Goal: Task Accomplishment & Management: Use online tool/utility

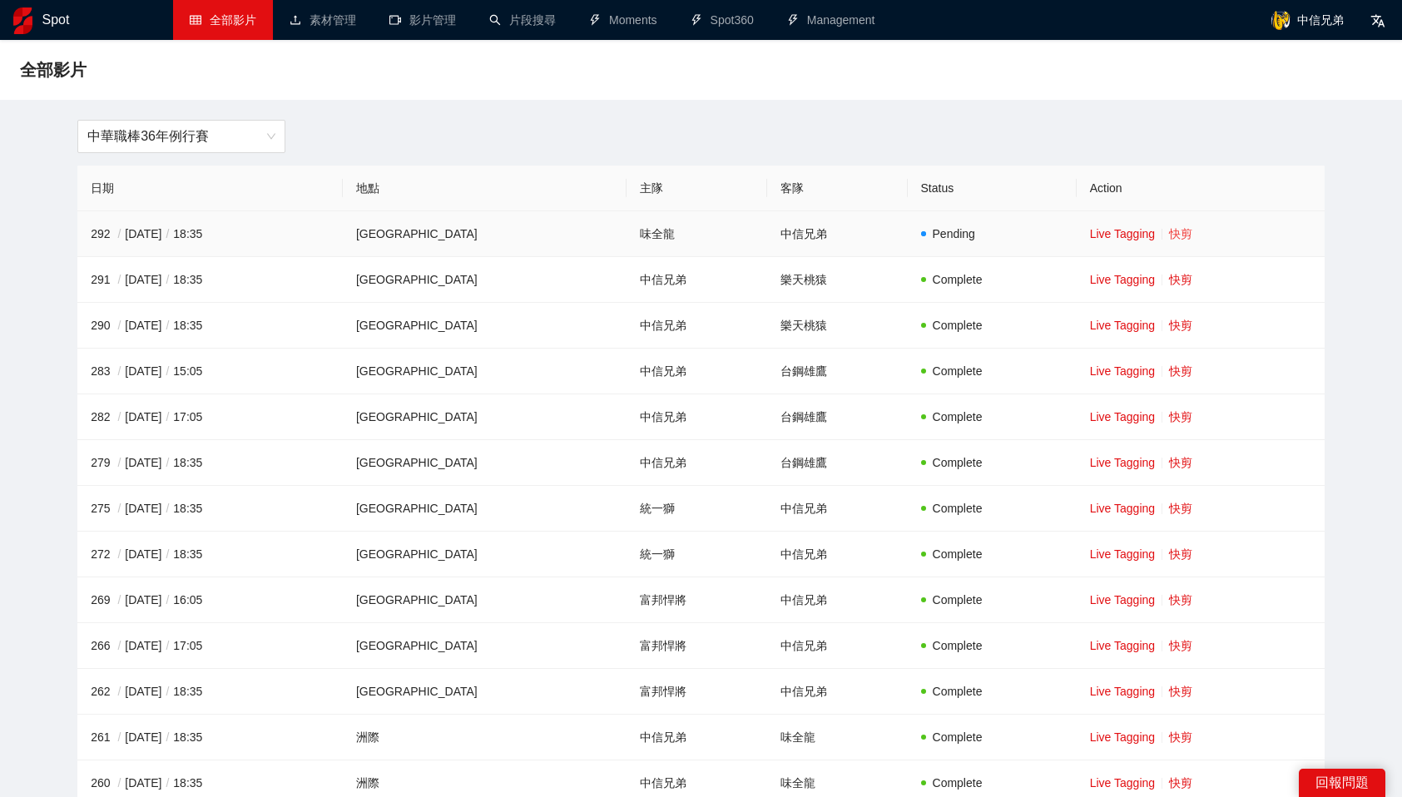
click at [1169, 232] on link "快剪" at bounding box center [1180, 233] width 23 height 13
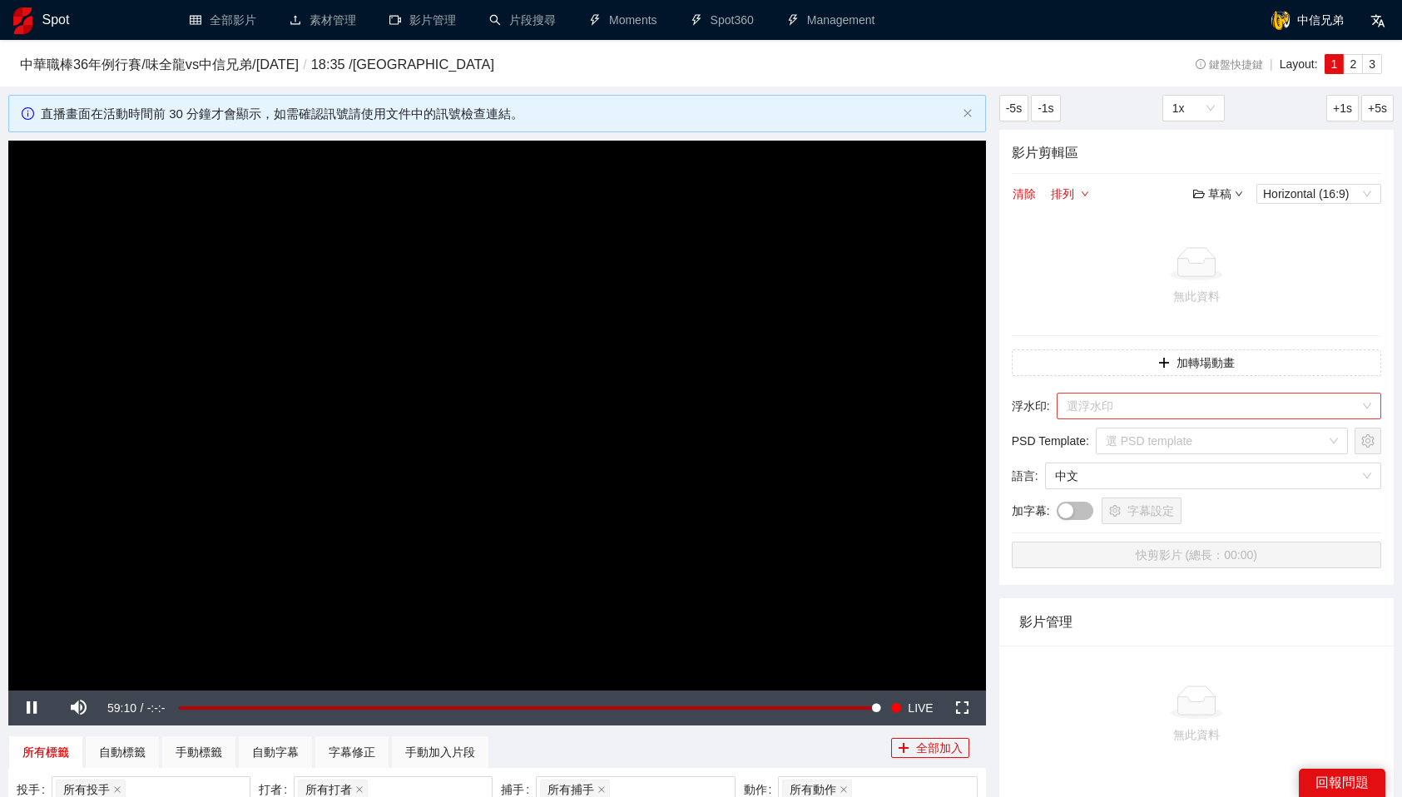
click at [1162, 405] on input "search" at bounding box center [1213, 406] width 293 height 25
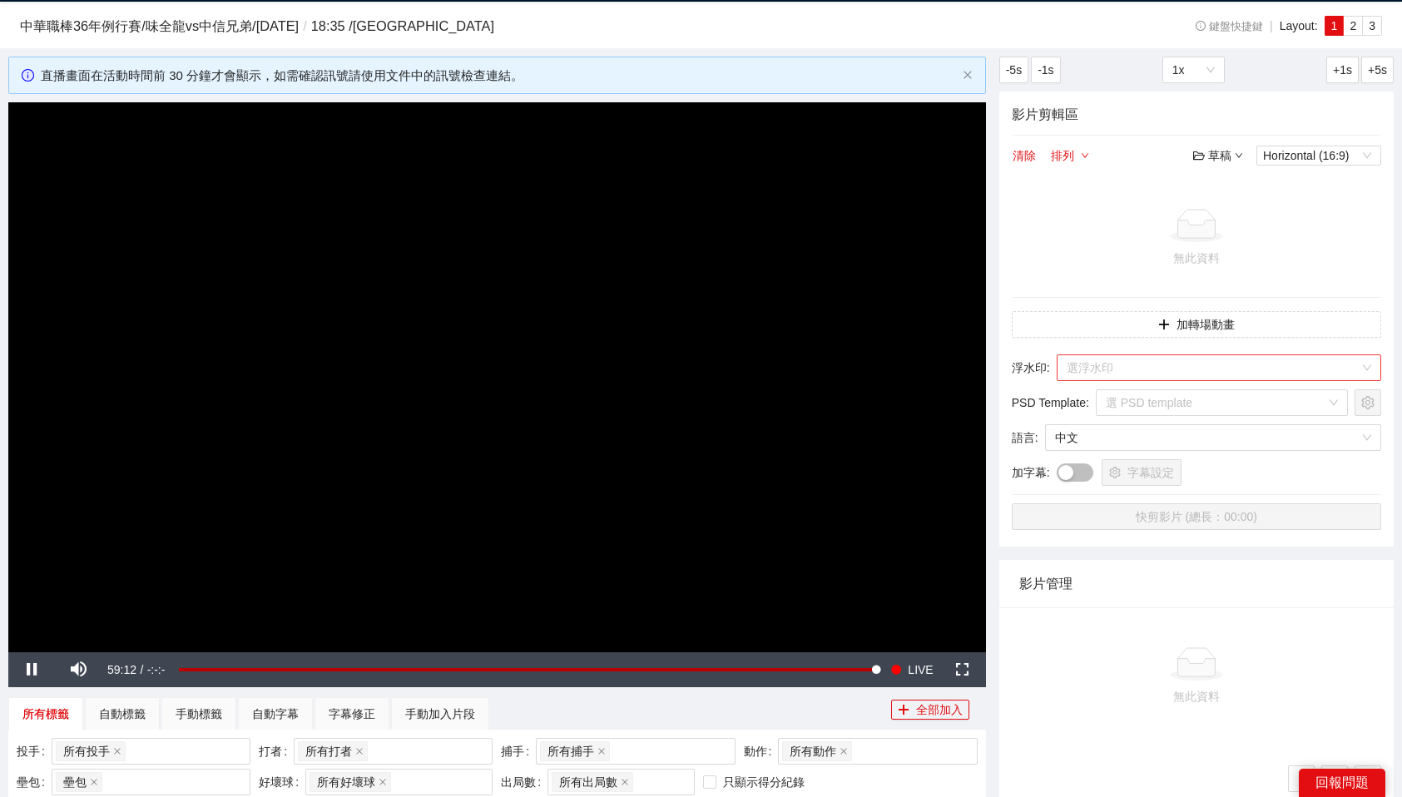
click at [1167, 369] on input "search" at bounding box center [1213, 367] width 293 height 25
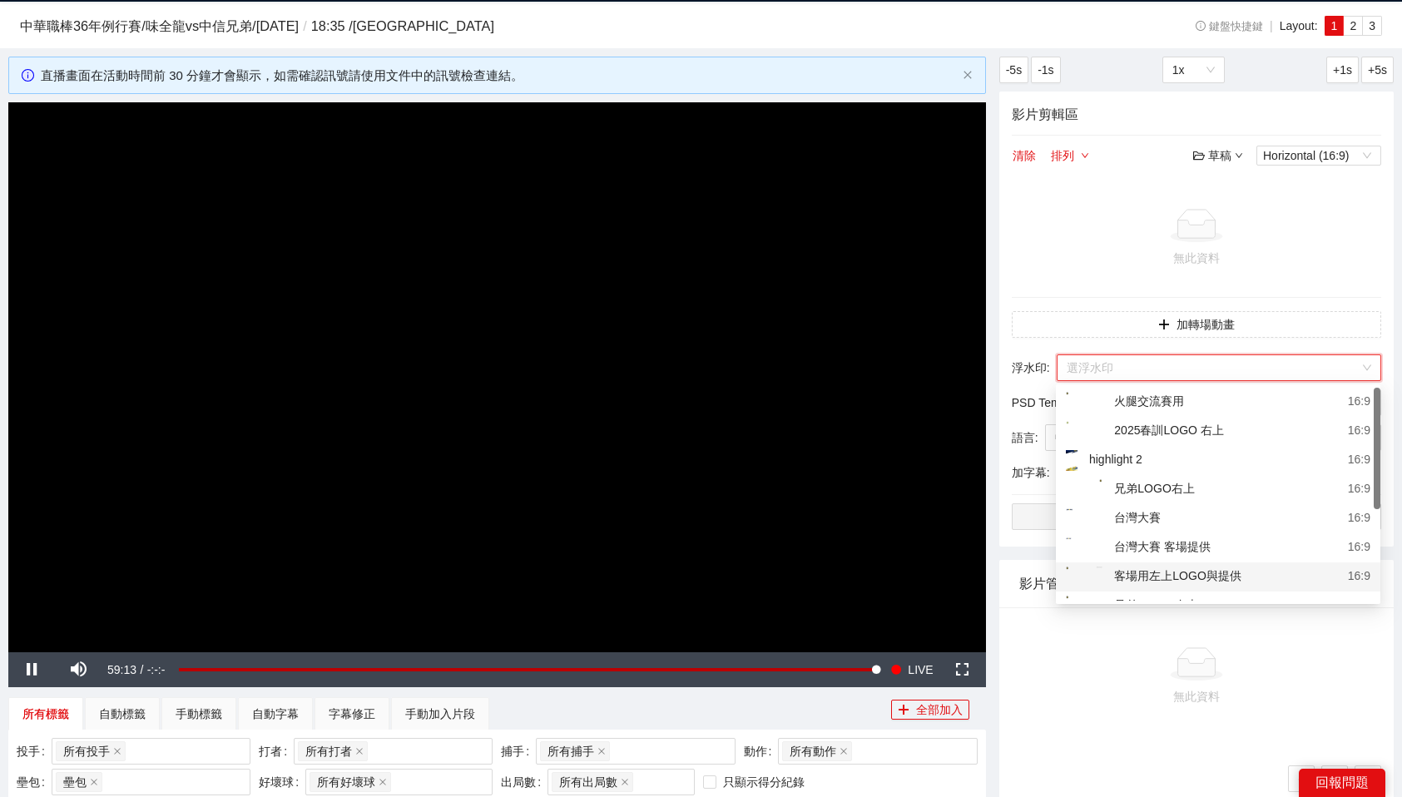
click at [1216, 572] on div "客場用左上LOGO與提供" at bounding box center [1154, 577] width 176 height 21
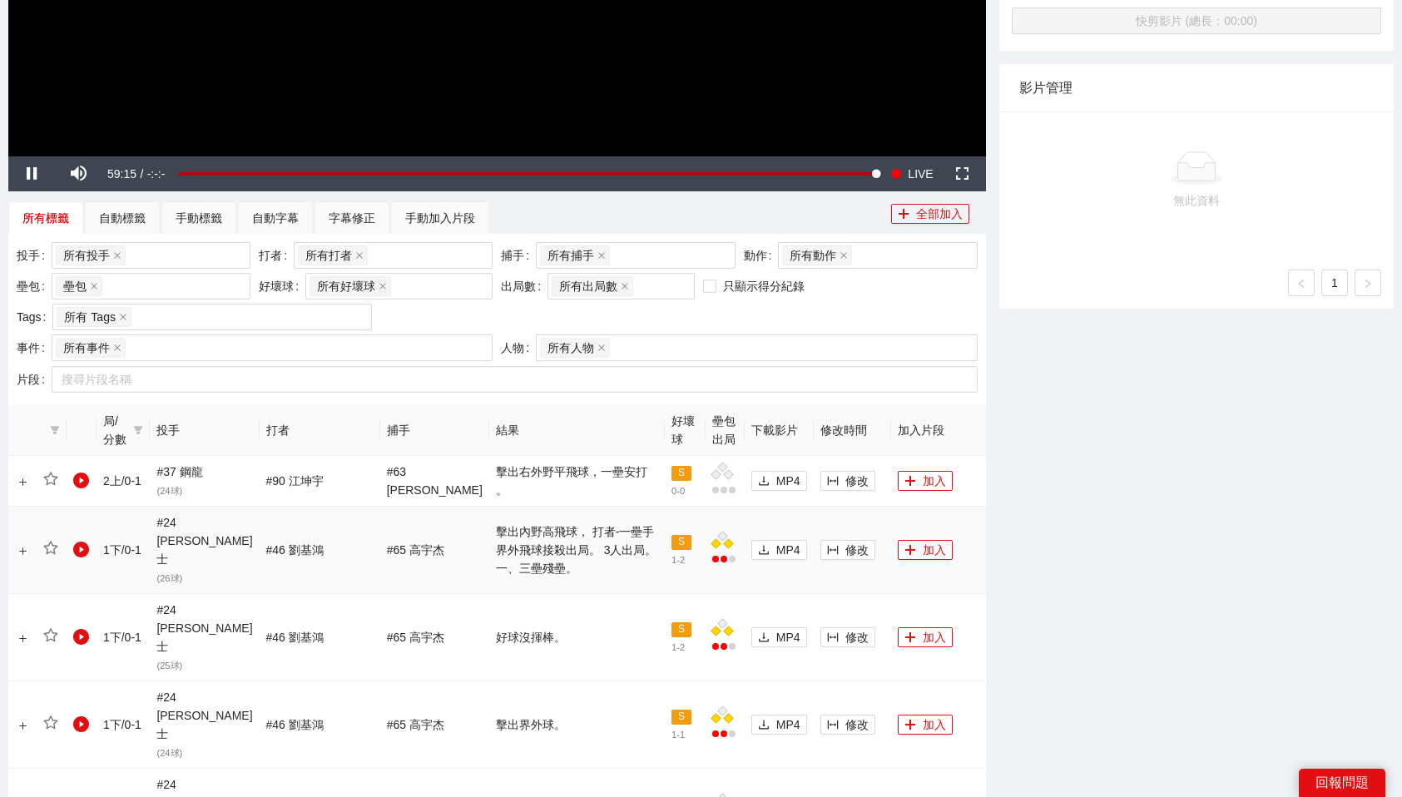
scroll to position [537, 0]
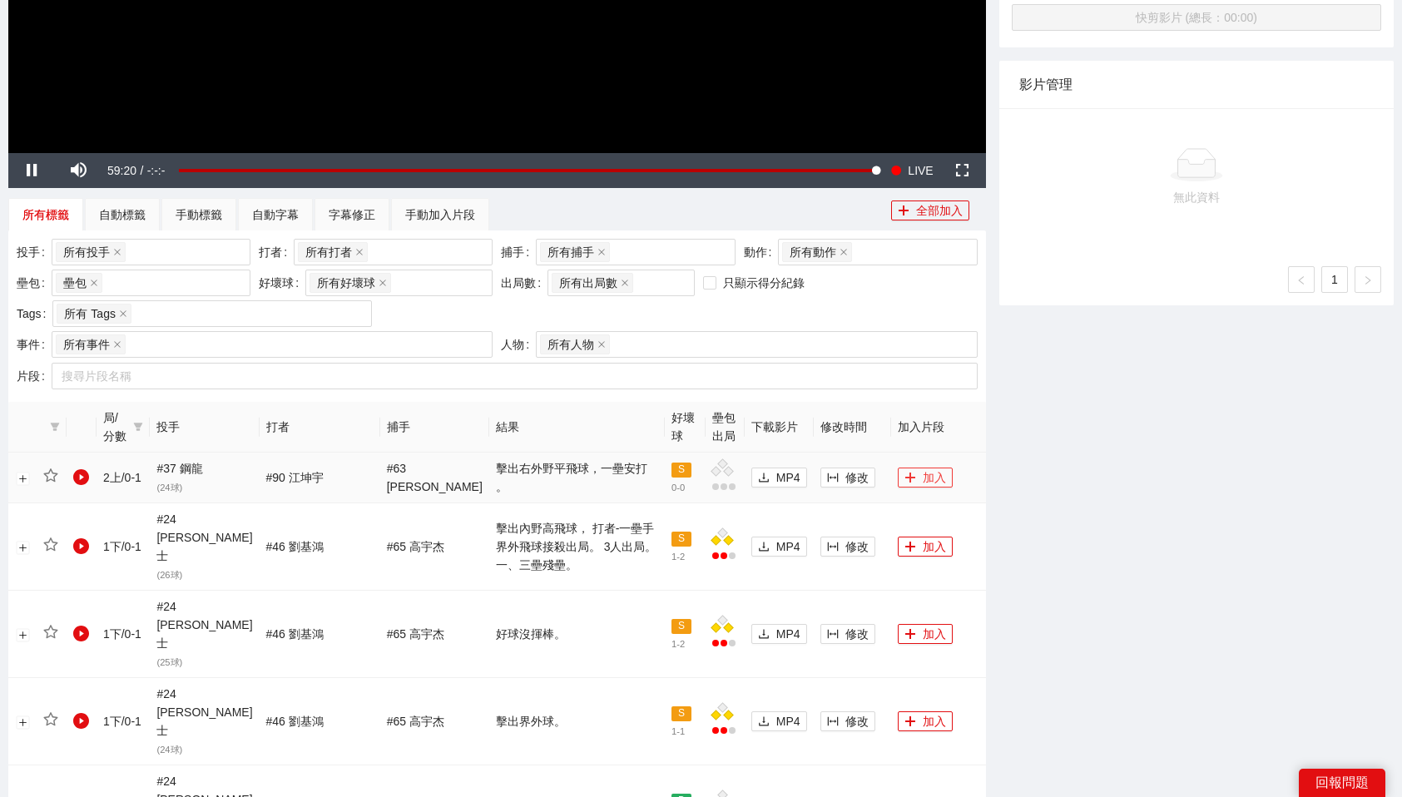
click at [914, 476] on button "加入" at bounding box center [925, 478] width 55 height 20
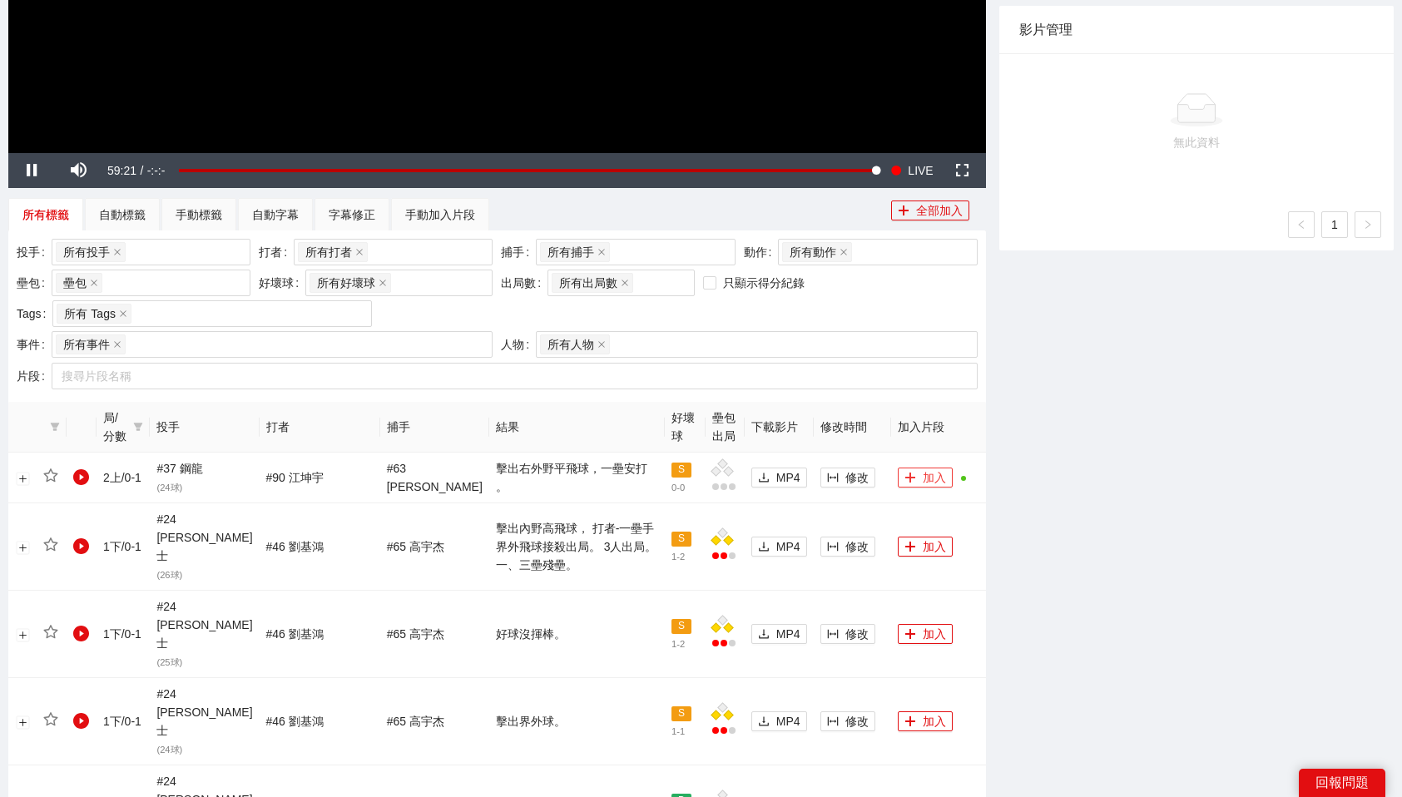
scroll to position [0, 0]
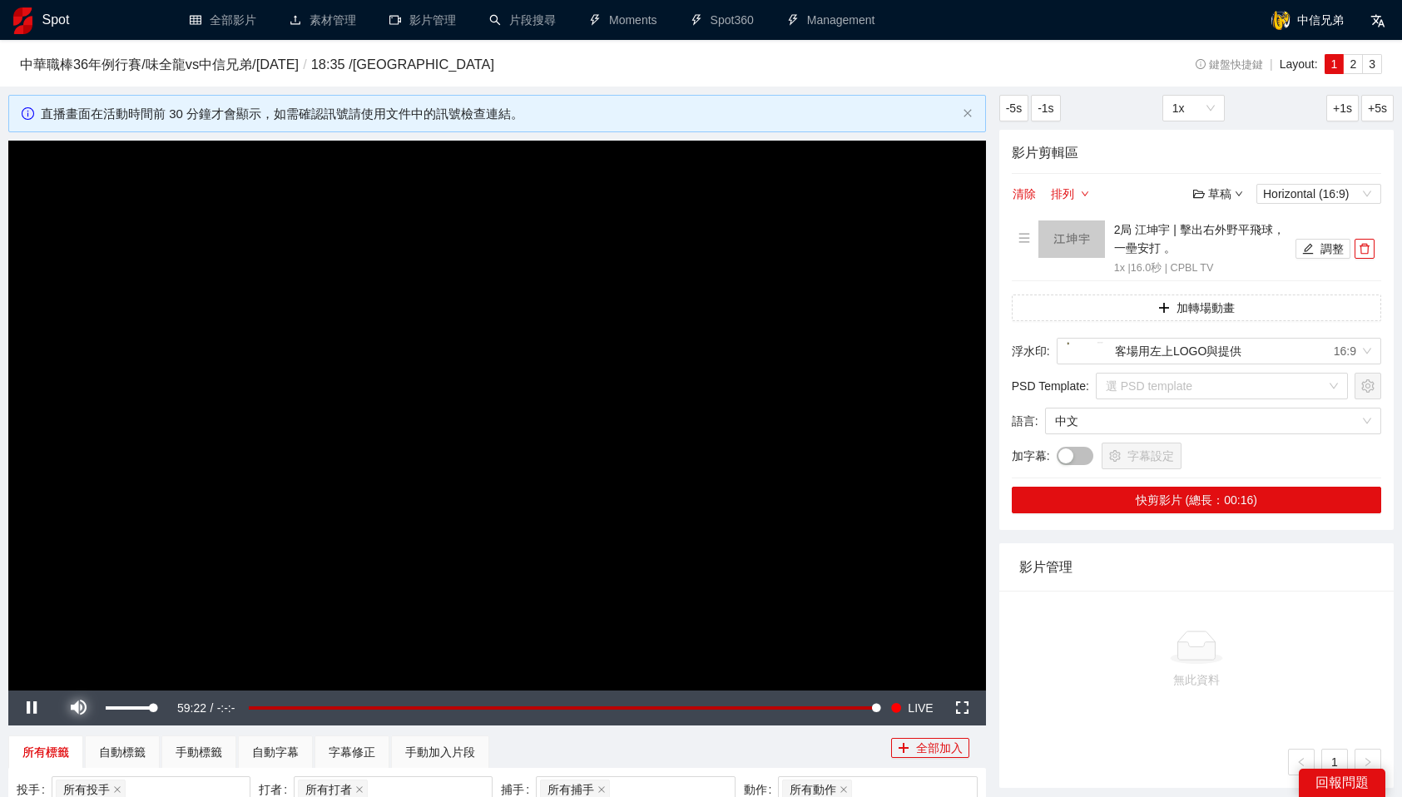
click at [85, 708] on span "Video Player" at bounding box center [78, 708] width 47 height 0
click at [1330, 249] on button "調整" at bounding box center [1322, 249] width 55 height 20
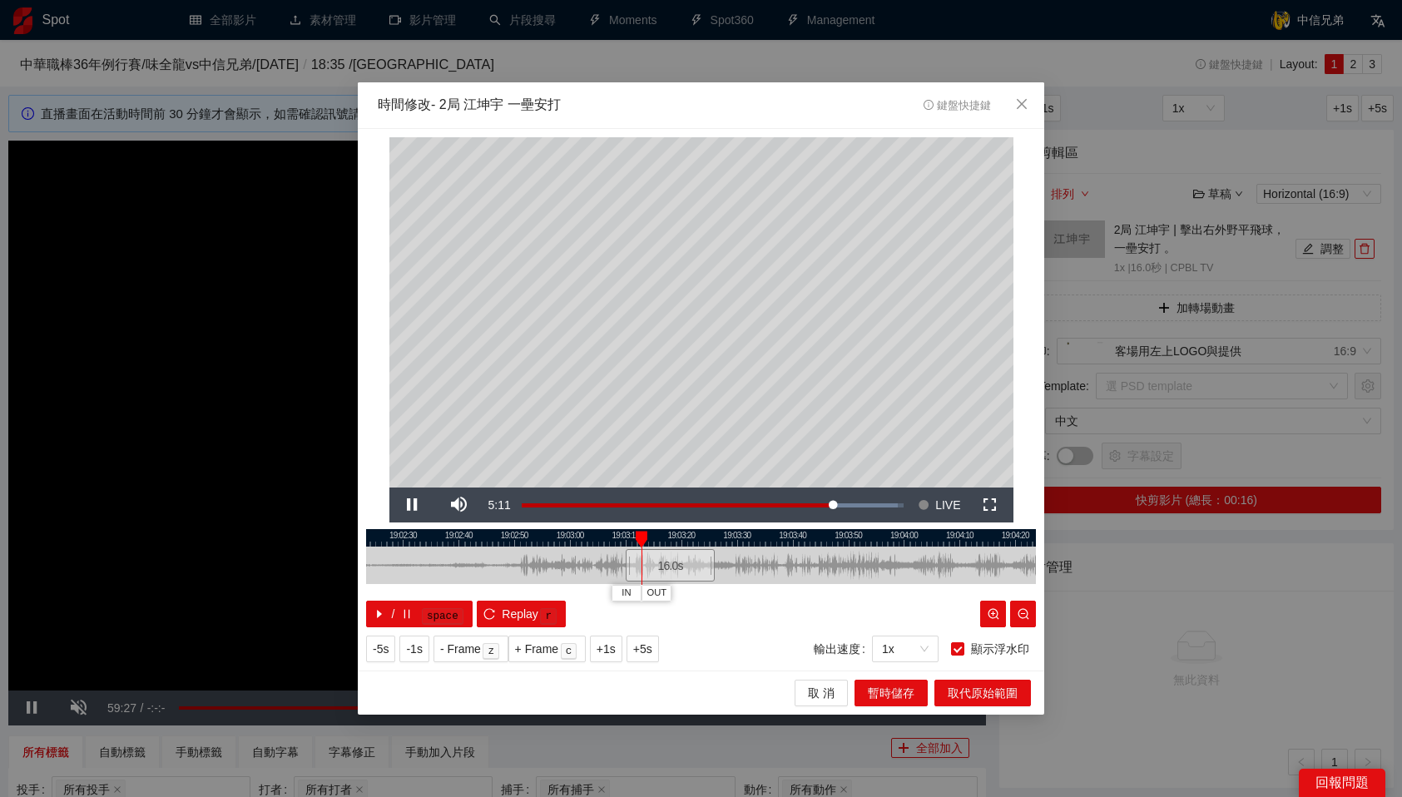
click at [582, 542] on div at bounding box center [701, 537] width 670 height 17
click at [579, 543] on div at bounding box center [579, 539] width 12 height 17
drag, startPoint x: 633, startPoint y: 535, endPoint x: 721, endPoint y: 530, distance: 88.3
click at [721, 531] on div "IN OUT" at bounding box center [722, 539] width 12 height 17
click at [721, 530] on div at bounding box center [701, 537] width 670 height 17
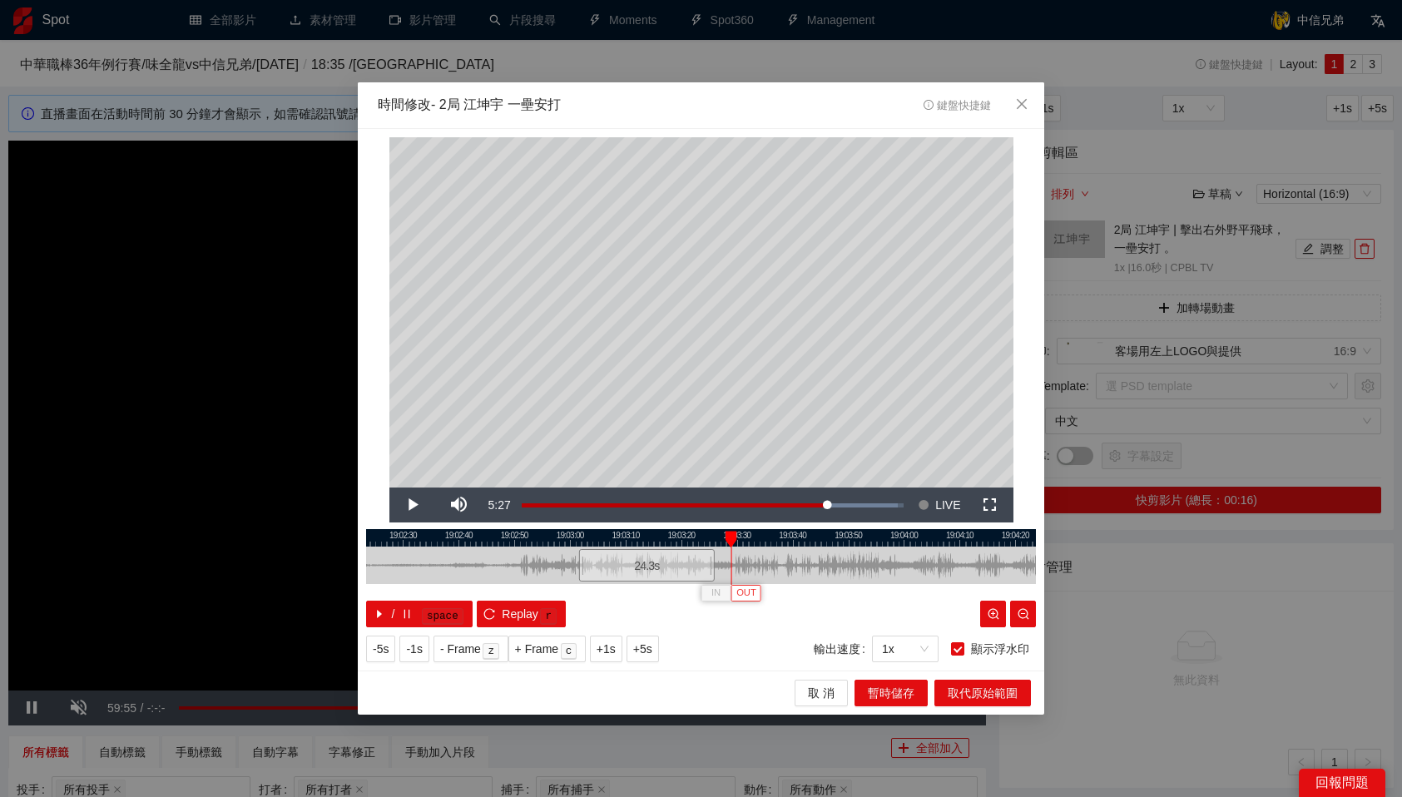
click at [752, 590] on span "OUT" at bounding box center [746, 593] width 20 height 15
click at [902, 691] on span "暫時儲存" at bounding box center [891, 693] width 47 height 18
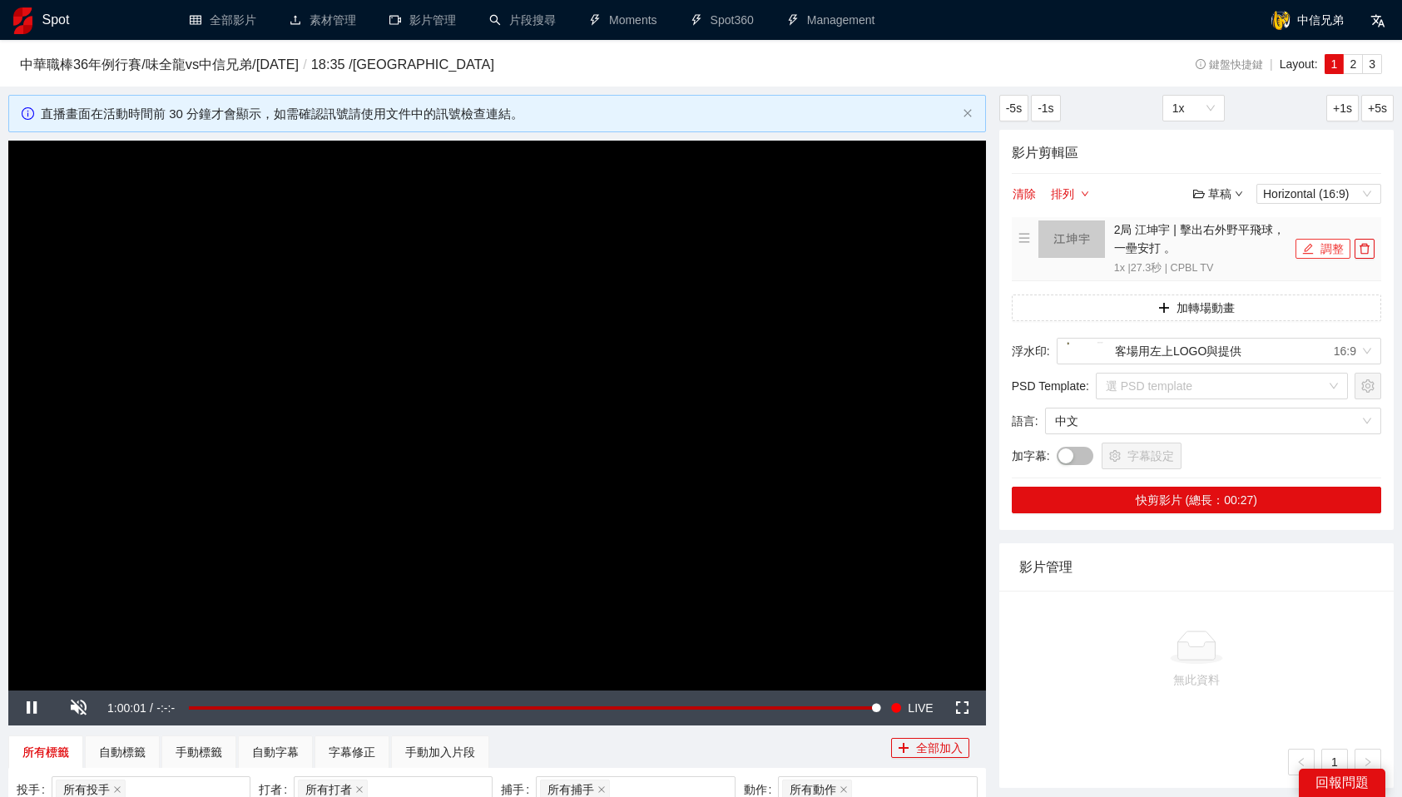
click at [1319, 256] on button "調整" at bounding box center [1322, 249] width 55 height 20
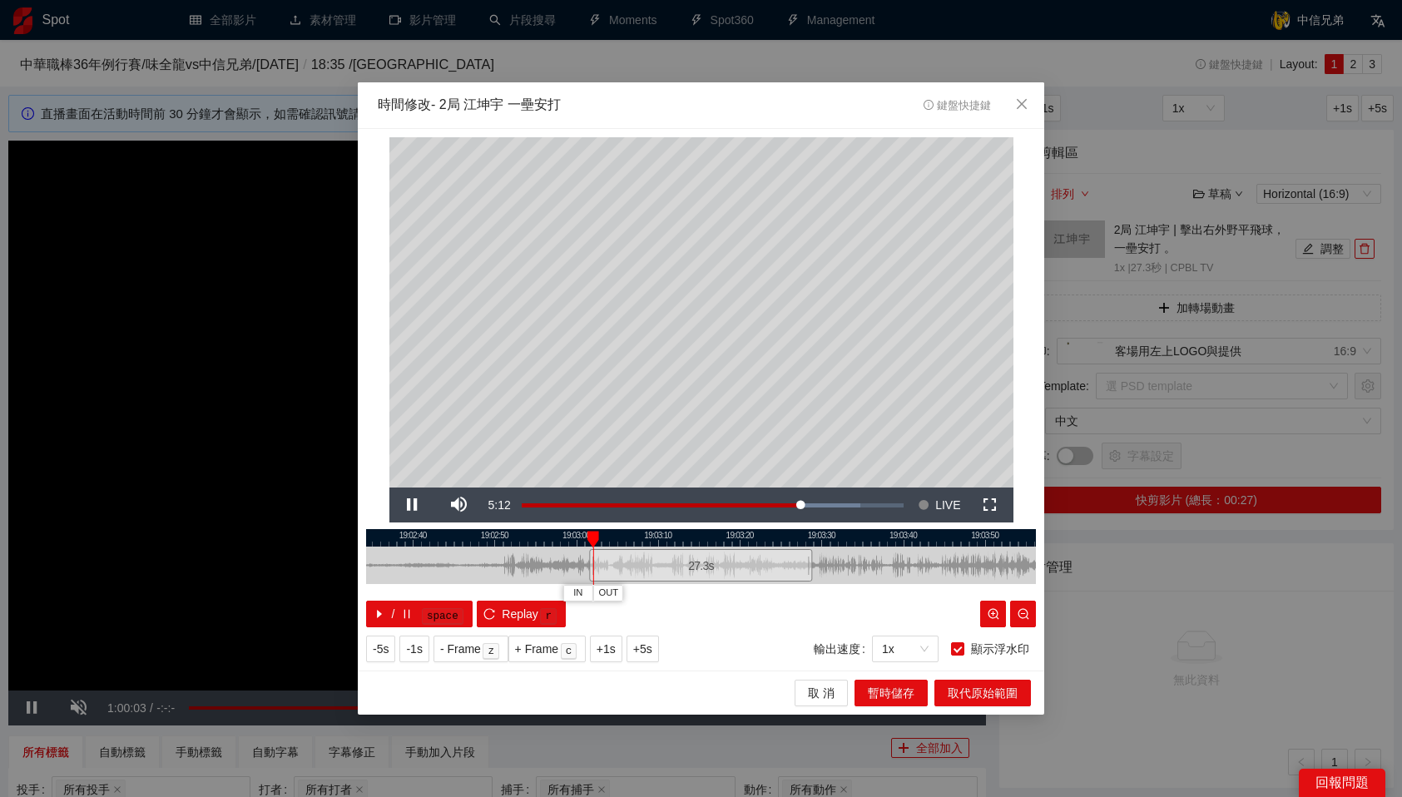
click at [780, 536] on div at bounding box center [701, 537] width 670 height 17
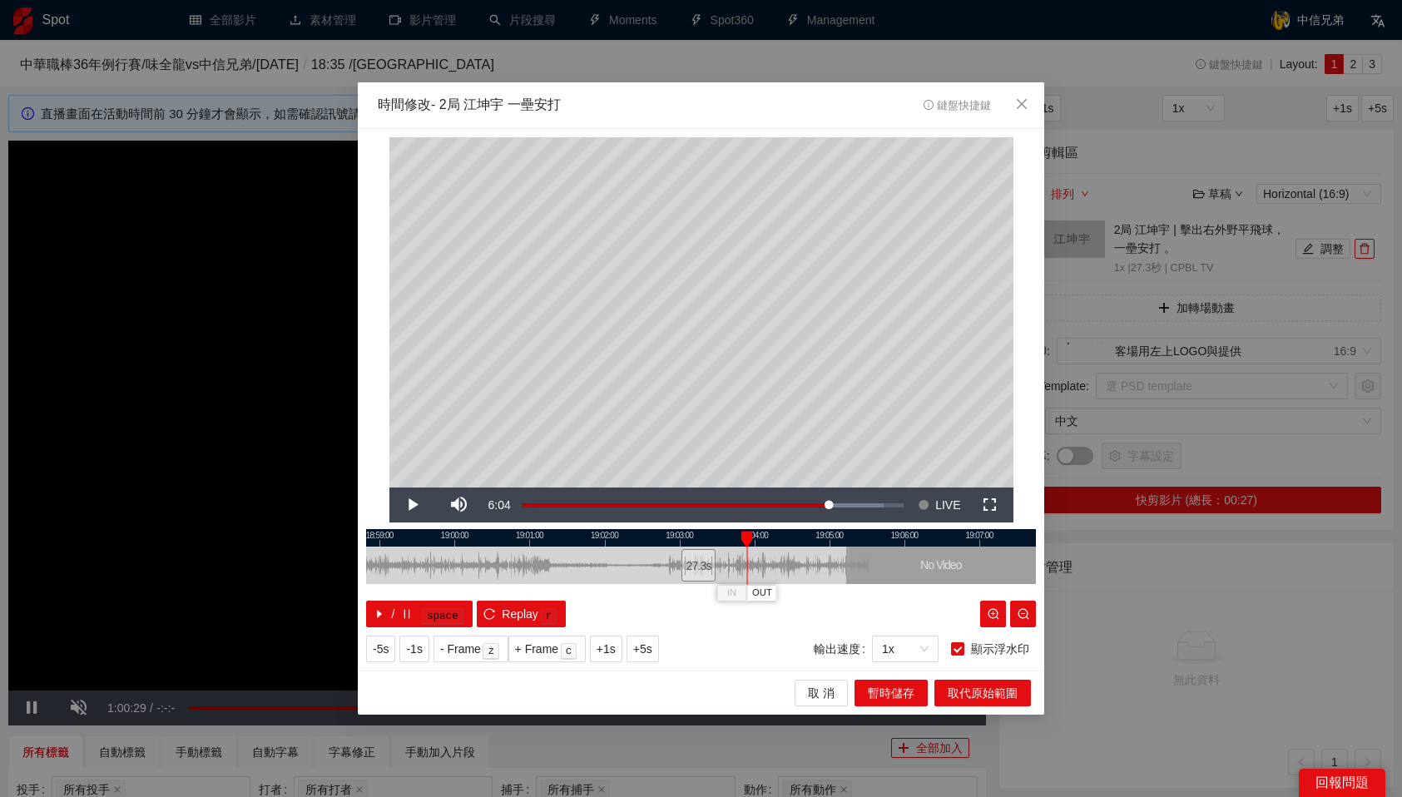
drag, startPoint x: 731, startPoint y: 537, endPoint x: 750, endPoint y: 536, distance: 18.3
click at [750, 536] on div at bounding box center [747, 539] width 12 height 17
drag, startPoint x: 752, startPoint y: 538, endPoint x: 799, endPoint y: 541, distance: 46.7
click at [799, 541] on div at bounding box center [797, 539] width 12 height 17
click at [820, 596] on span "OUT" at bounding box center [815, 593] width 20 height 15
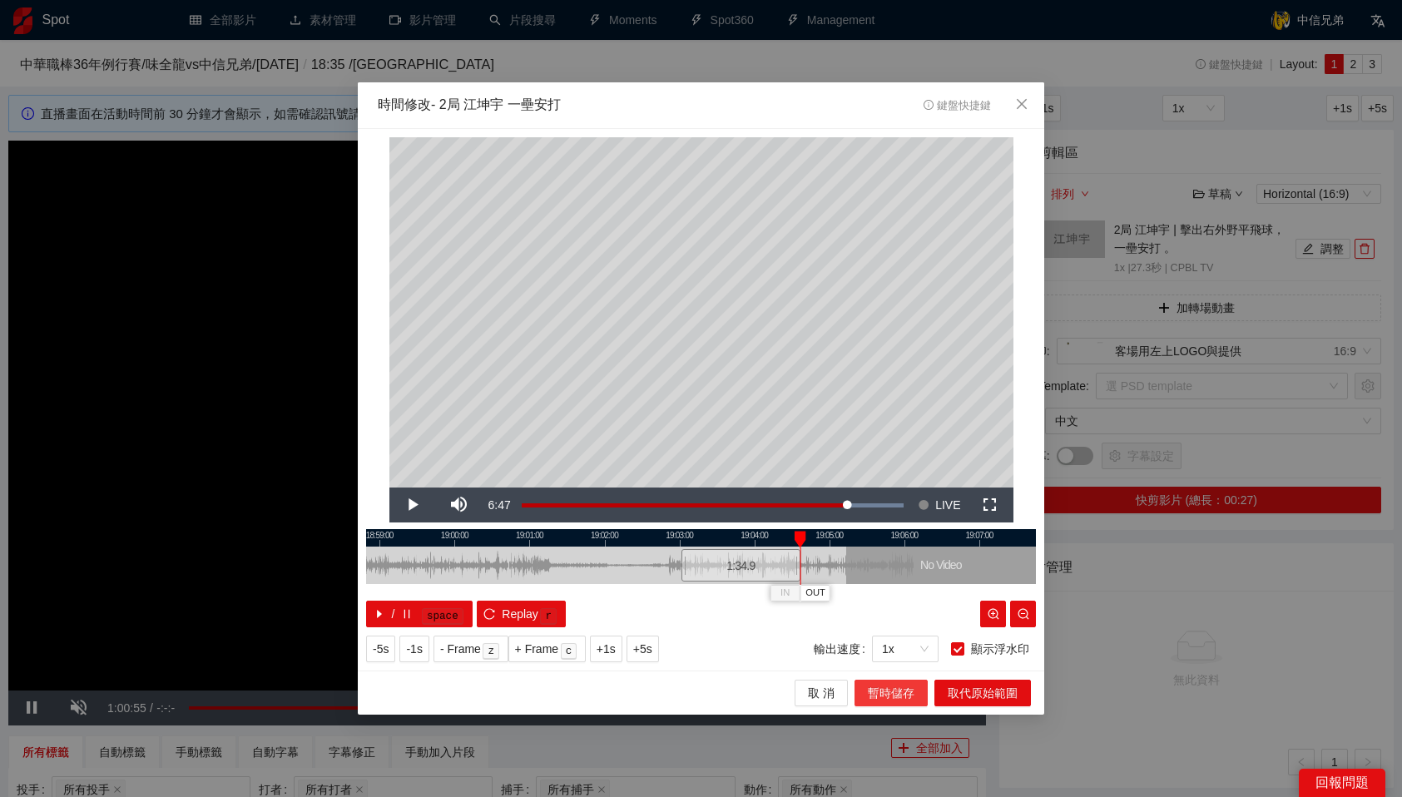
click at [910, 689] on span "暫時儲存" at bounding box center [891, 693] width 47 height 18
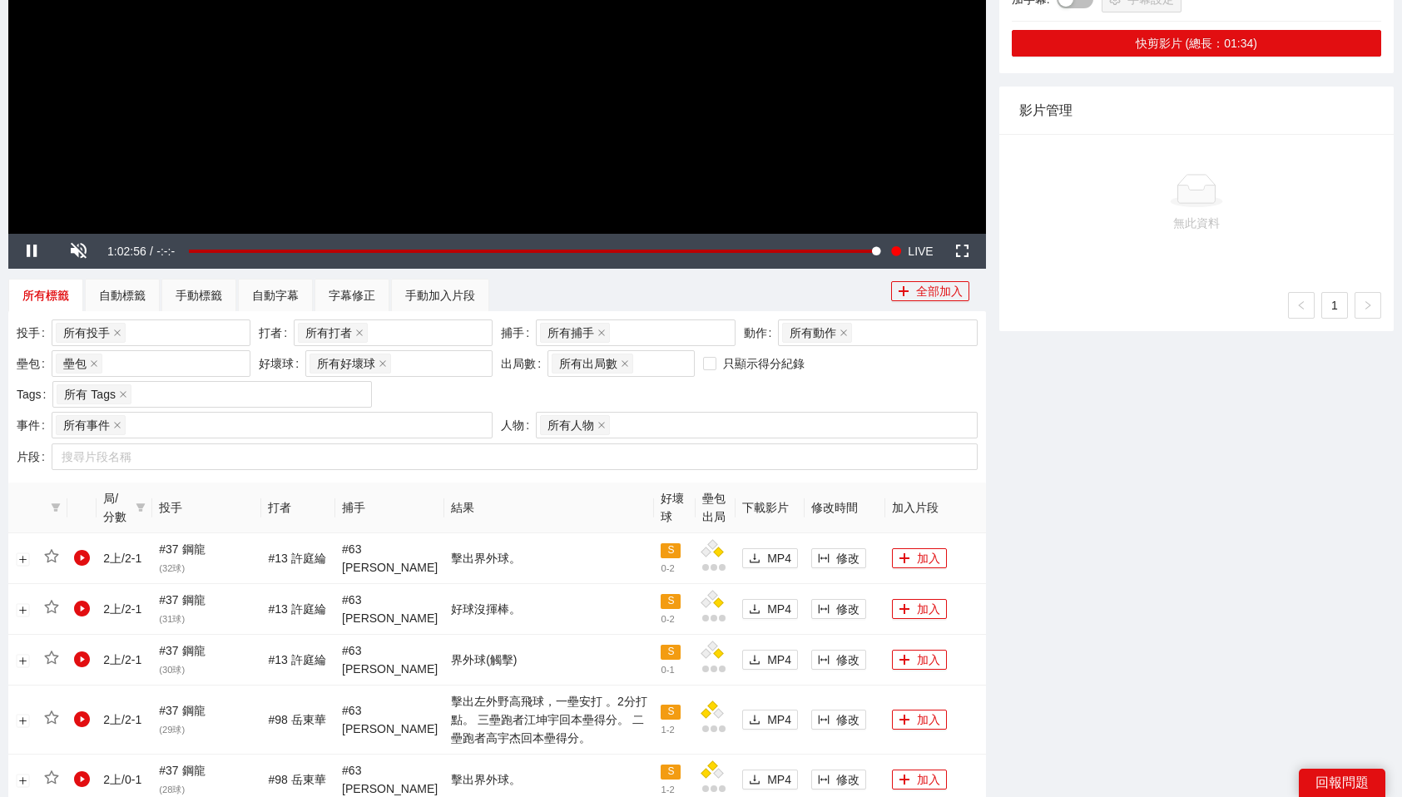
scroll to position [460, 0]
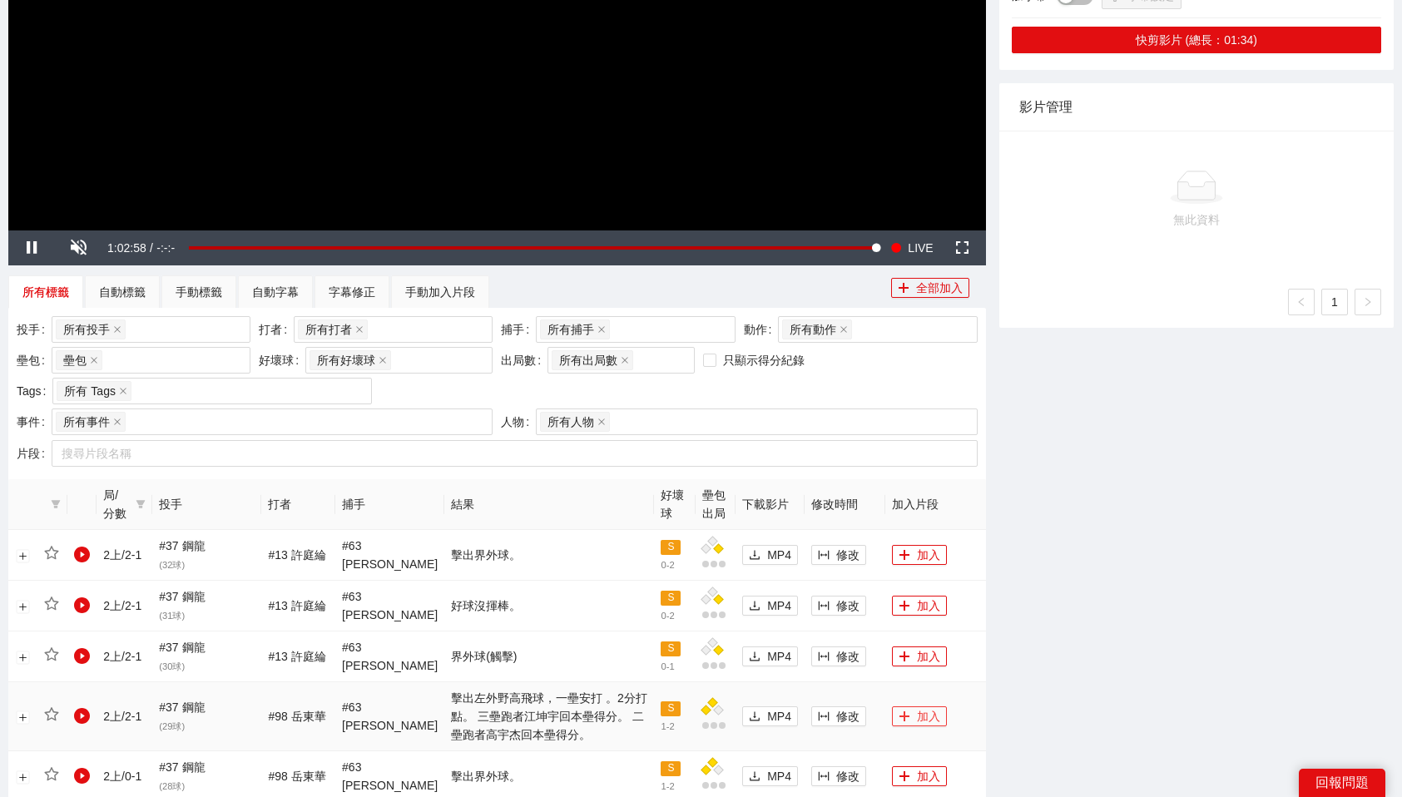
click at [913, 719] on button "加入" at bounding box center [919, 716] width 55 height 20
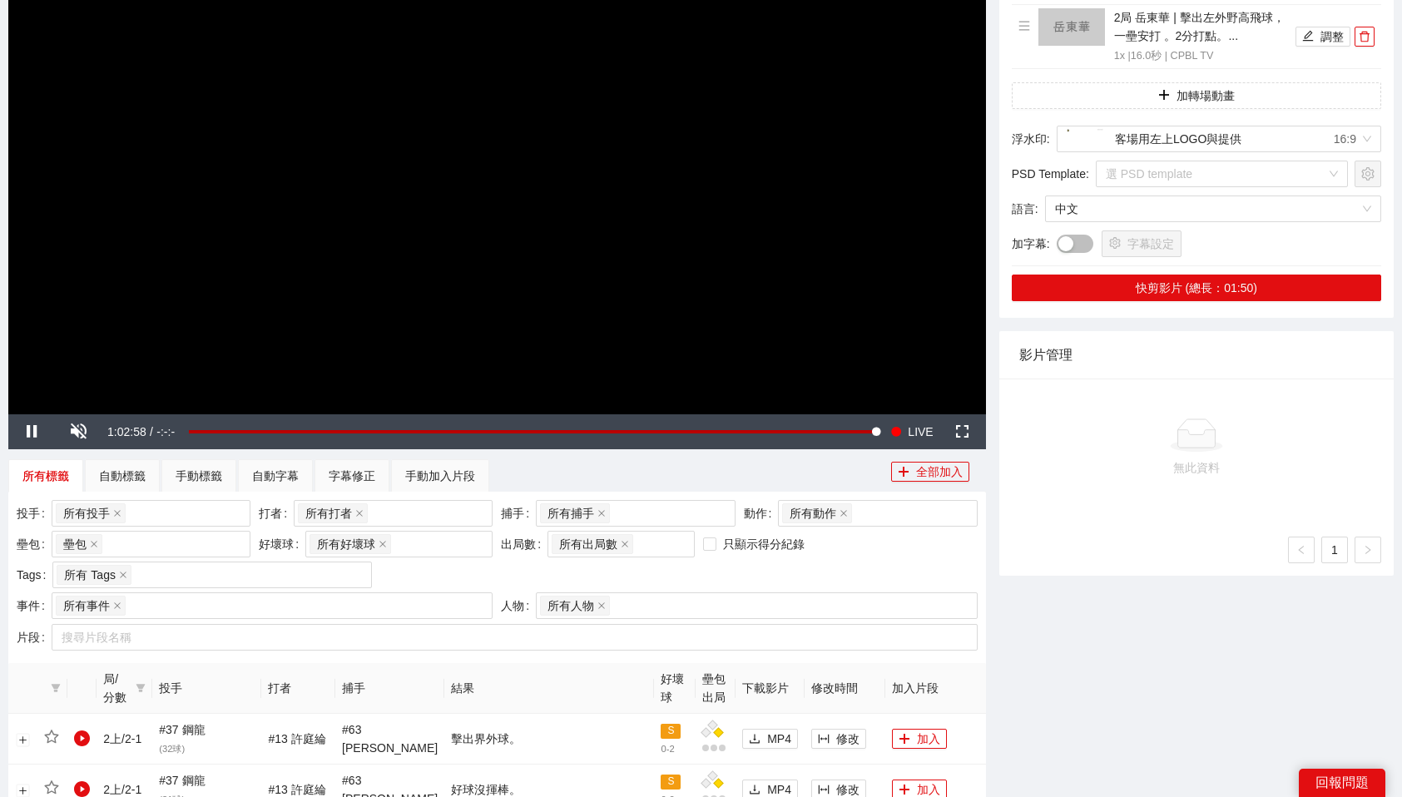
scroll to position [0, 0]
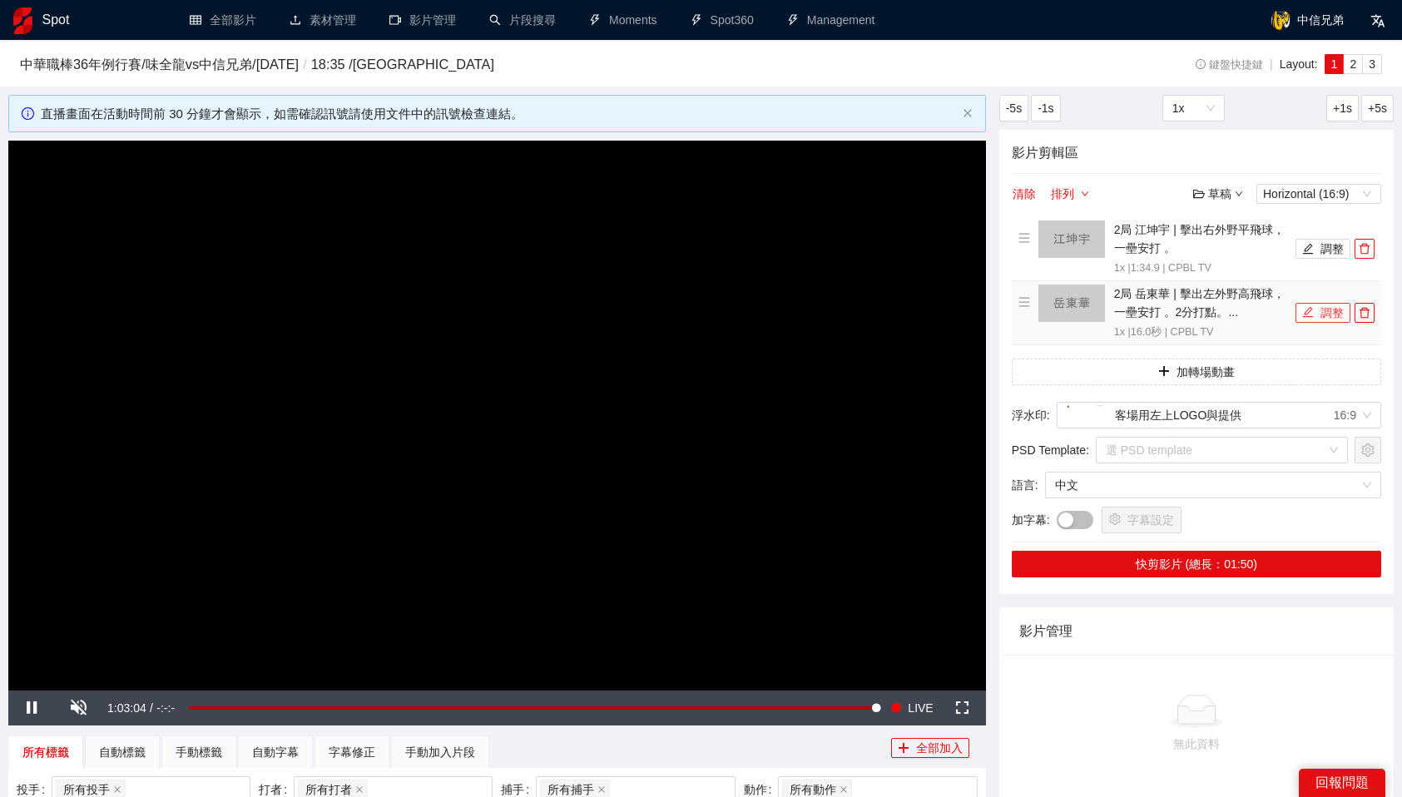
click at [1335, 310] on button "調整" at bounding box center [1322, 313] width 55 height 20
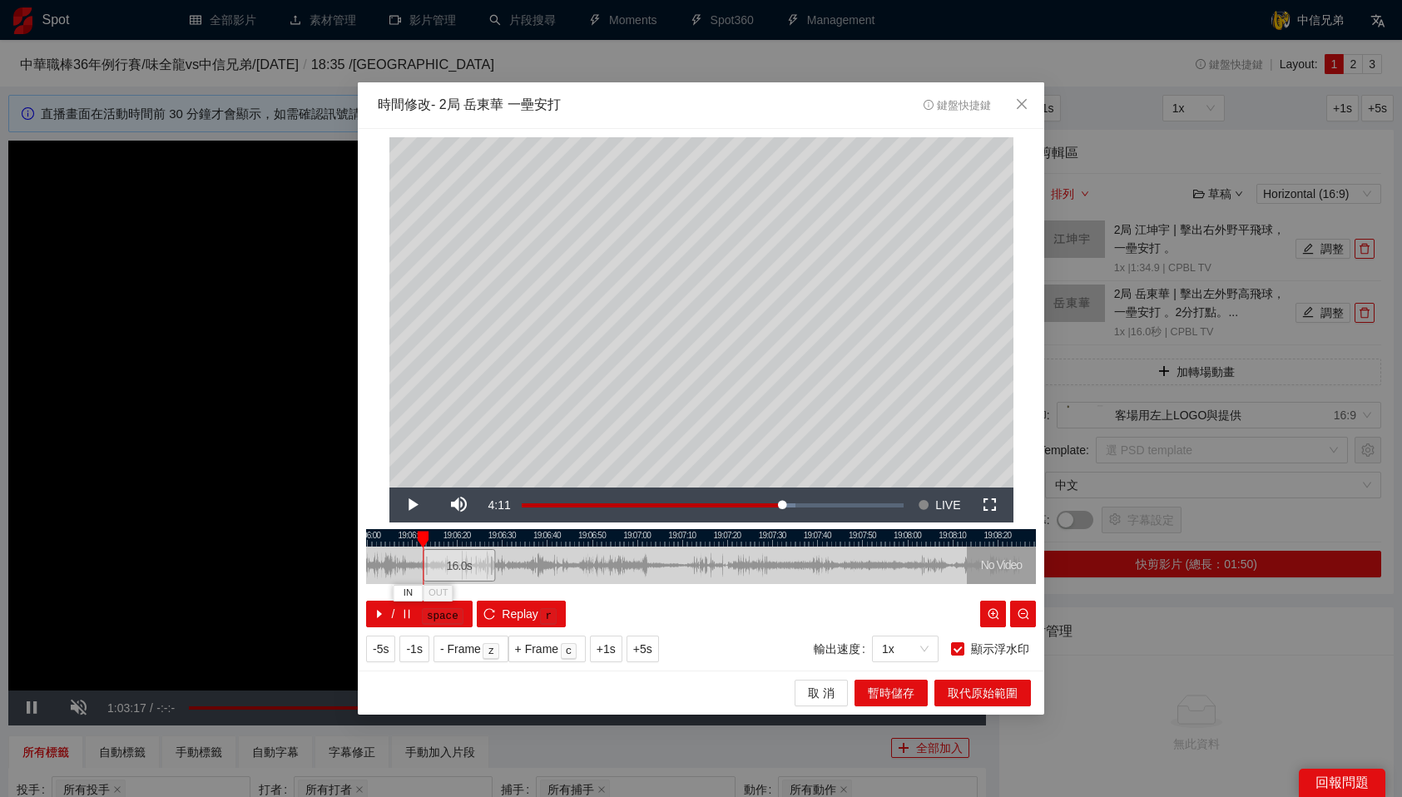
drag, startPoint x: 720, startPoint y: 561, endPoint x: 463, endPoint y: 566, distance: 256.3
click at [463, 566] on div "16.0 s" at bounding box center [459, 565] width 72 height 32
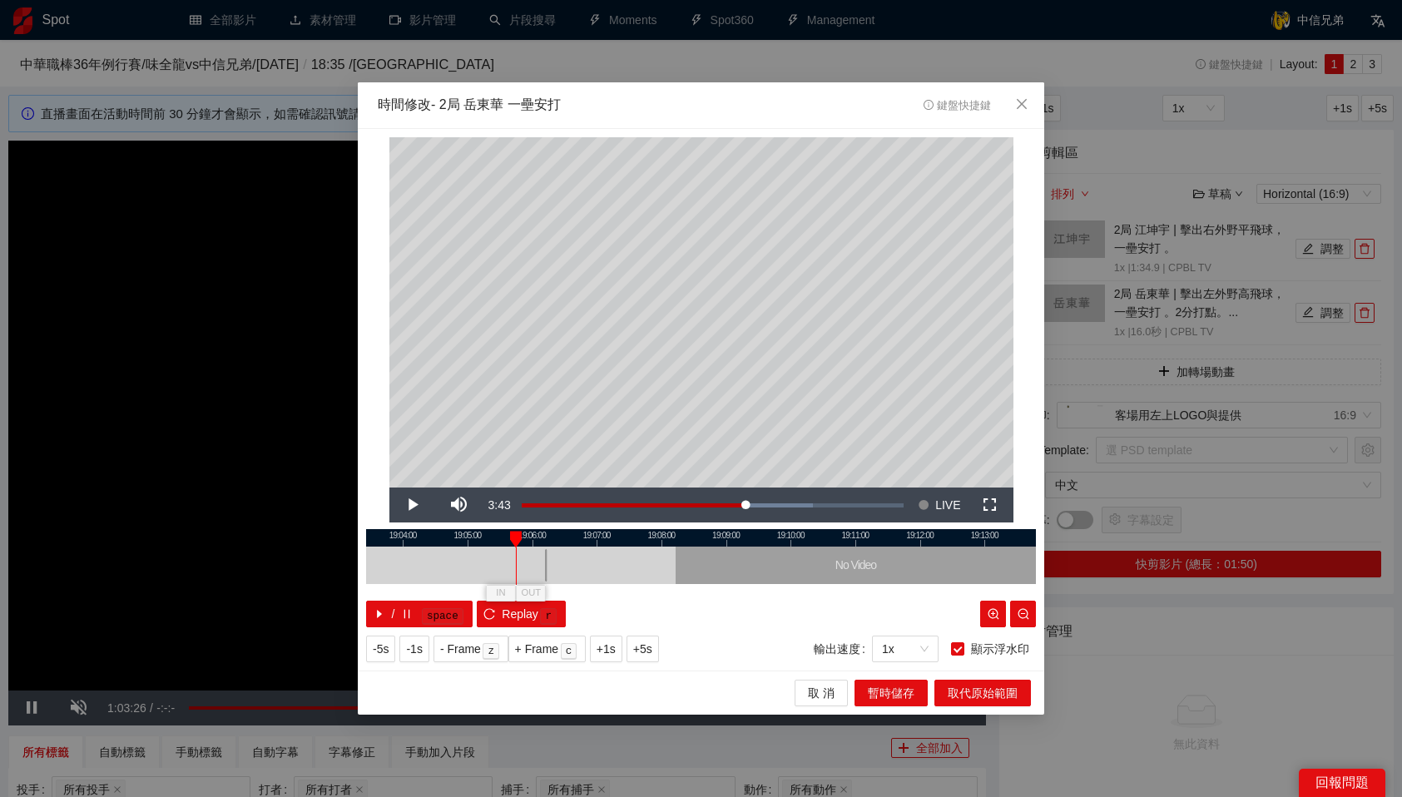
drag, startPoint x: 555, startPoint y: 565, endPoint x: 508, endPoint y: 566, distance: 46.6
click at [508, 566] on div at bounding box center [513, 565] width 10 height 37
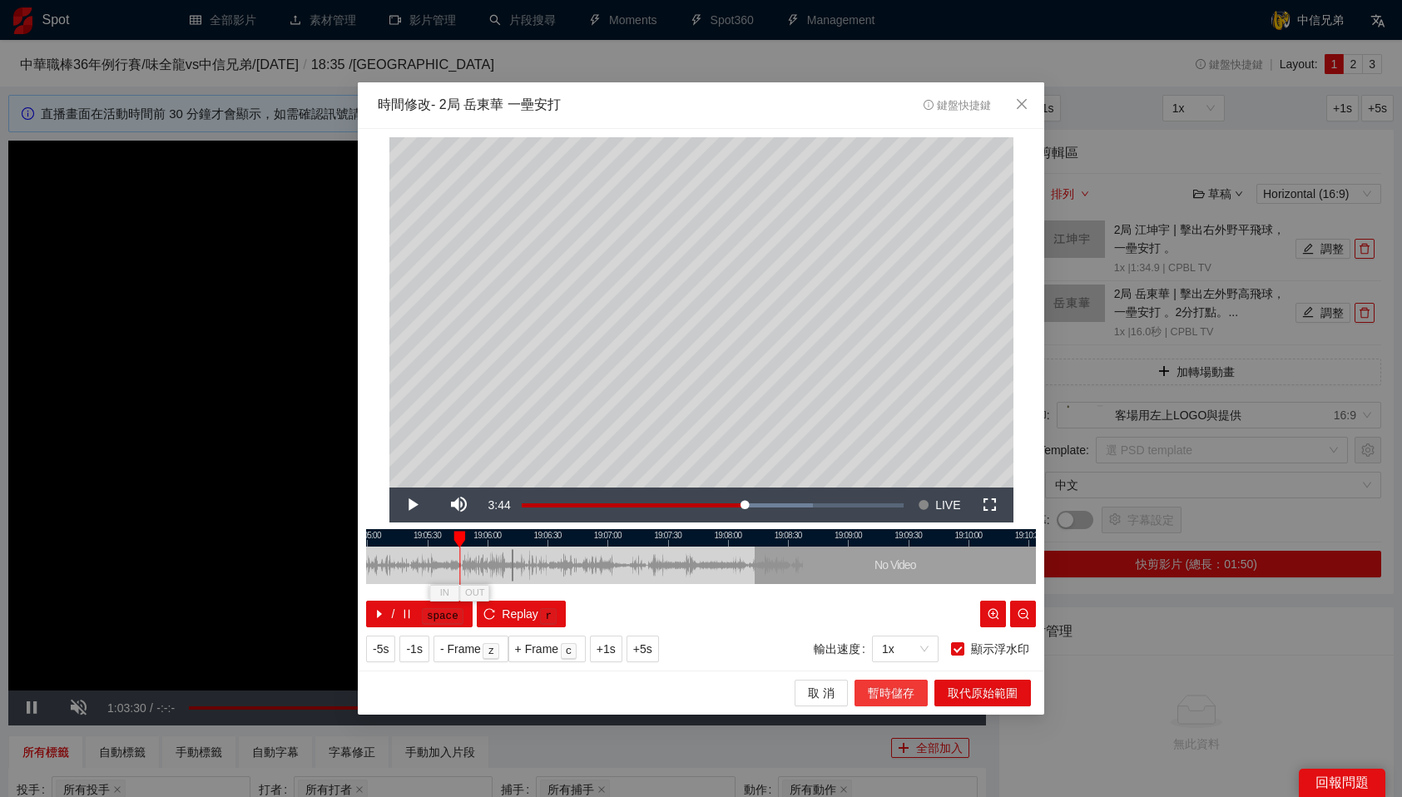
click at [882, 691] on span "暫時儲存" at bounding box center [891, 693] width 47 height 18
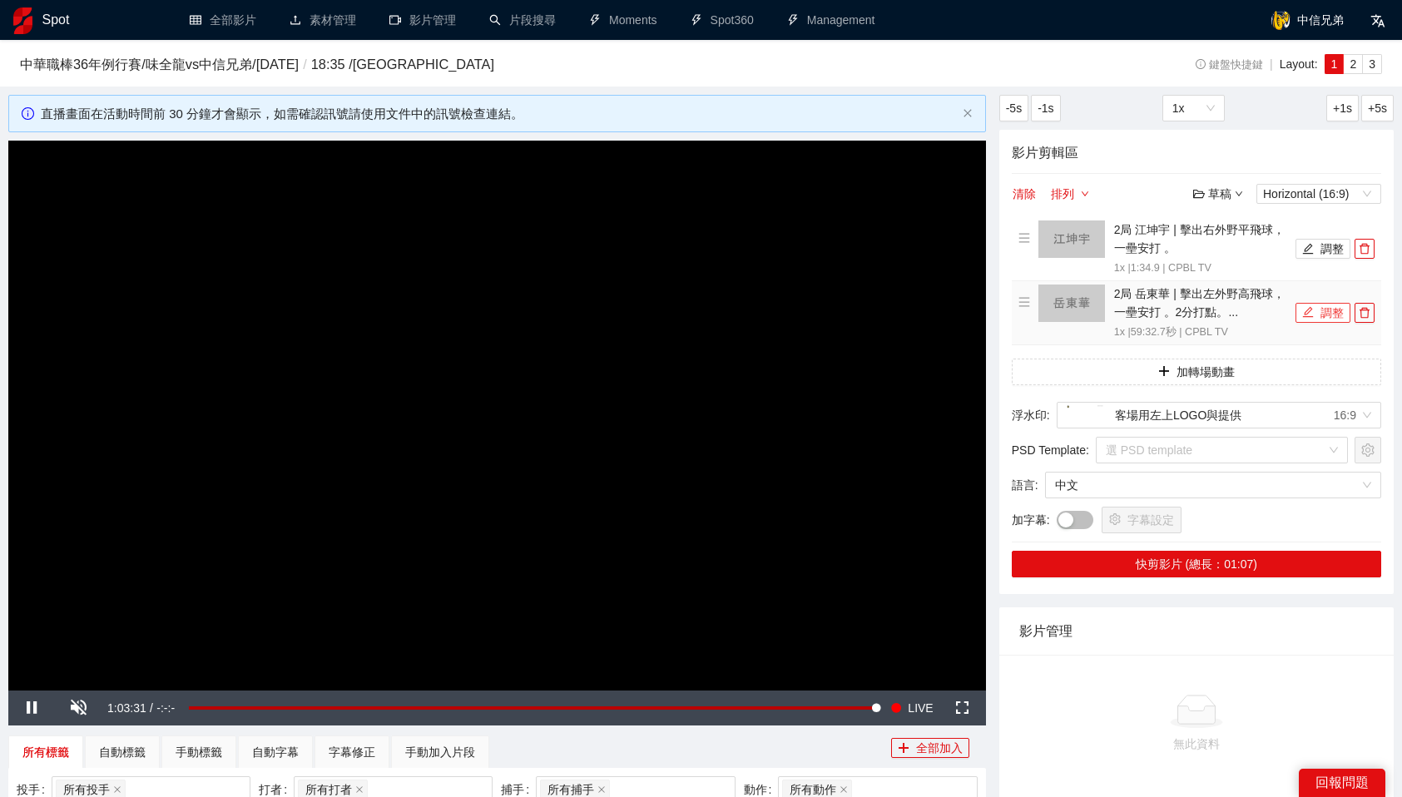
click at [1310, 315] on icon "edit" at bounding box center [1308, 312] width 12 height 12
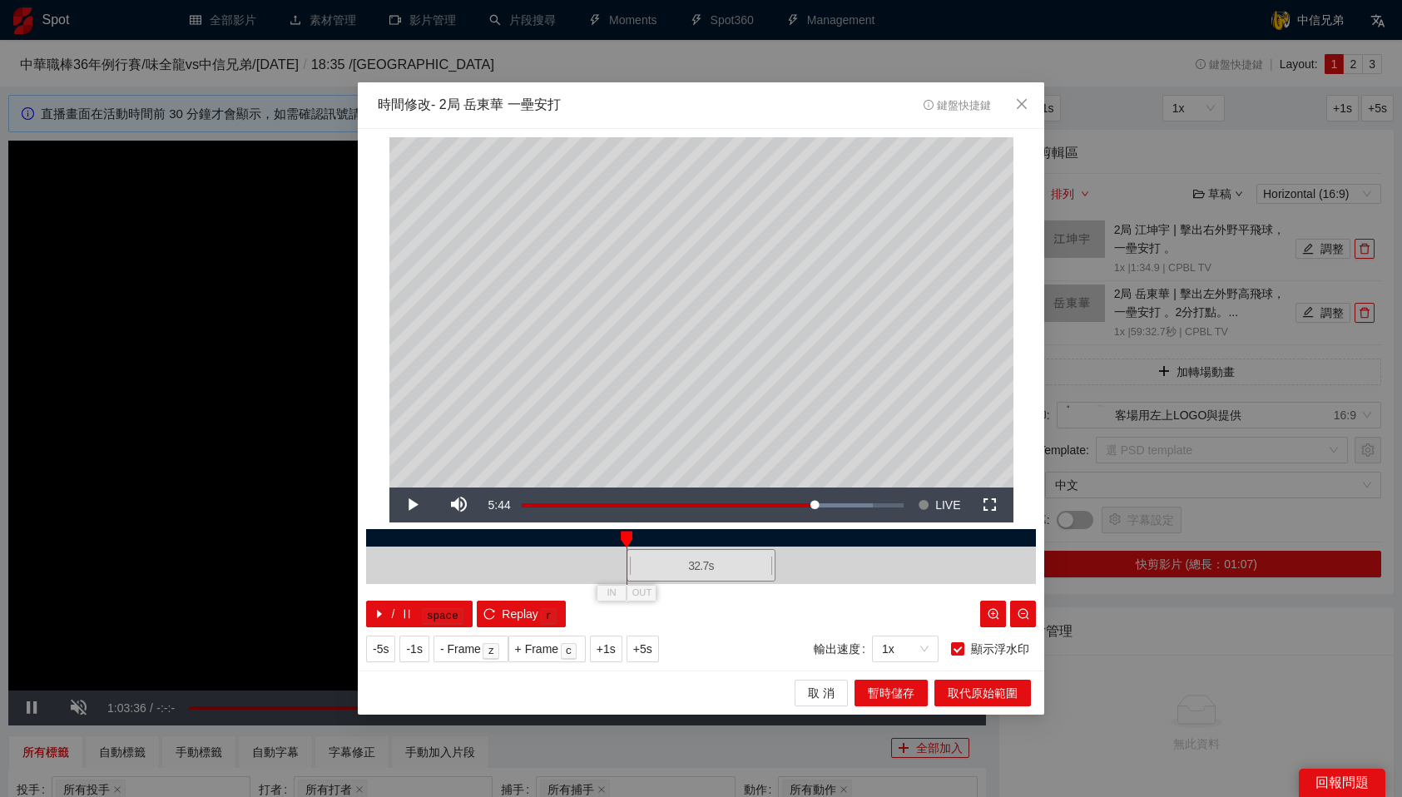
drag, startPoint x: 725, startPoint y: 570, endPoint x: 587, endPoint y: 571, distance: 138.1
click at [587, 571] on div "32.7 s" at bounding box center [701, 565] width 670 height 37
drag, startPoint x: 659, startPoint y: 565, endPoint x: 557, endPoint y: 568, distance: 102.4
click at [557, 568] on div "32.7 s" at bounding box center [701, 565] width 670 height 37
click at [891, 688] on span "暫時儲存" at bounding box center [891, 693] width 47 height 18
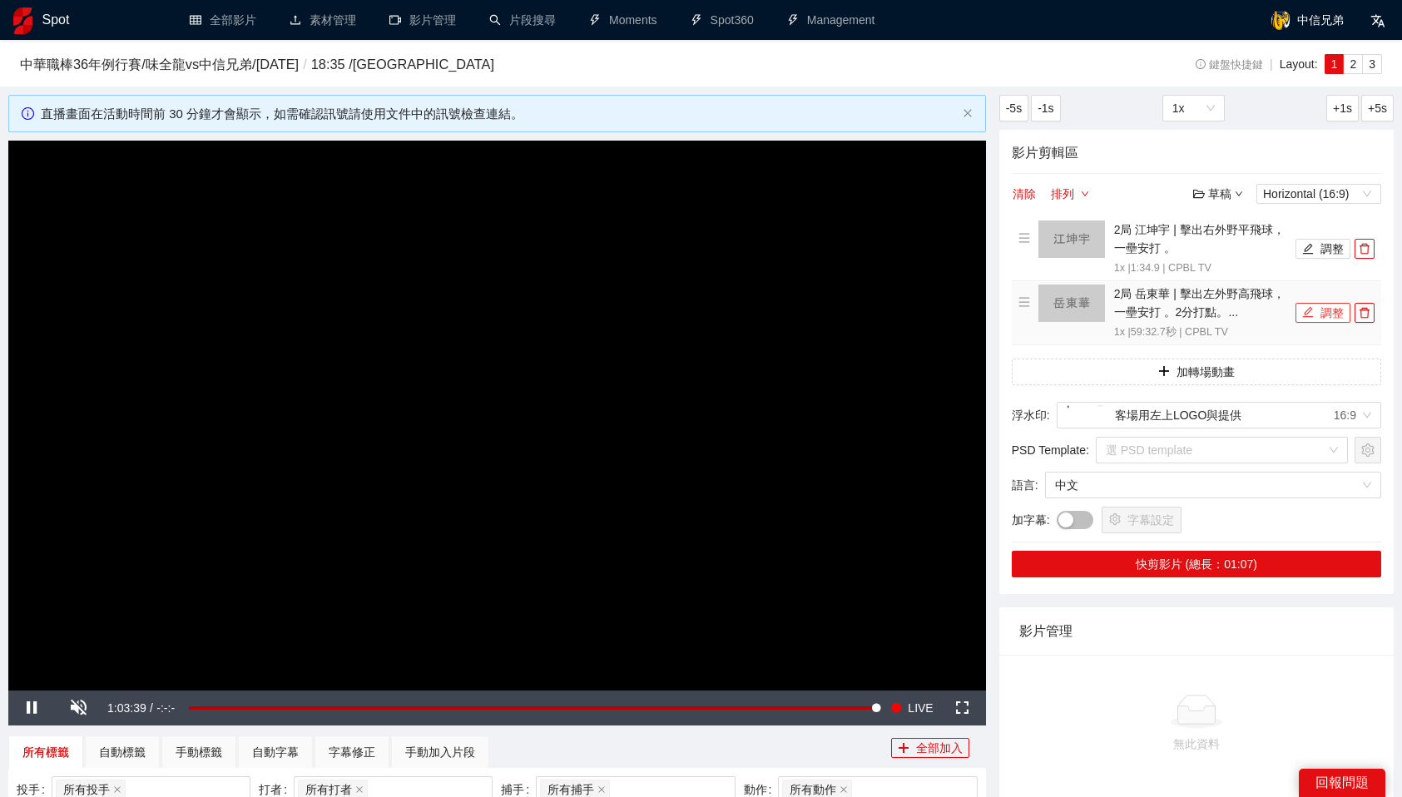
click at [1321, 314] on button "調整" at bounding box center [1322, 313] width 55 height 20
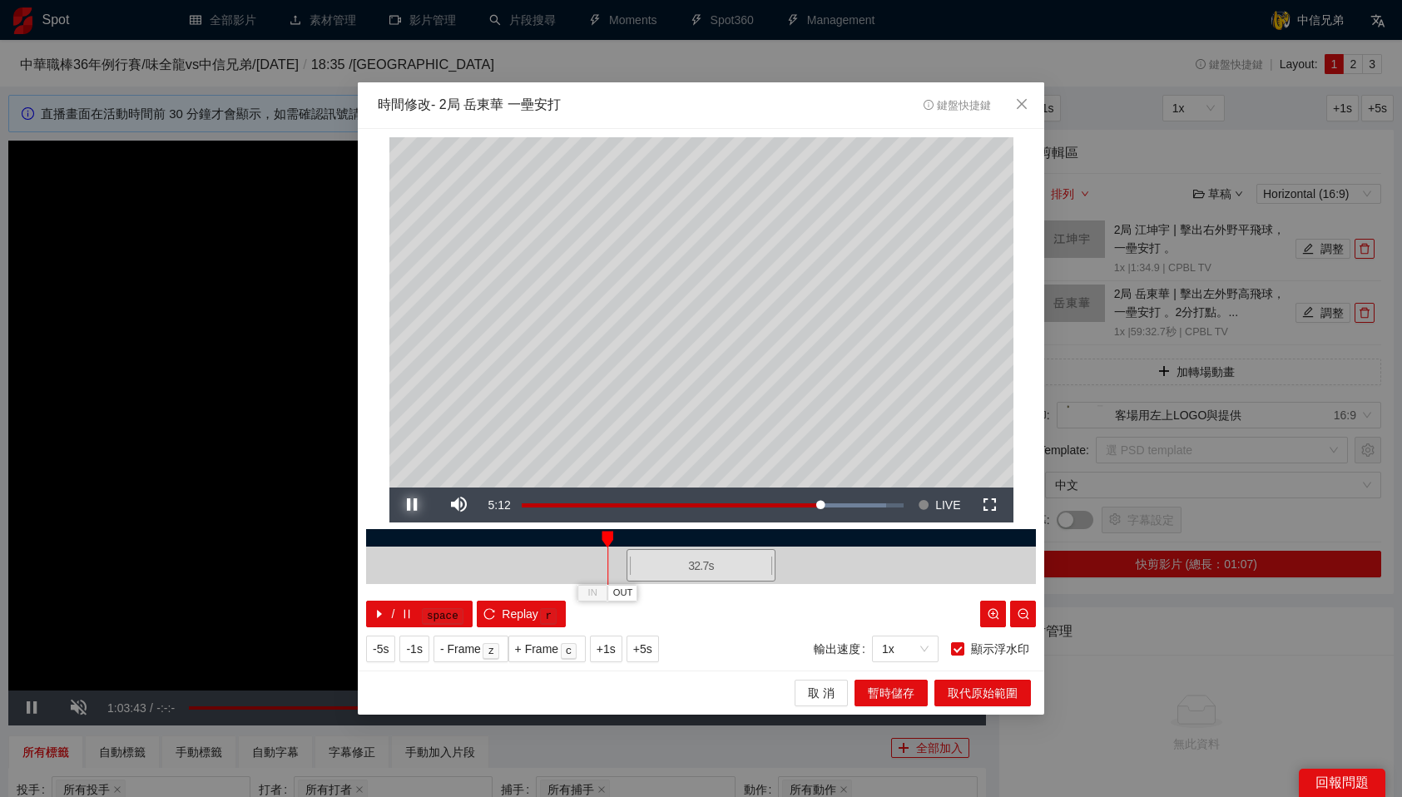
click at [423, 505] on span "Video Player" at bounding box center [412, 505] width 47 height 0
click at [1020, 106] on icon "close" at bounding box center [1022, 103] width 10 height 10
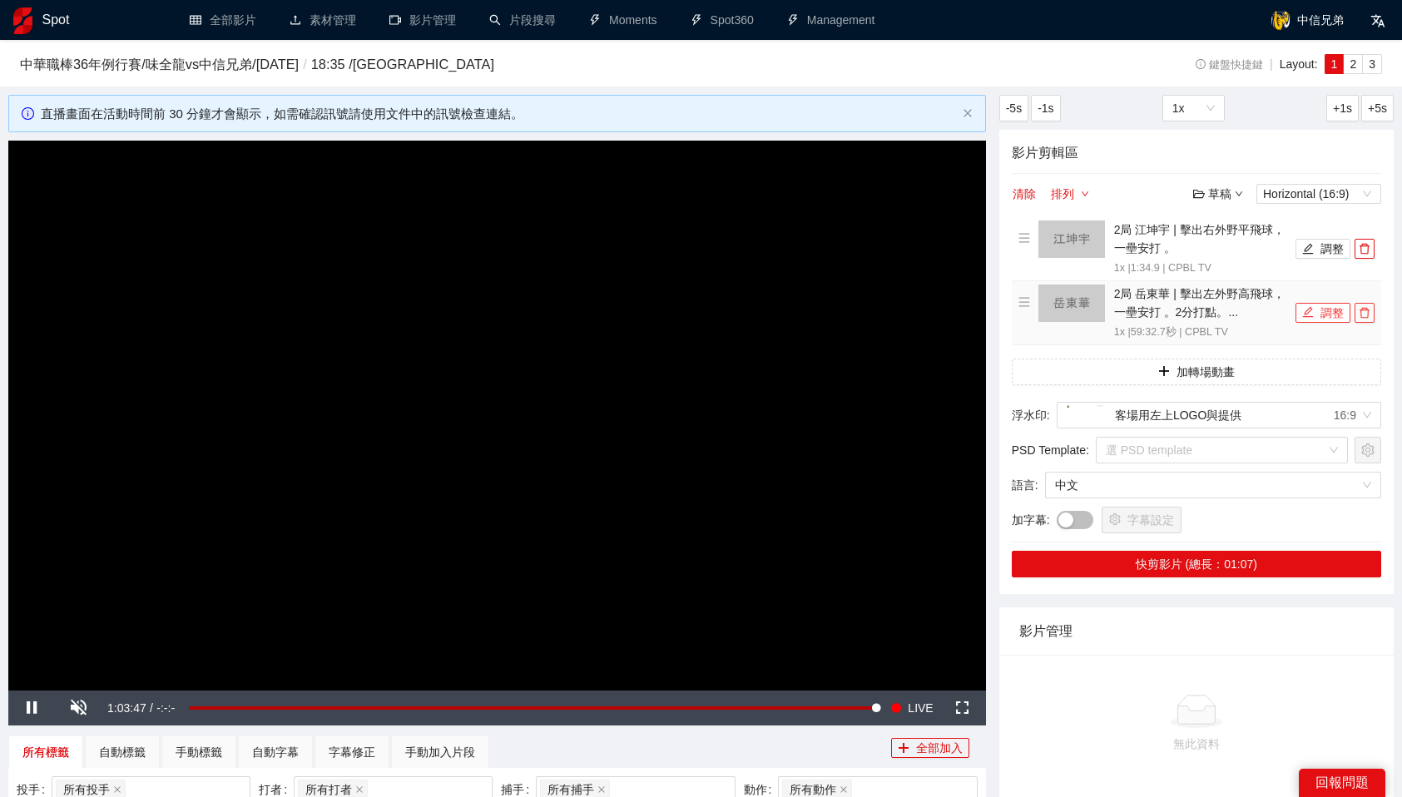
click at [1364, 313] on icon "delete" at bounding box center [1365, 313] width 12 height 12
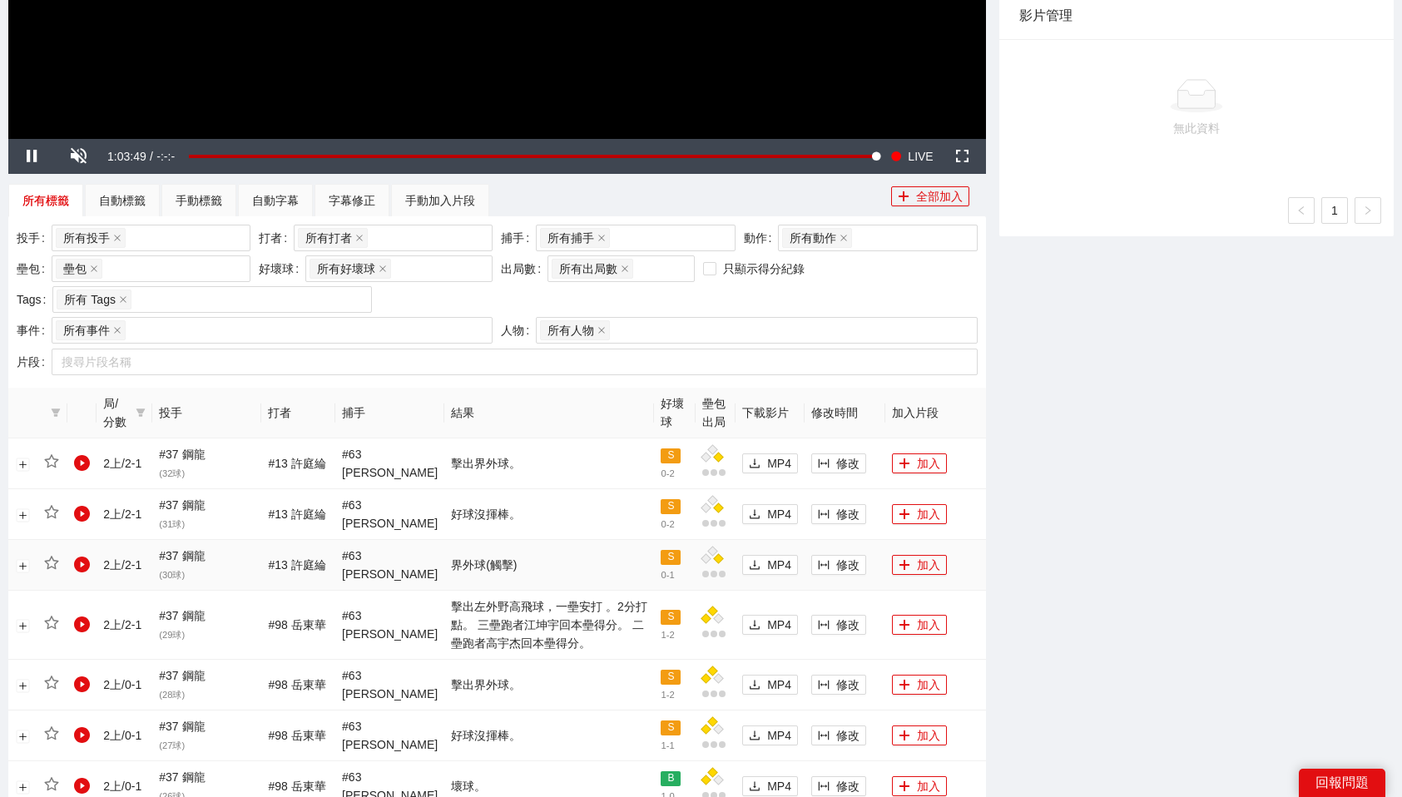
scroll to position [554, 0]
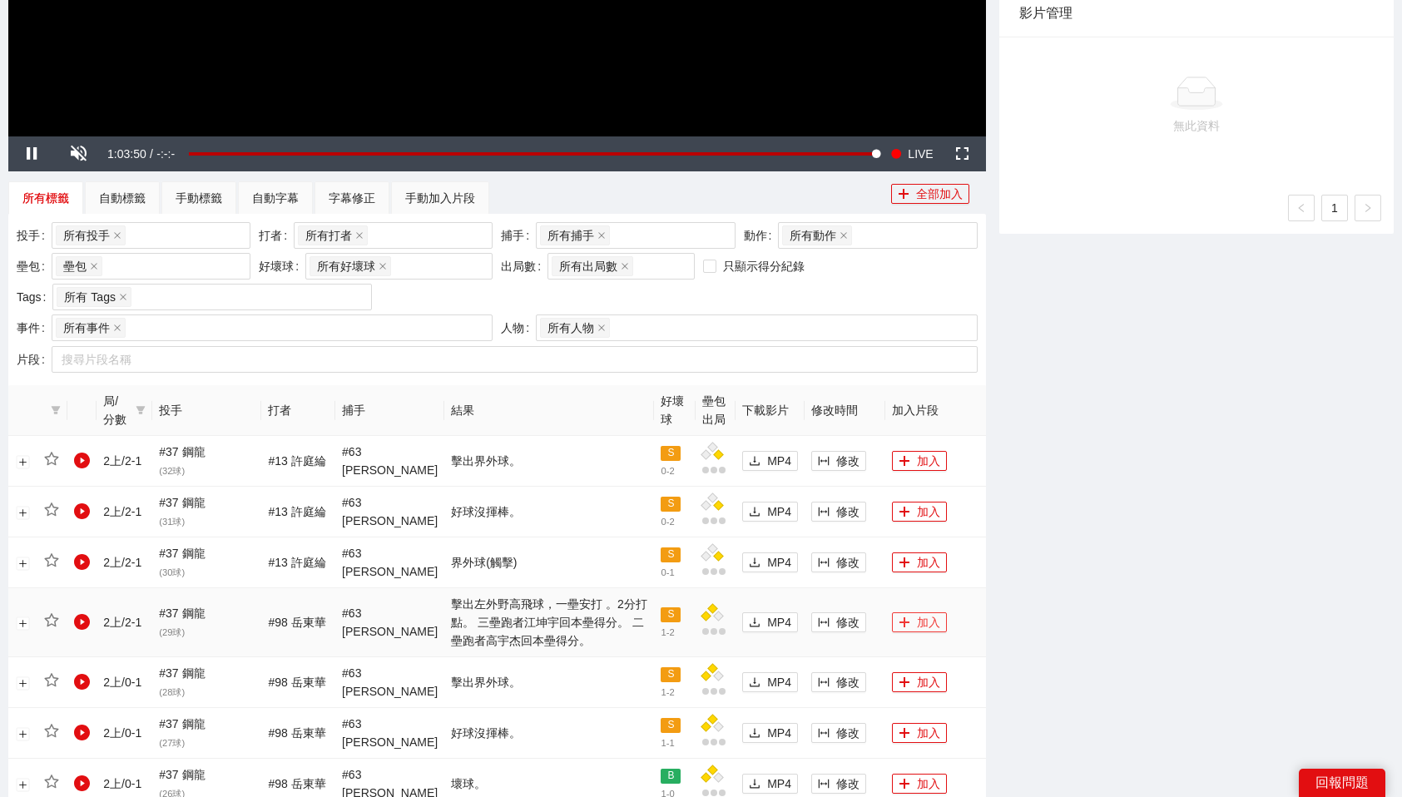
click at [909, 617] on button "加入" at bounding box center [919, 622] width 55 height 20
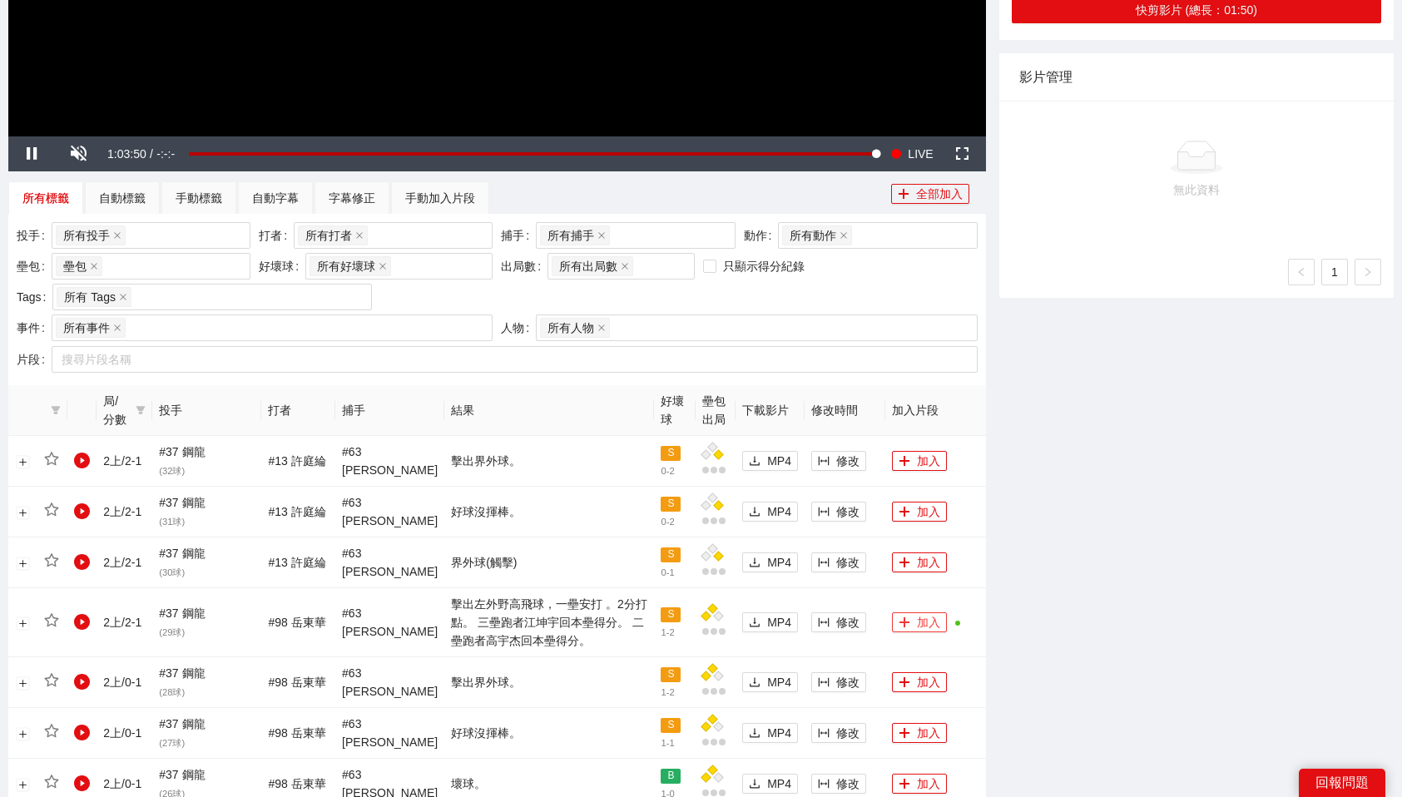
scroll to position [0, 0]
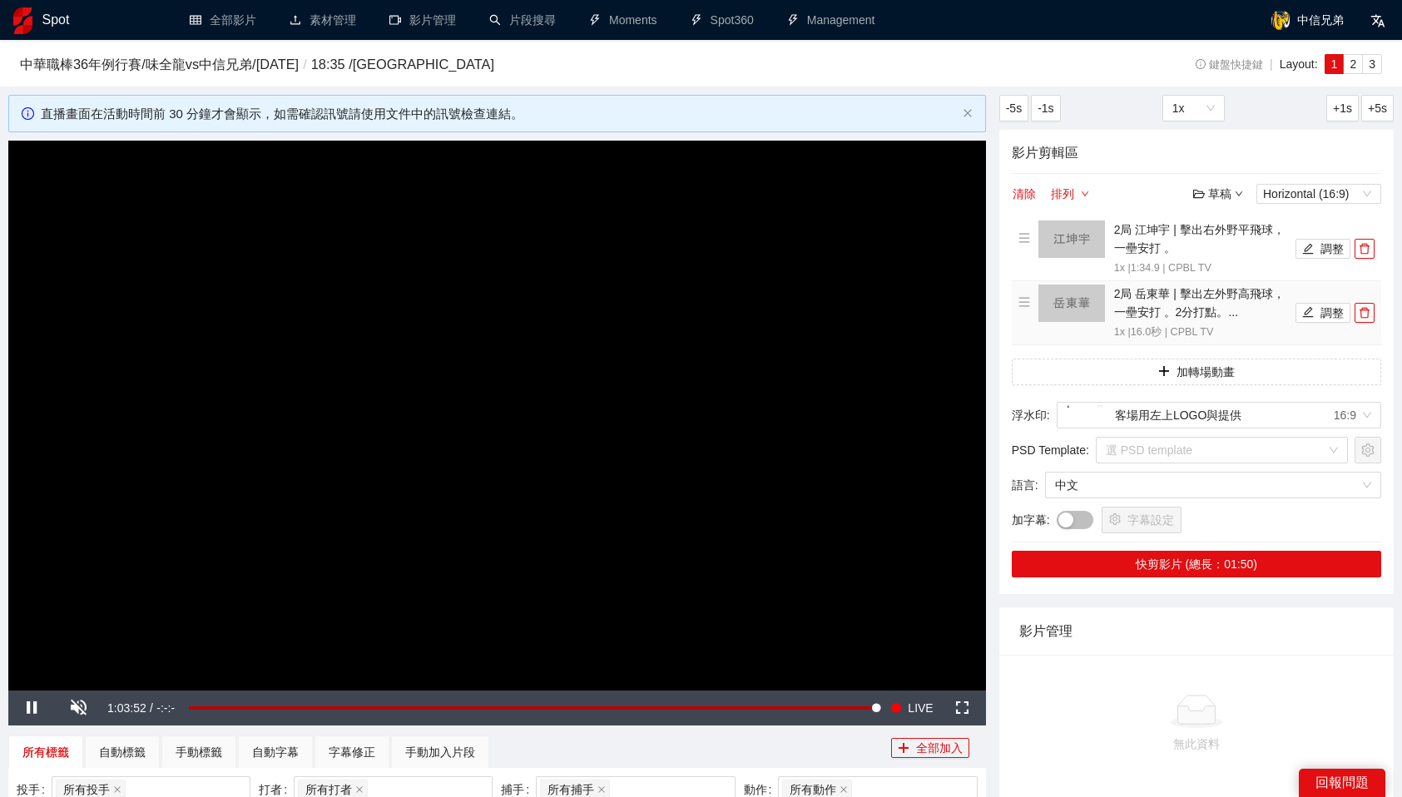
click at [1330, 323] on li "2局 岳東華 | 擊出左外野高飛球，一壘安打 。2分打點。... 1x | 16.0 秒 | CPBL TV 調整" at bounding box center [1196, 313] width 356 height 57
click at [1310, 313] on icon "edit" at bounding box center [1308, 312] width 12 height 12
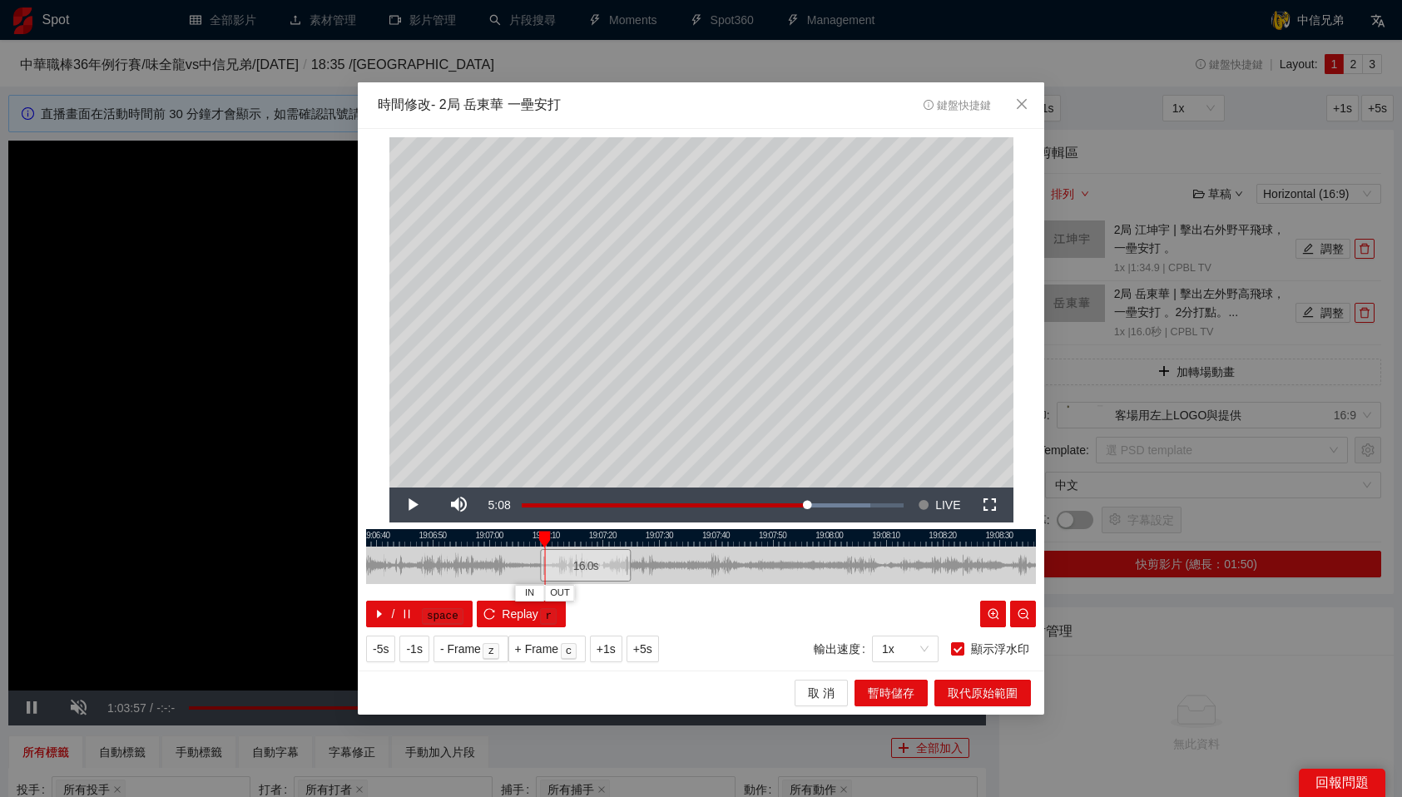
click at [420, 542] on div at bounding box center [701, 537] width 670 height 17
drag, startPoint x: 420, startPoint y: 542, endPoint x: 435, endPoint y: 542, distance: 15.0
click at [435, 542] on div at bounding box center [435, 539] width 12 height 17
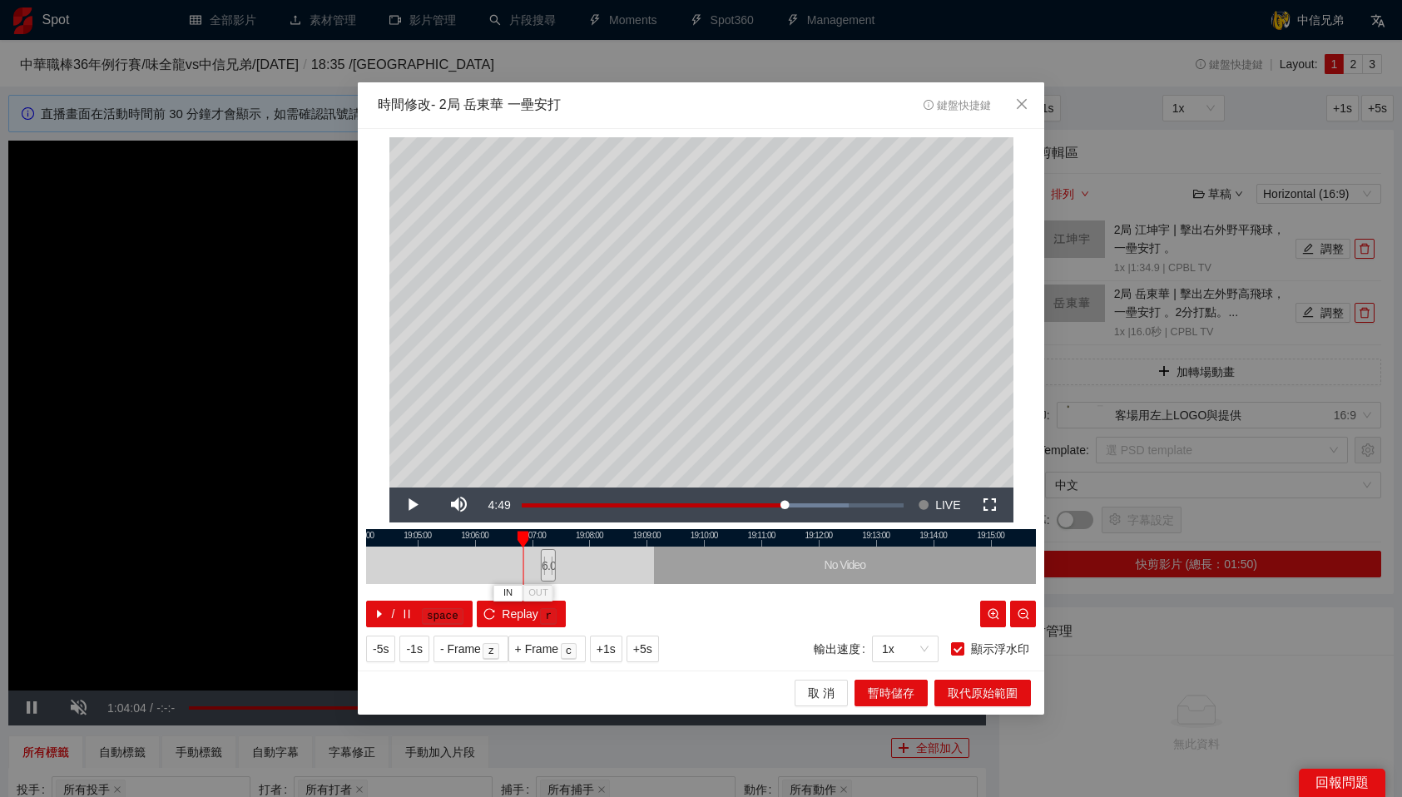
click at [458, 537] on div at bounding box center [701, 537] width 670 height 17
click at [444, 588] on span "IN" at bounding box center [442, 593] width 9 height 15
click at [448, 595] on span "IN" at bounding box center [445, 593] width 9 height 15
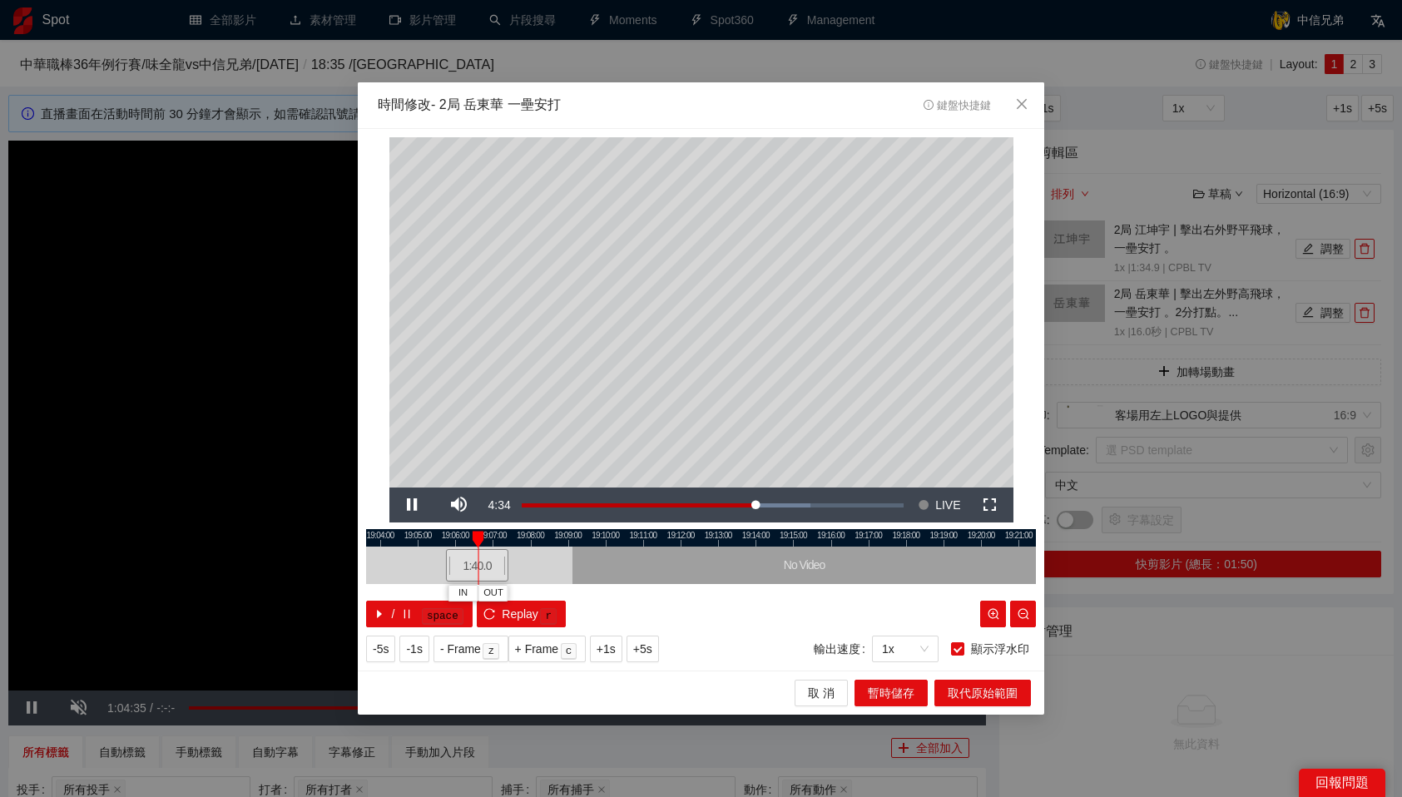
drag, startPoint x: 459, startPoint y: 538, endPoint x: 478, endPoint y: 538, distance: 18.3
click at [478, 538] on div at bounding box center [479, 539] width 12 height 17
click at [473, 537] on div at bounding box center [701, 537] width 670 height 17
click at [502, 591] on span "OUT" at bounding box center [498, 593] width 20 height 15
click at [886, 690] on span "暫時儲存" at bounding box center [891, 693] width 47 height 18
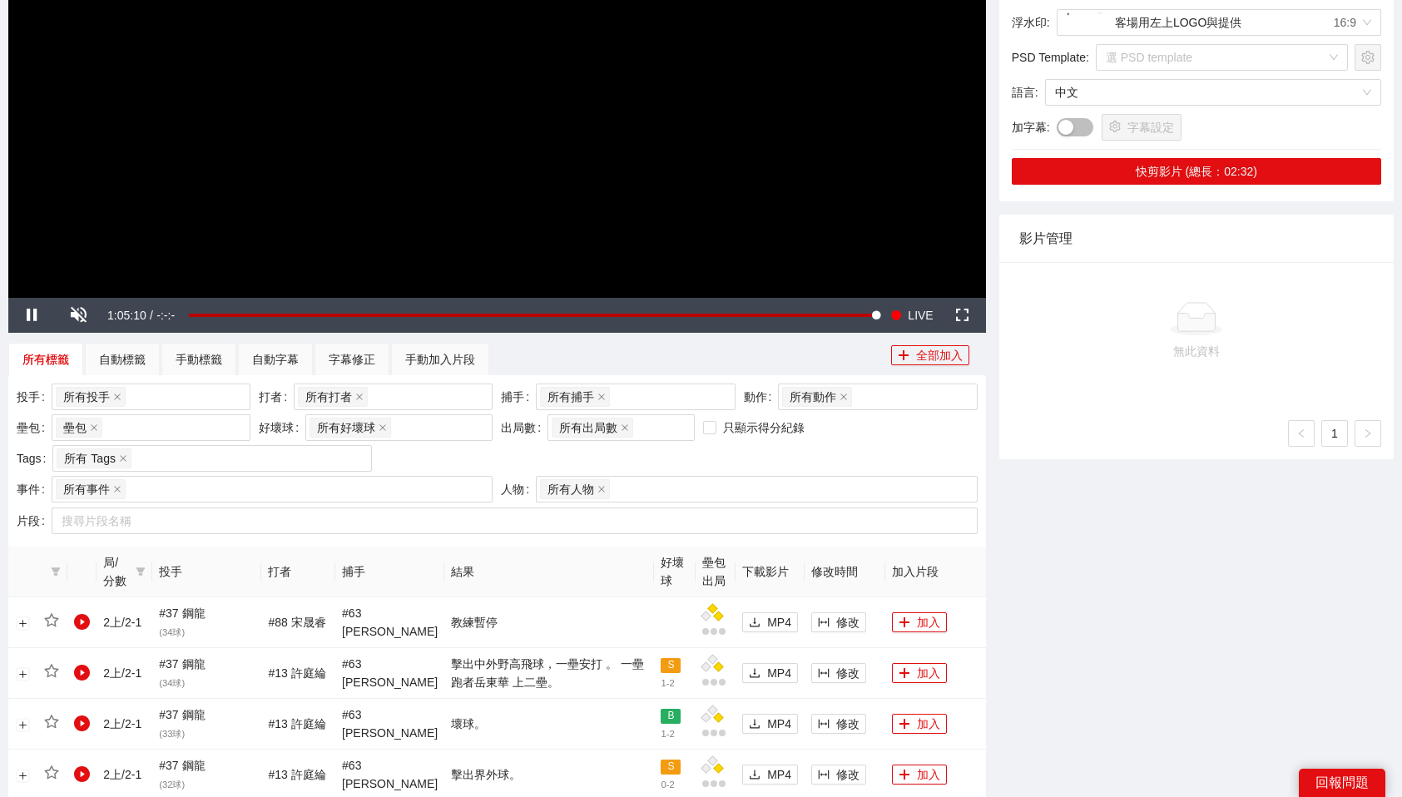
scroll to position [481, 0]
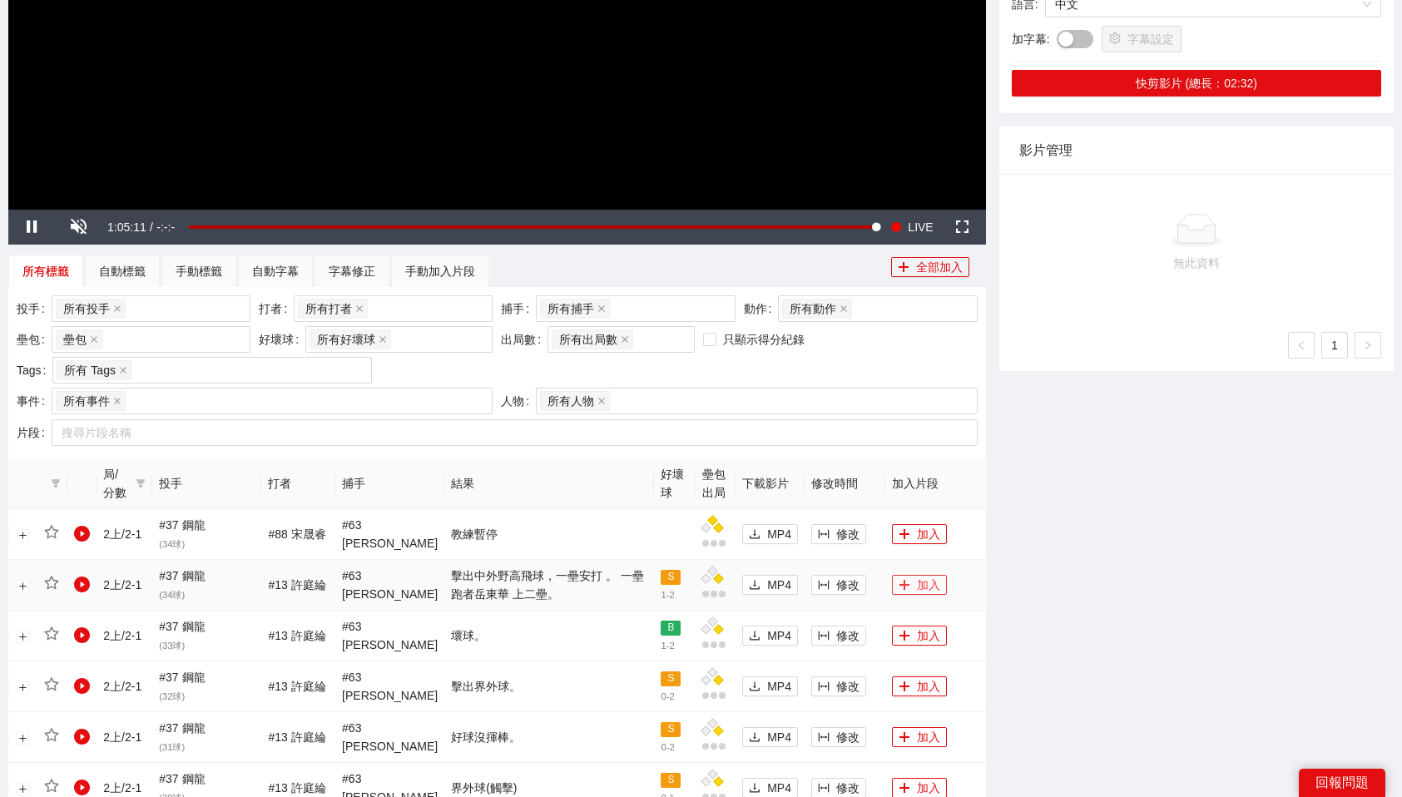
click at [899, 582] on icon "plus" at bounding box center [905, 585] width 12 height 12
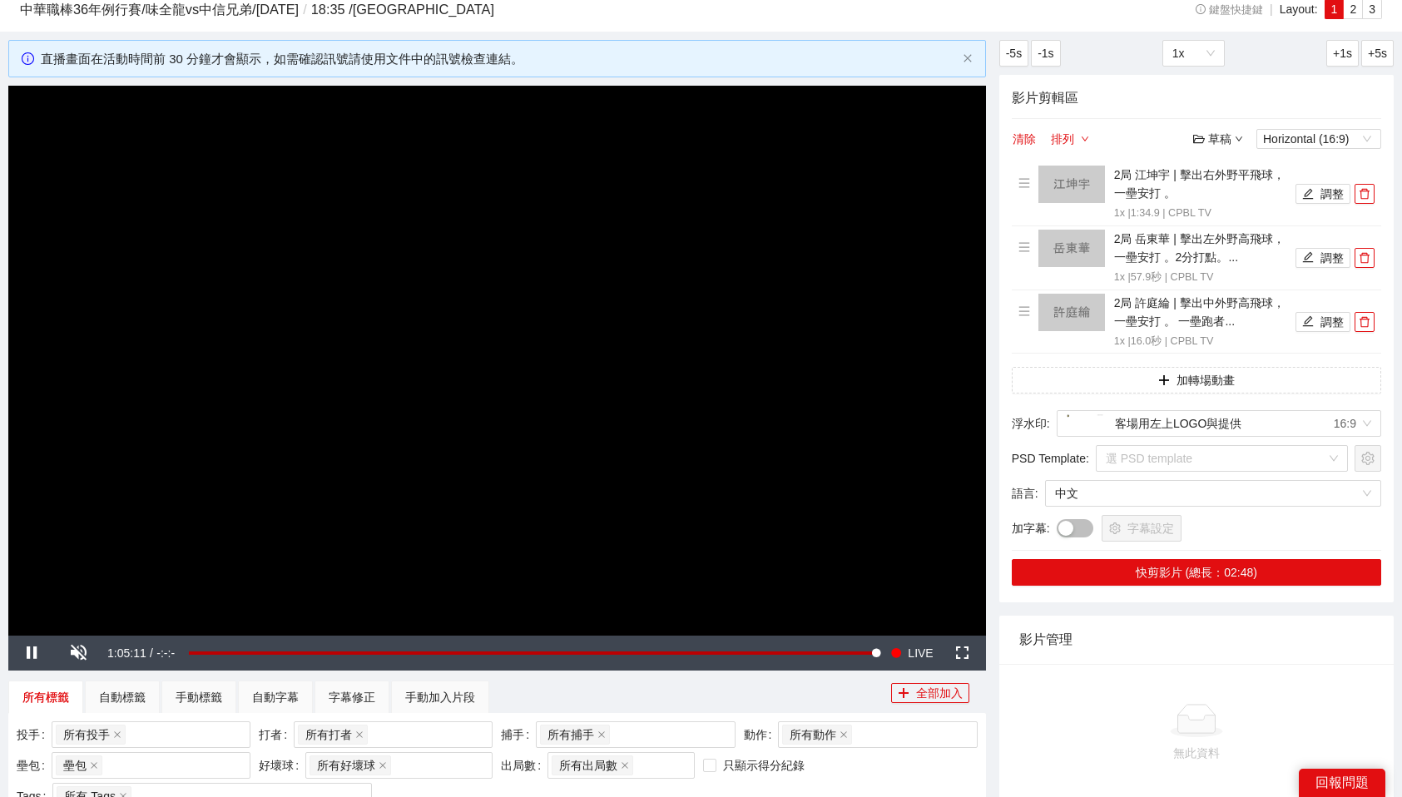
scroll to position [0, 0]
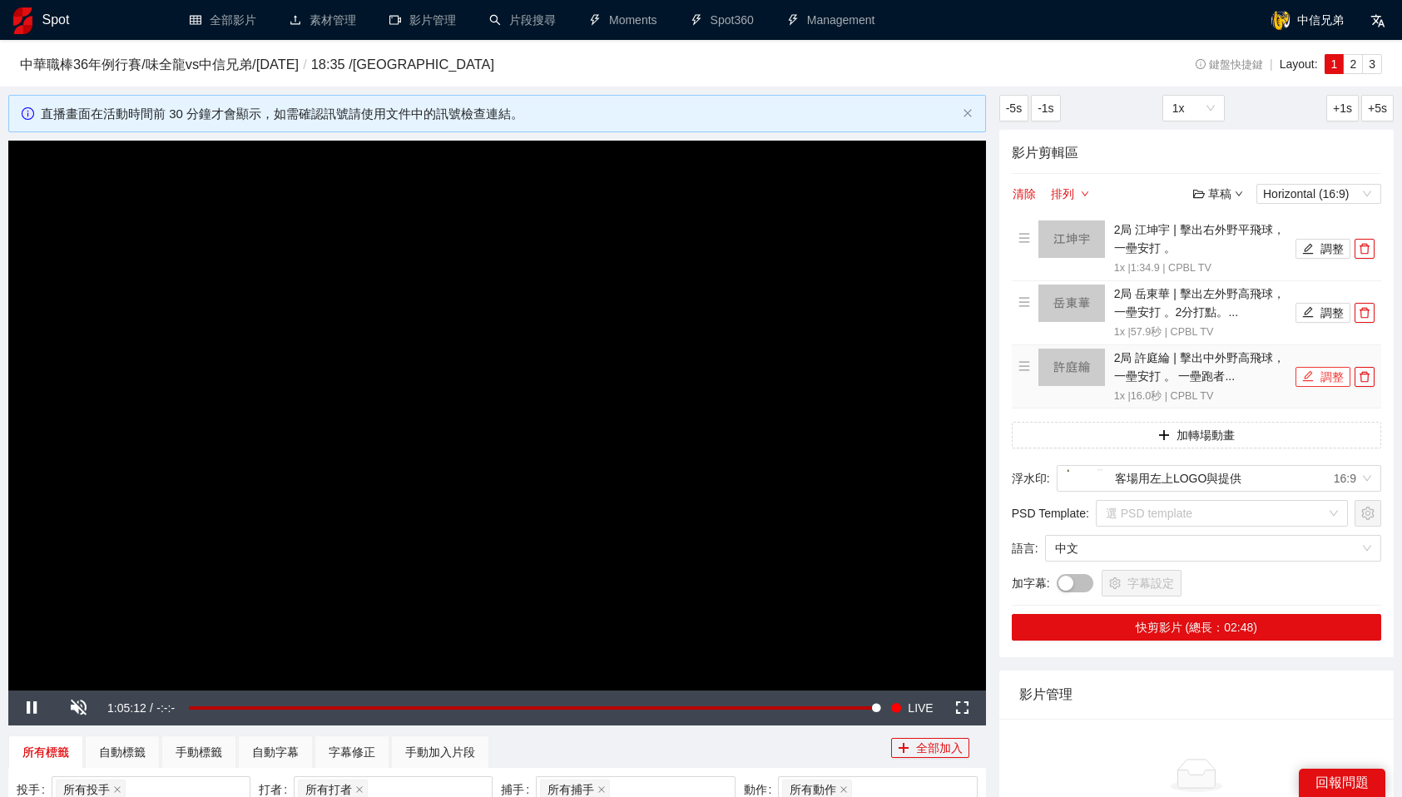
click at [1326, 382] on button "調整" at bounding box center [1322, 377] width 55 height 20
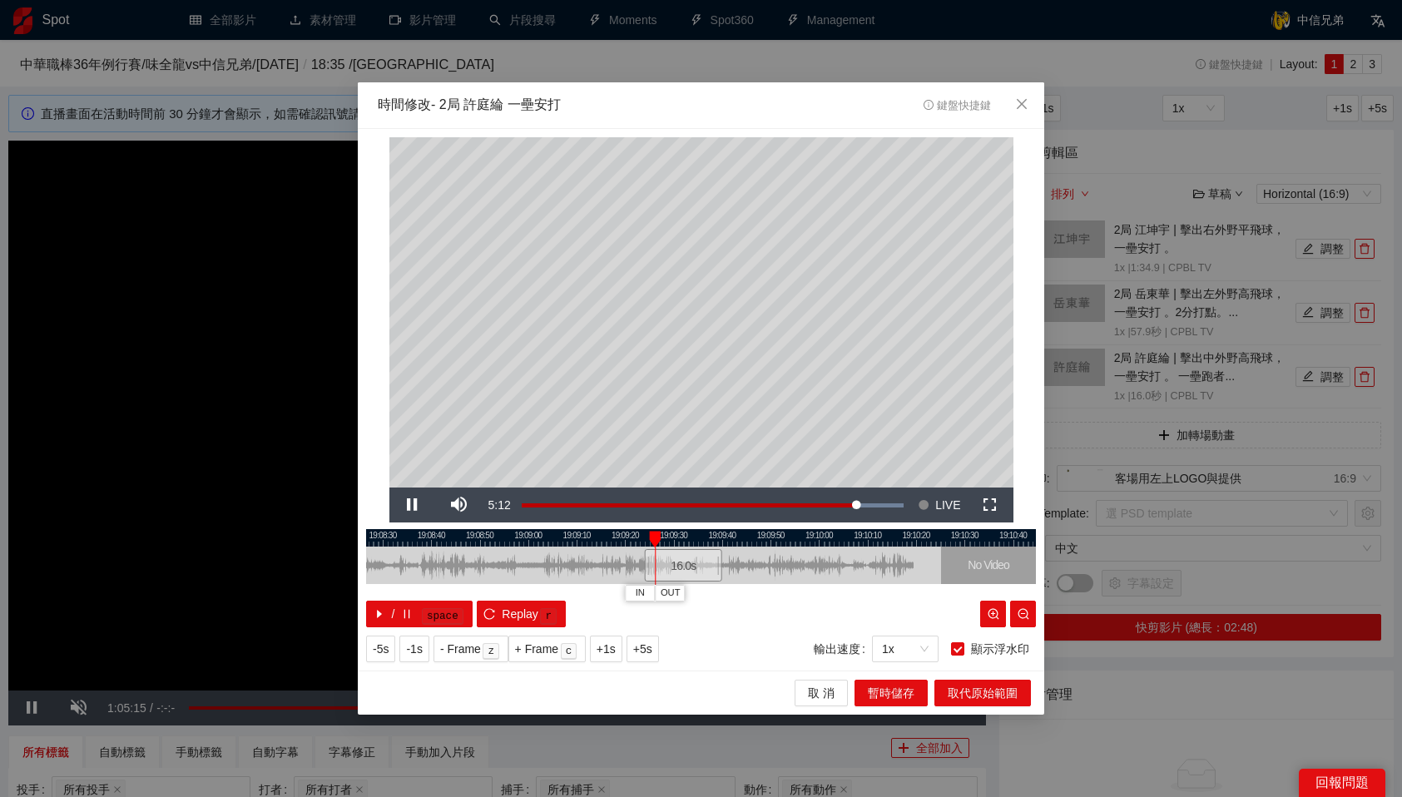
click at [569, 538] on div at bounding box center [701, 537] width 670 height 17
drag, startPoint x: 569, startPoint y: 538, endPoint x: 497, endPoint y: 536, distance: 72.4
click at [497, 536] on div "19:08:20 19:08:30 19:08:40 19:08:50 19:09:00 19:09:10 19:09:20 19:09:30 19:09:4…" at bounding box center [701, 578] width 670 height 98
click at [486, 538] on div at bounding box center [701, 537] width 670 height 17
drag, startPoint x: 486, startPoint y: 538, endPoint x: 418, endPoint y: 534, distance: 68.4
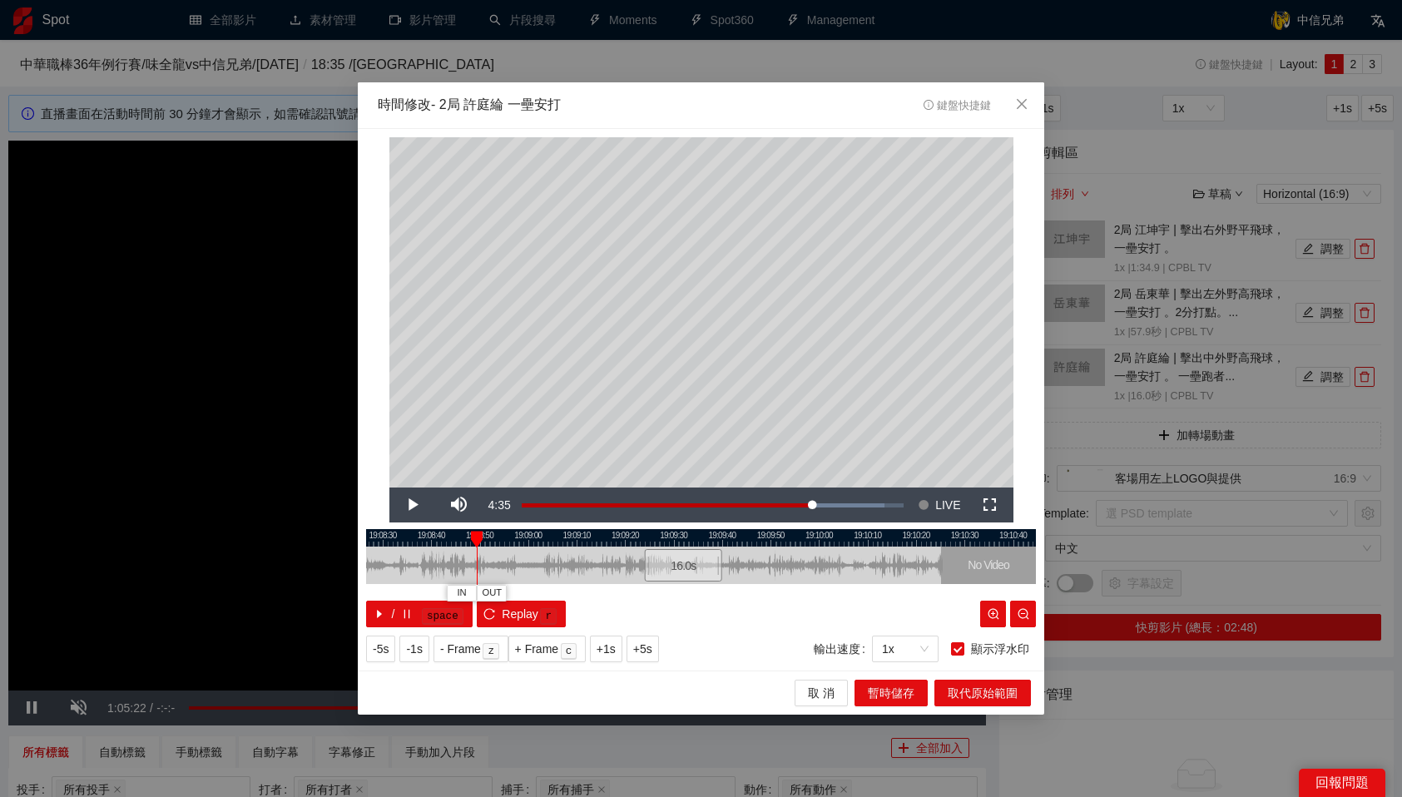
click at [418, 534] on div "19:08:20 19:08:30 19:08:40 19:08:50 19:09:00 19:09:10 19:09:20 19:09:30 19:09:4…" at bounding box center [701, 578] width 670 height 98
click at [408, 542] on div at bounding box center [701, 537] width 670 height 17
click at [396, 591] on span "IN" at bounding box center [392, 593] width 9 height 15
drag, startPoint x: 447, startPoint y: 536, endPoint x: 638, endPoint y: 563, distance: 193.3
click at [638, 563] on div "19:08:20 19:08:30 19:08:40 19:08:50 19:09:00 19:09:10 19:09:20 19:09:30 19:09:4…" at bounding box center [701, 578] width 670 height 98
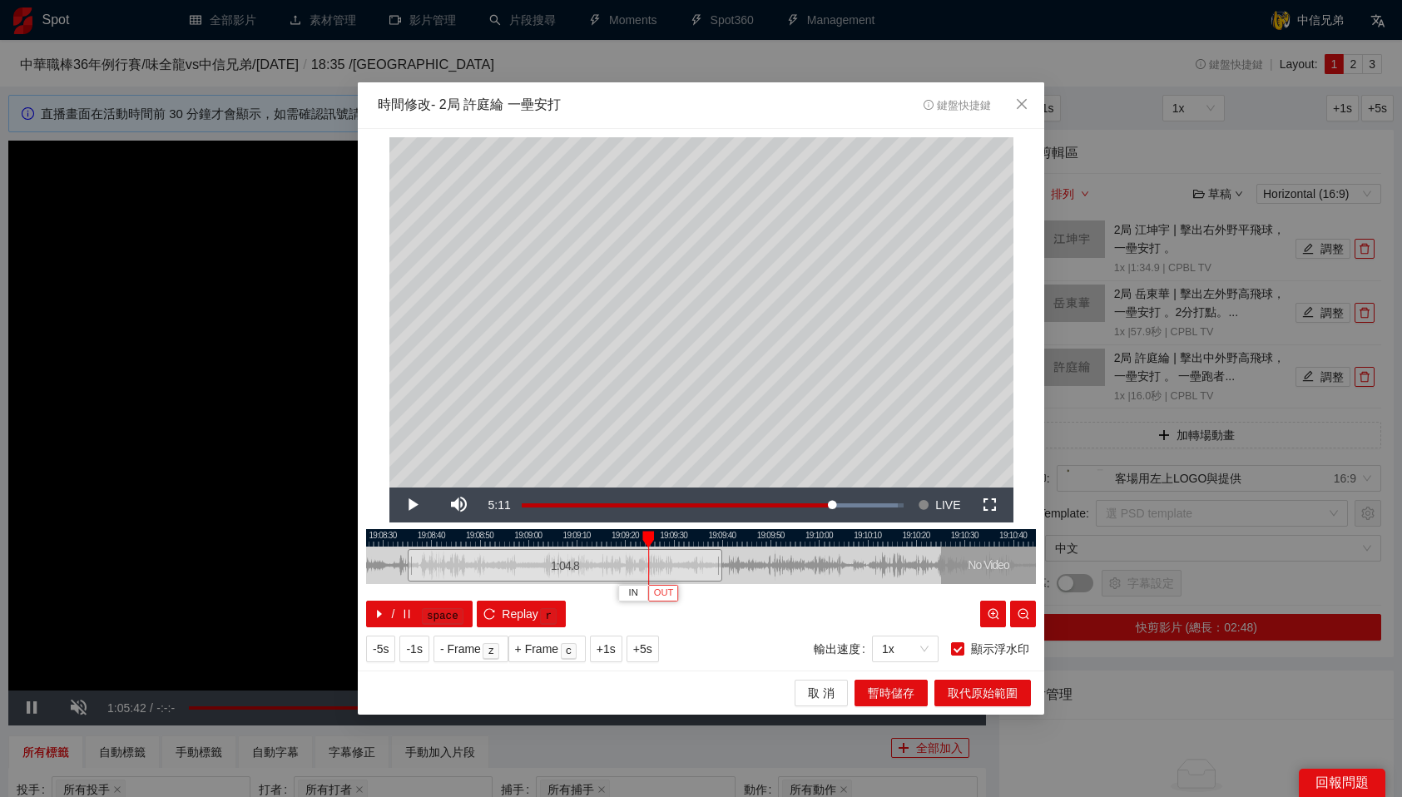
click at [672, 592] on span "OUT" at bounding box center [664, 593] width 20 height 15
click at [624, 537] on div at bounding box center [701, 537] width 670 height 17
click at [900, 694] on span "暫時儲存" at bounding box center [891, 693] width 47 height 18
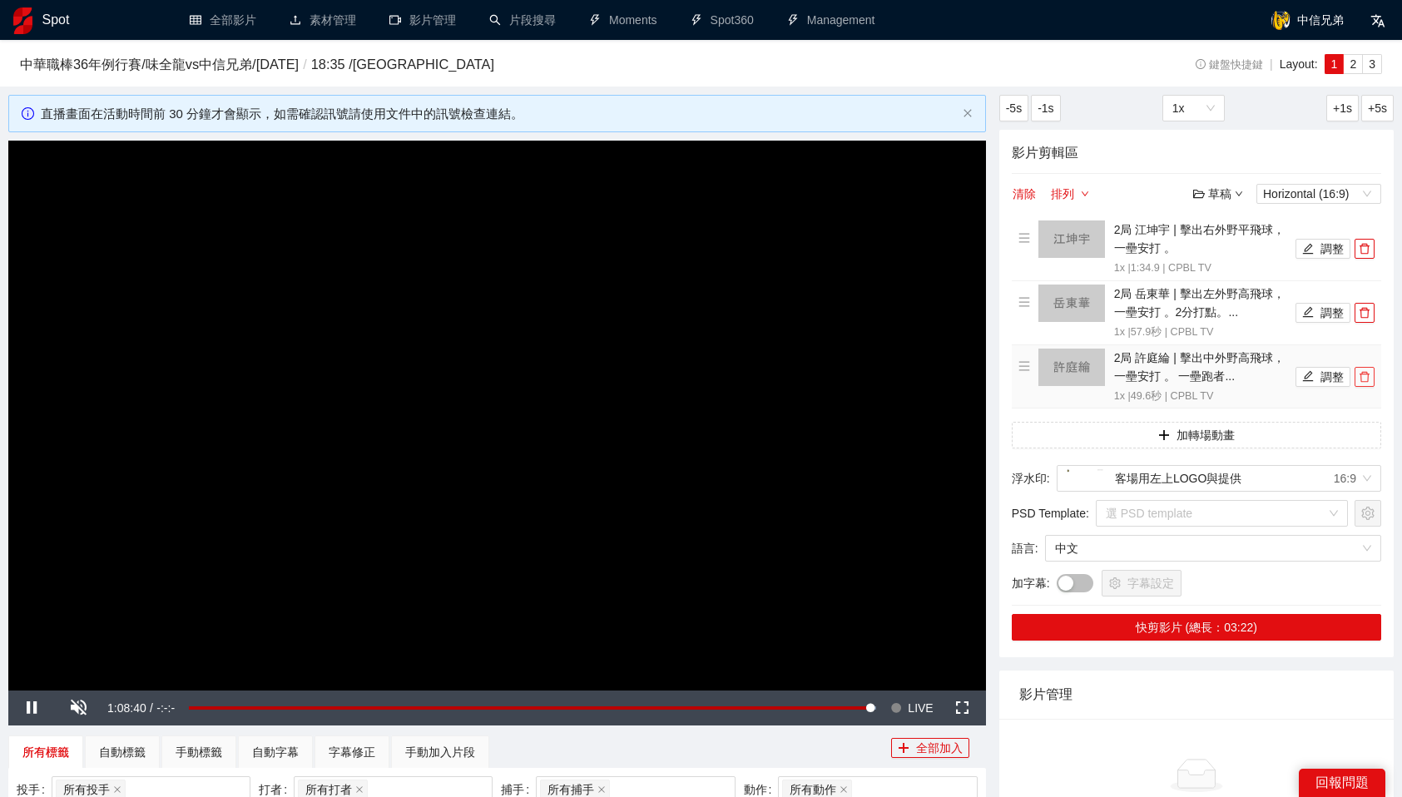
click at [1370, 376] on icon "delete" at bounding box center [1365, 377] width 12 height 12
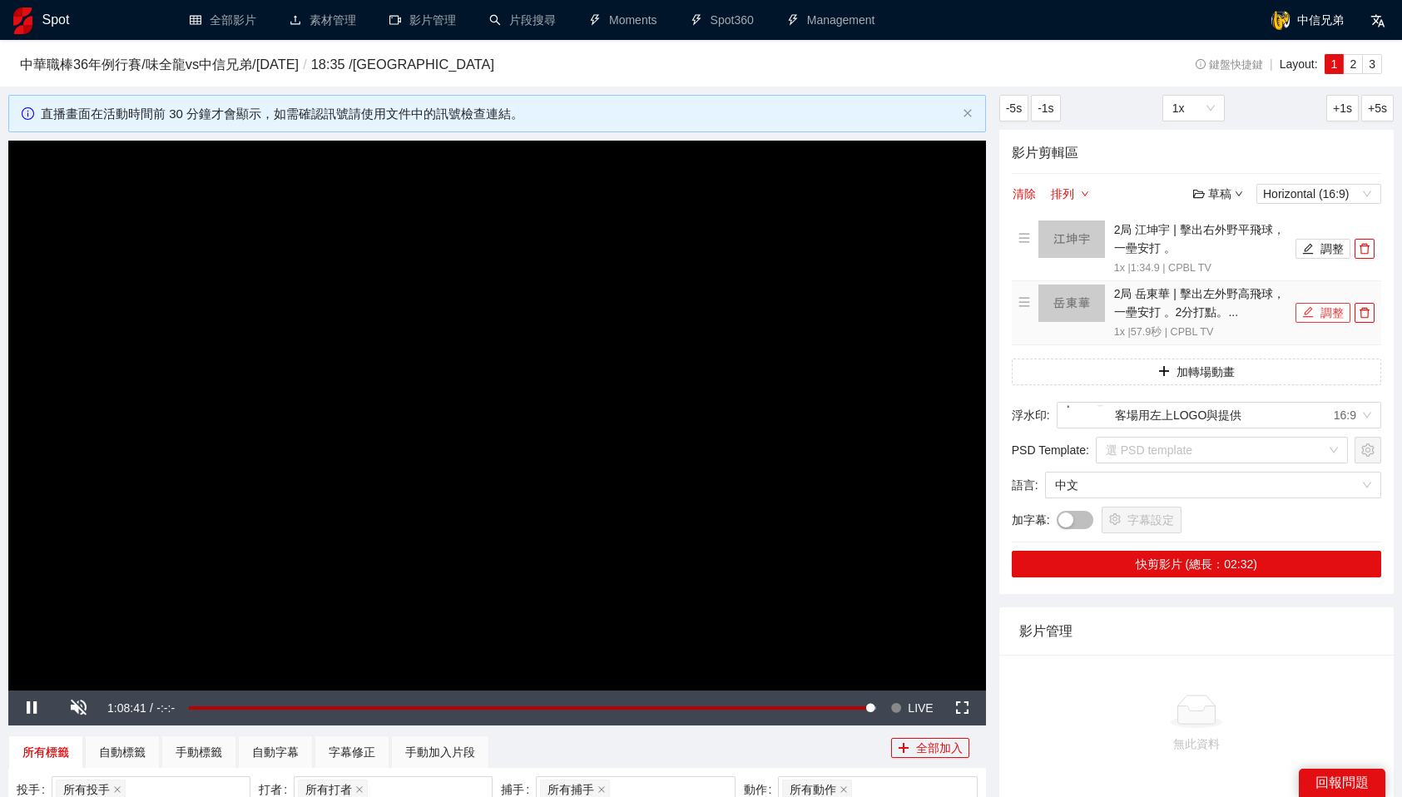
click at [1302, 312] on icon "edit" at bounding box center [1308, 312] width 12 height 12
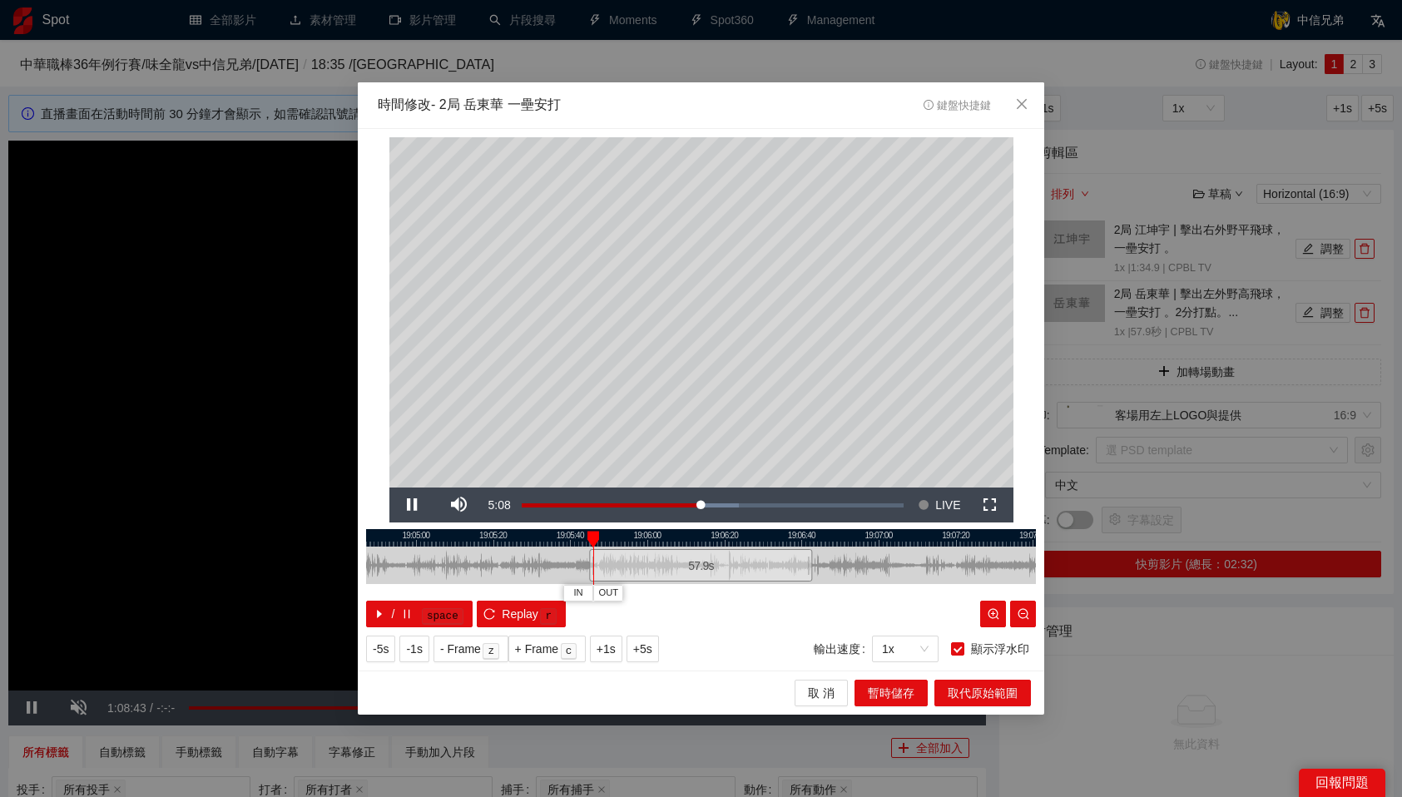
click at [761, 542] on div at bounding box center [701, 537] width 670 height 17
click at [785, 542] on div at bounding box center [701, 537] width 670 height 17
click at [801, 536] on div at bounding box center [701, 537] width 670 height 17
click at [894, 701] on span "暫時儲存" at bounding box center [891, 693] width 47 height 18
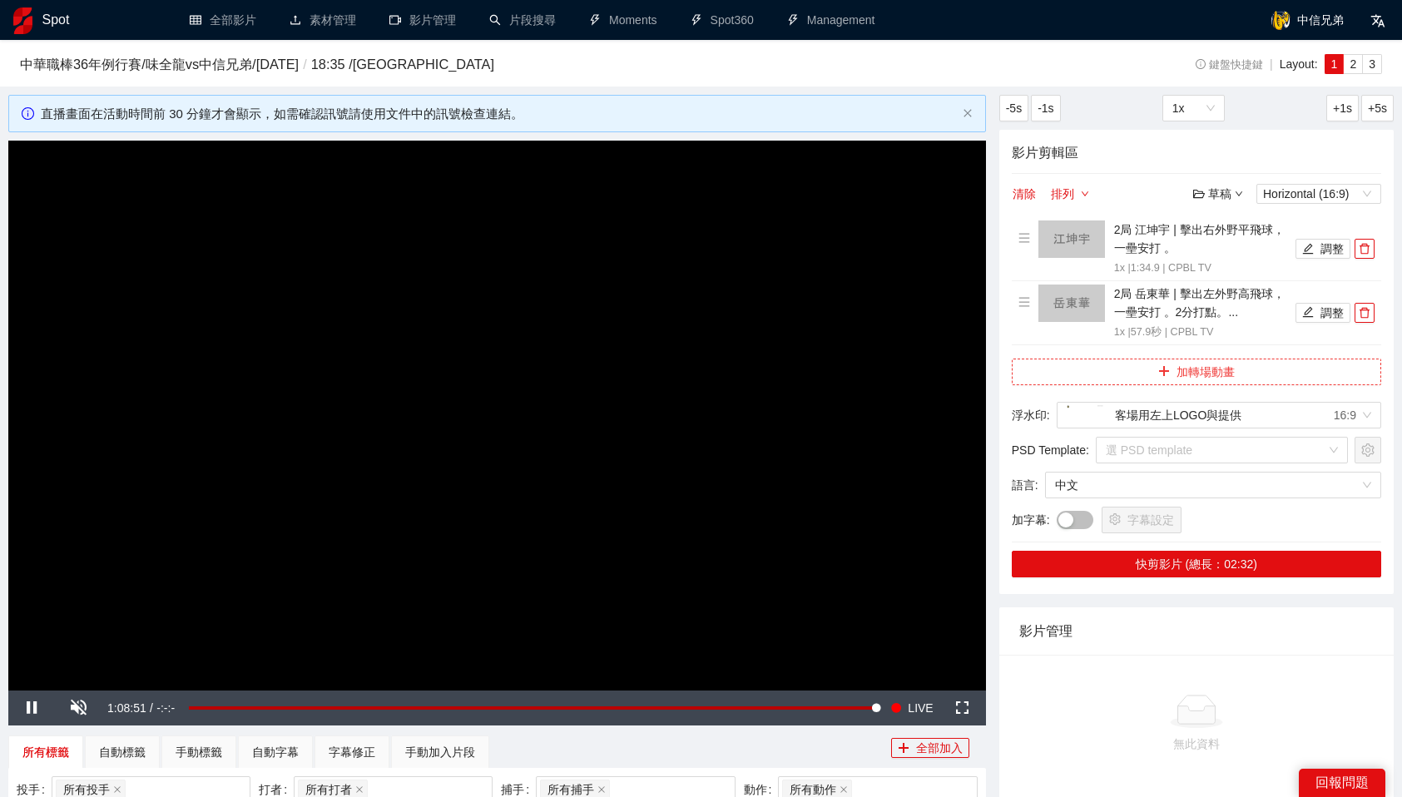
click at [1172, 367] on button "加轉場動畫" at bounding box center [1196, 372] width 369 height 27
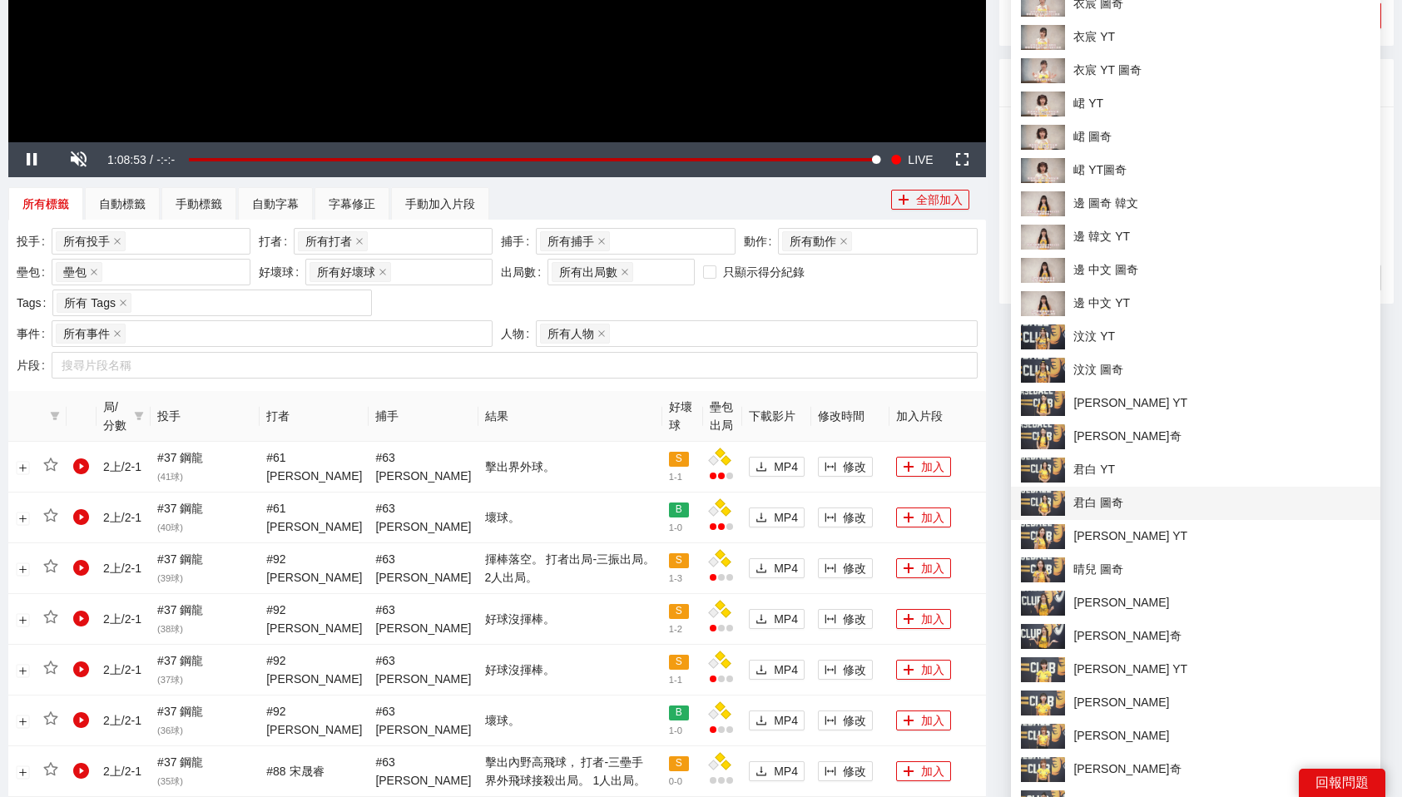
scroll to position [545, 0]
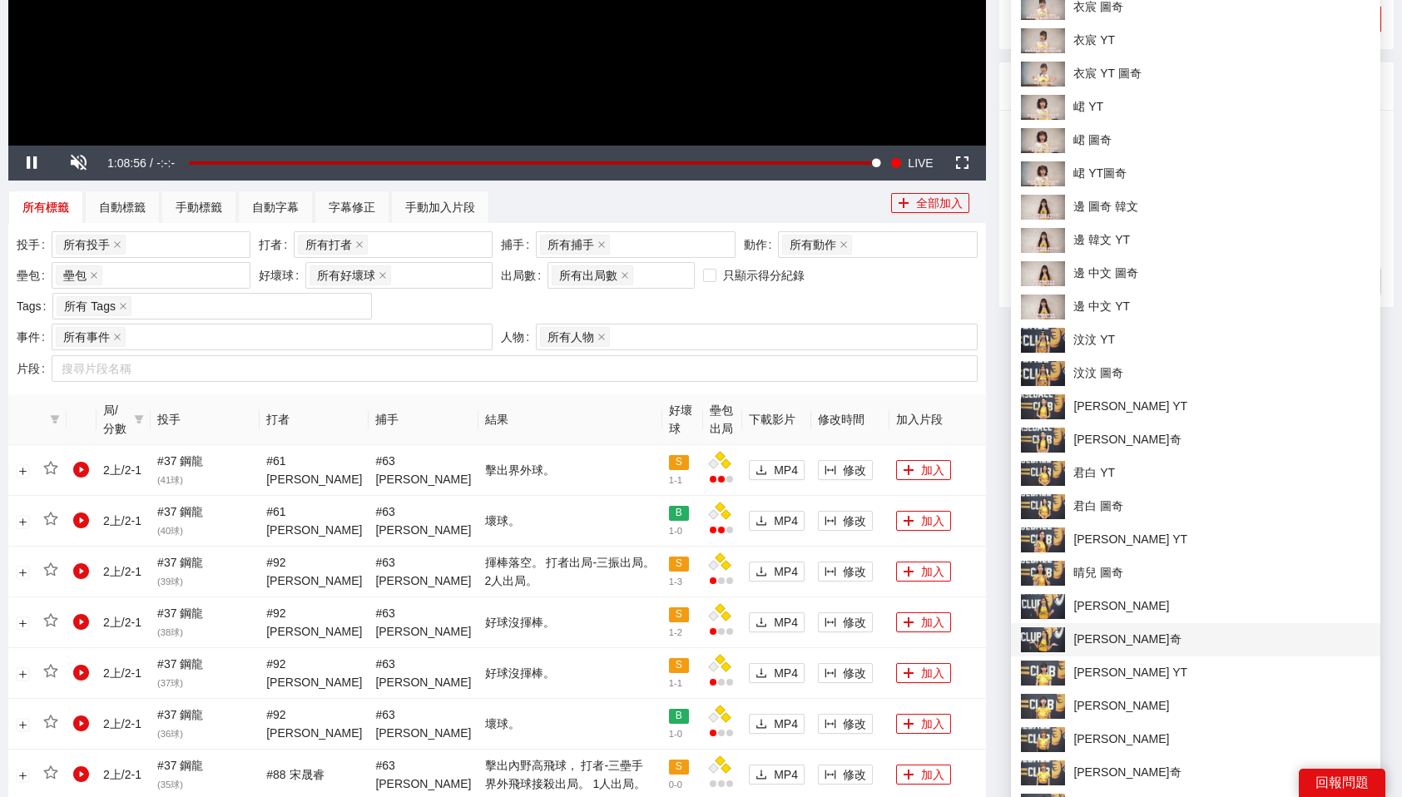
click at [1105, 631] on span "[PERSON_NAME]奇" at bounding box center [1195, 639] width 349 height 25
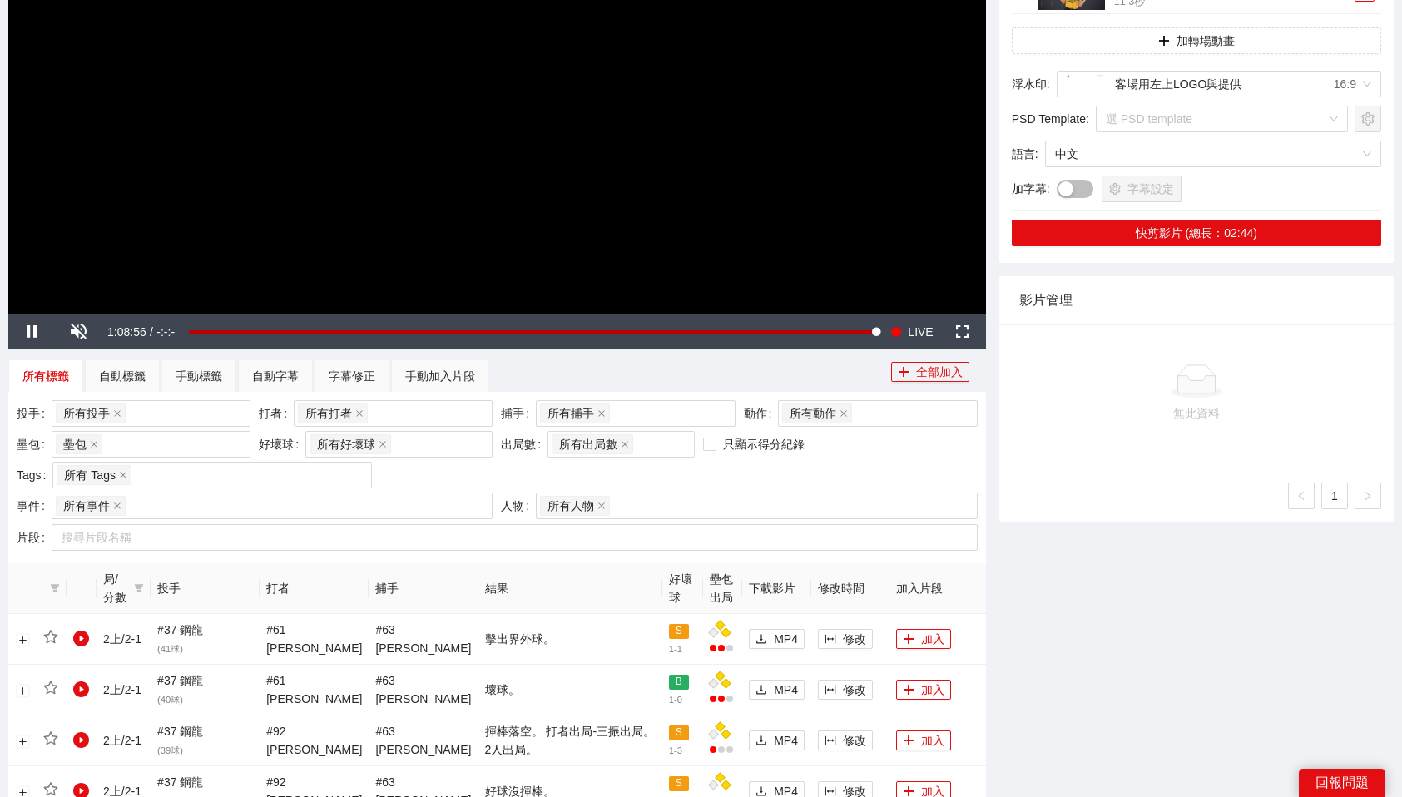
scroll to position [0, 0]
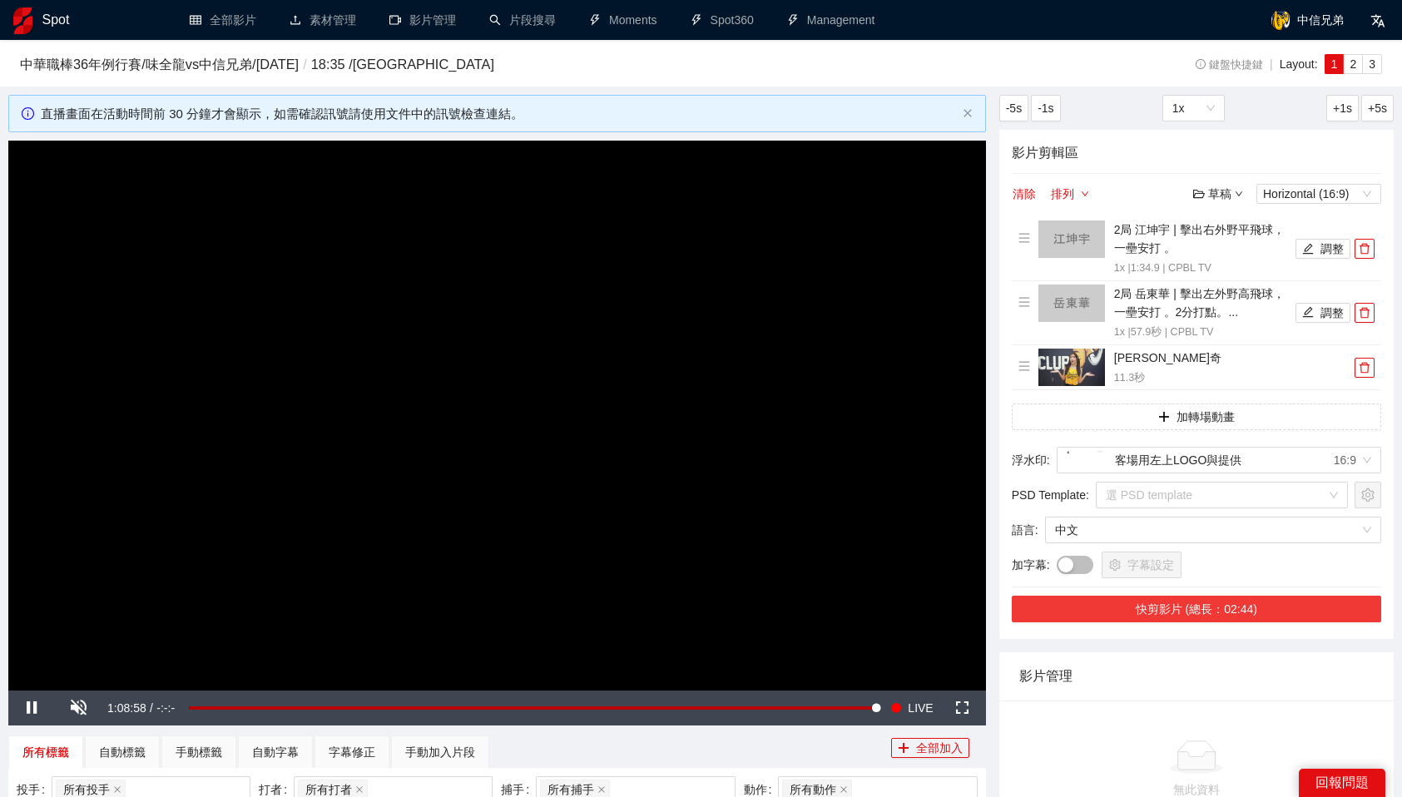
click at [1269, 602] on button "快剪影片 (總長：02:44)" at bounding box center [1196, 609] width 369 height 27
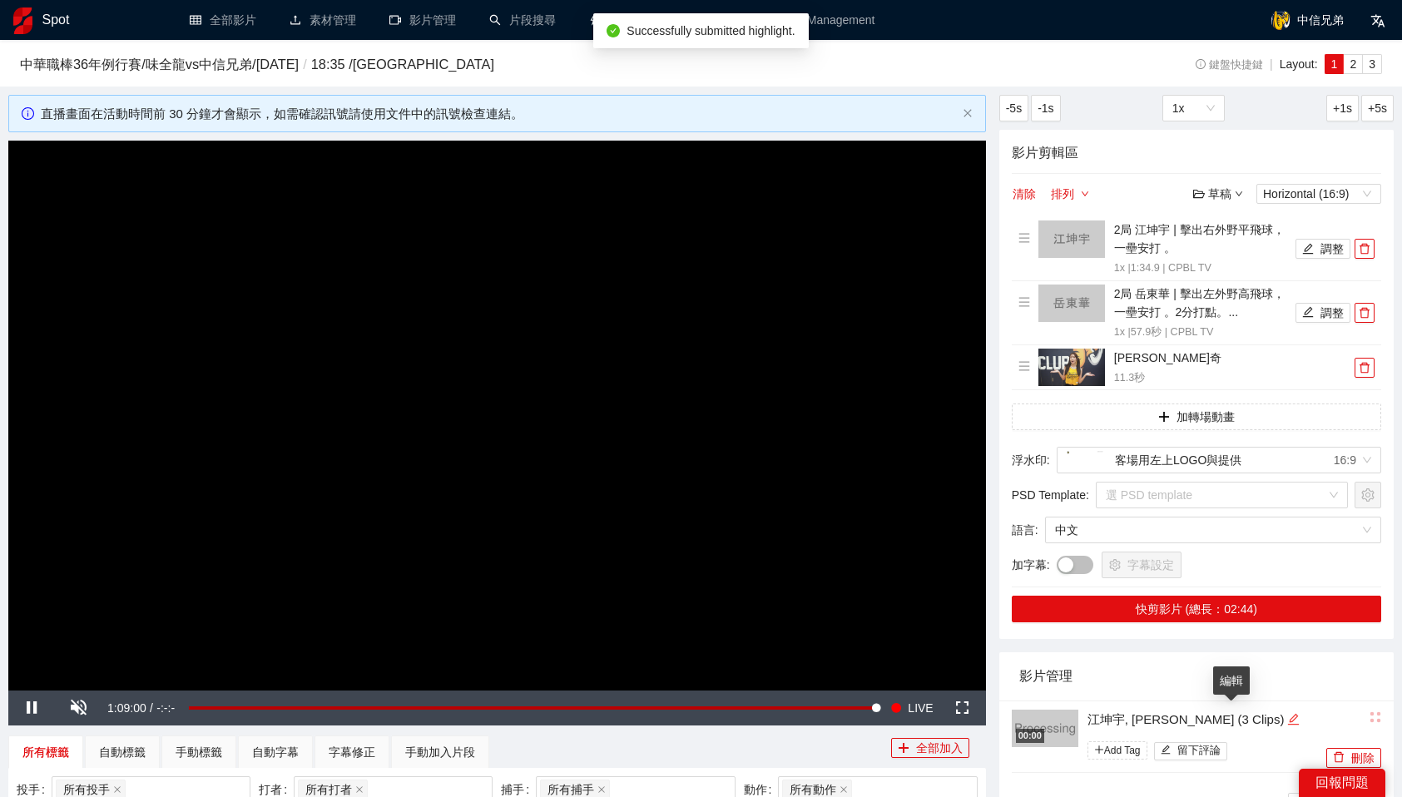
click at [1287, 714] on icon "edit" at bounding box center [1293, 719] width 12 height 12
click at [1187, 714] on textarea "**********" at bounding box center [1194, 718] width 235 height 27
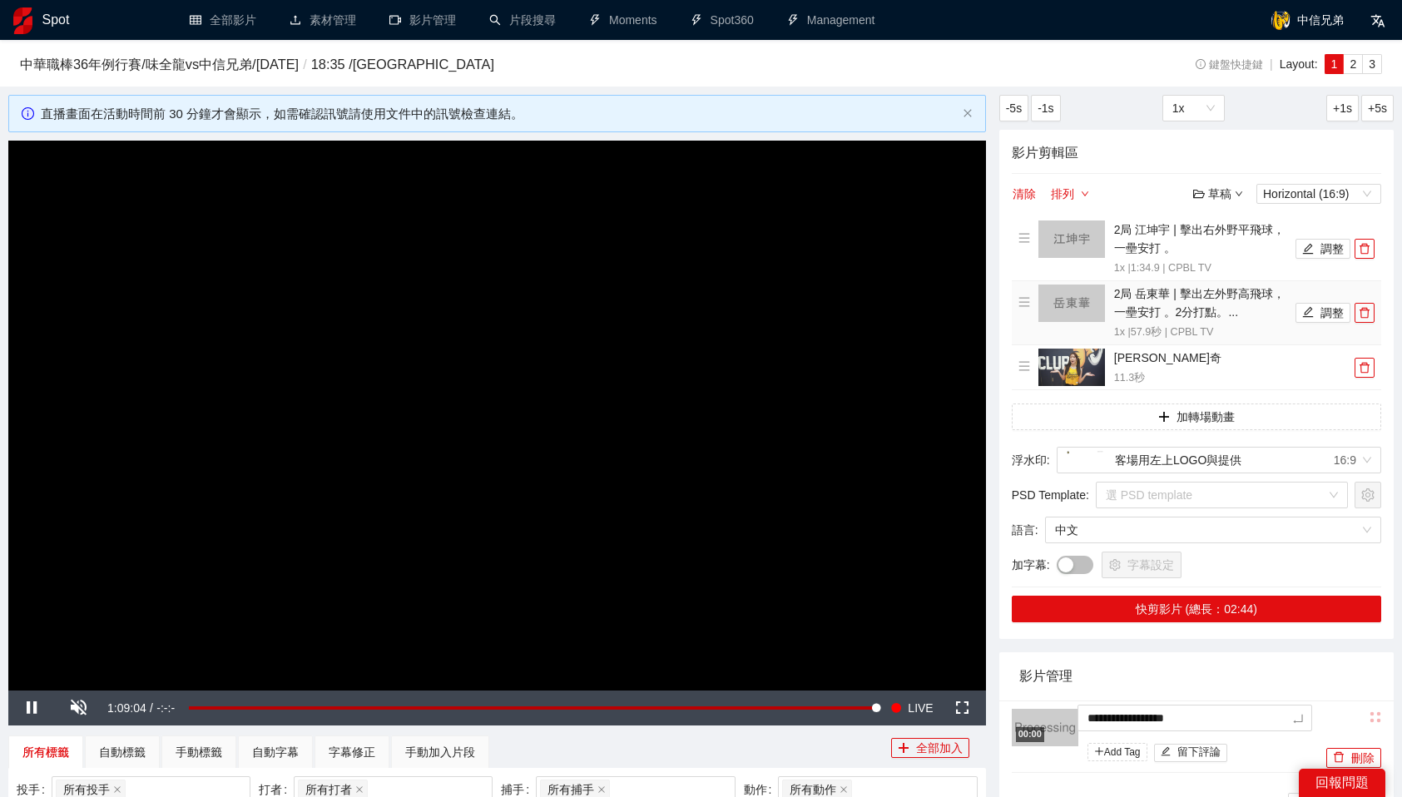
click at [1069, 297] on img at bounding box center [1071, 303] width 67 height 37
click at [1325, 313] on button "調整" at bounding box center [1322, 313] width 55 height 20
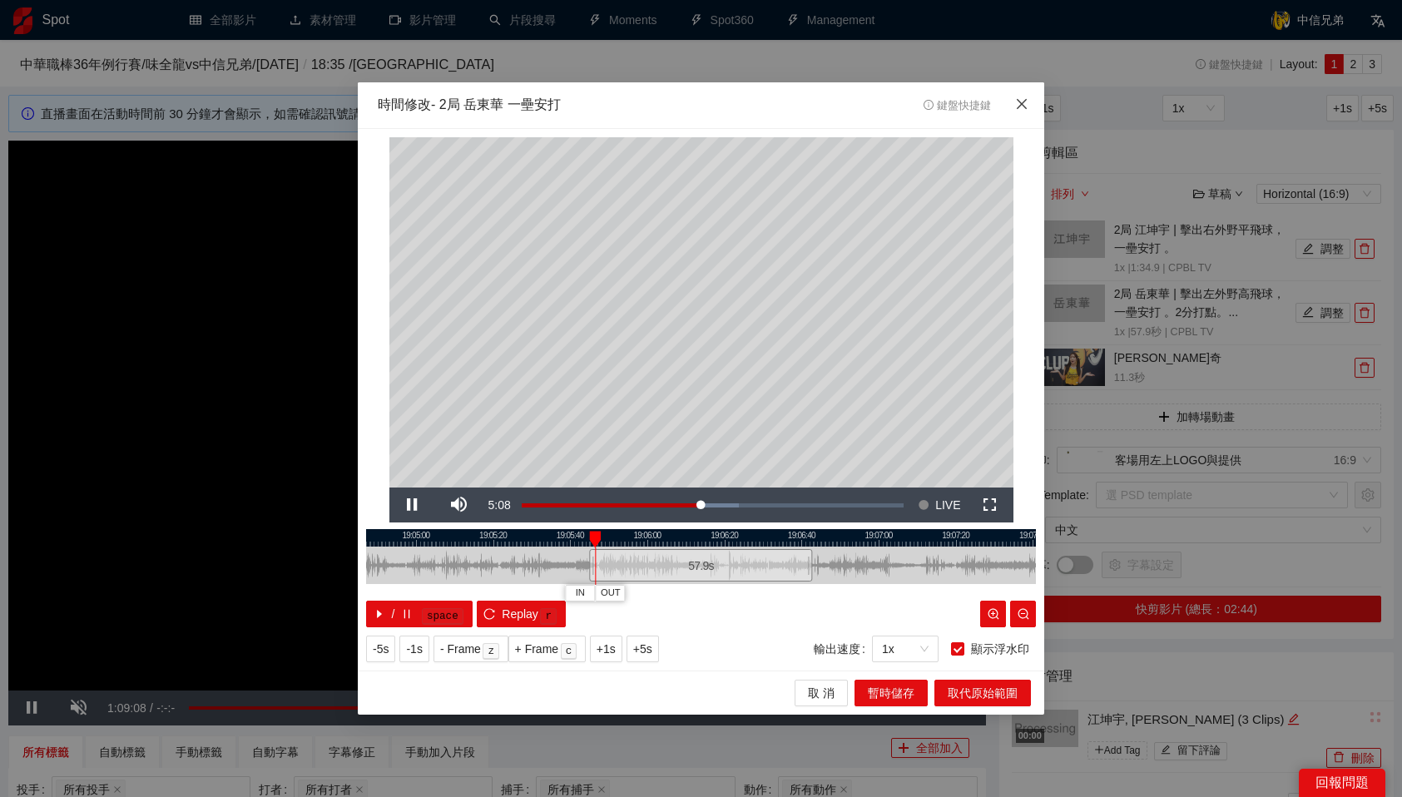
click at [1021, 105] on icon "close" at bounding box center [1022, 103] width 10 height 10
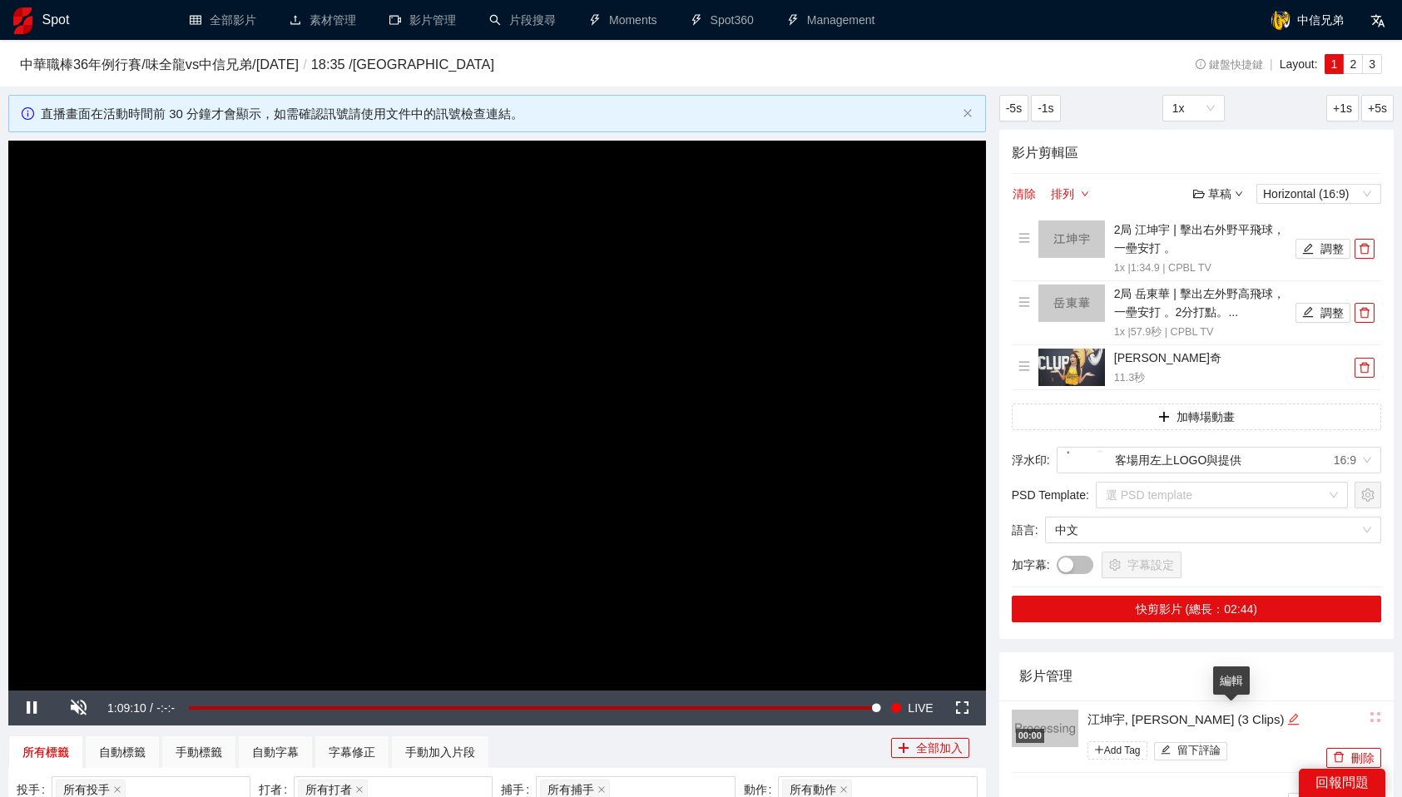
click at [1287, 714] on icon "edit" at bounding box center [1293, 719] width 12 height 12
click at [1181, 717] on textarea "**********" at bounding box center [1194, 718] width 235 height 27
type textarea "*"
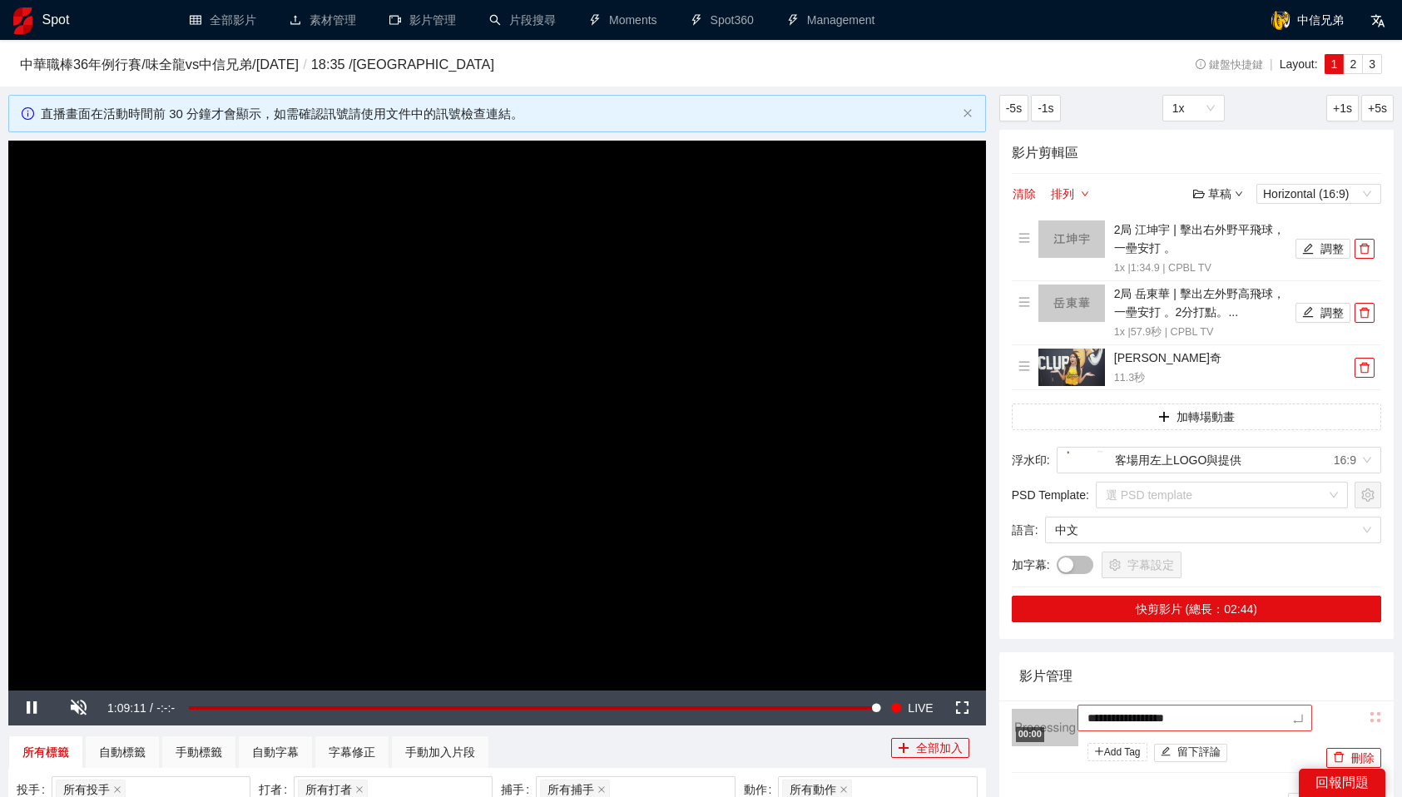
type textarea "*"
type textarea "**"
type textarea "***"
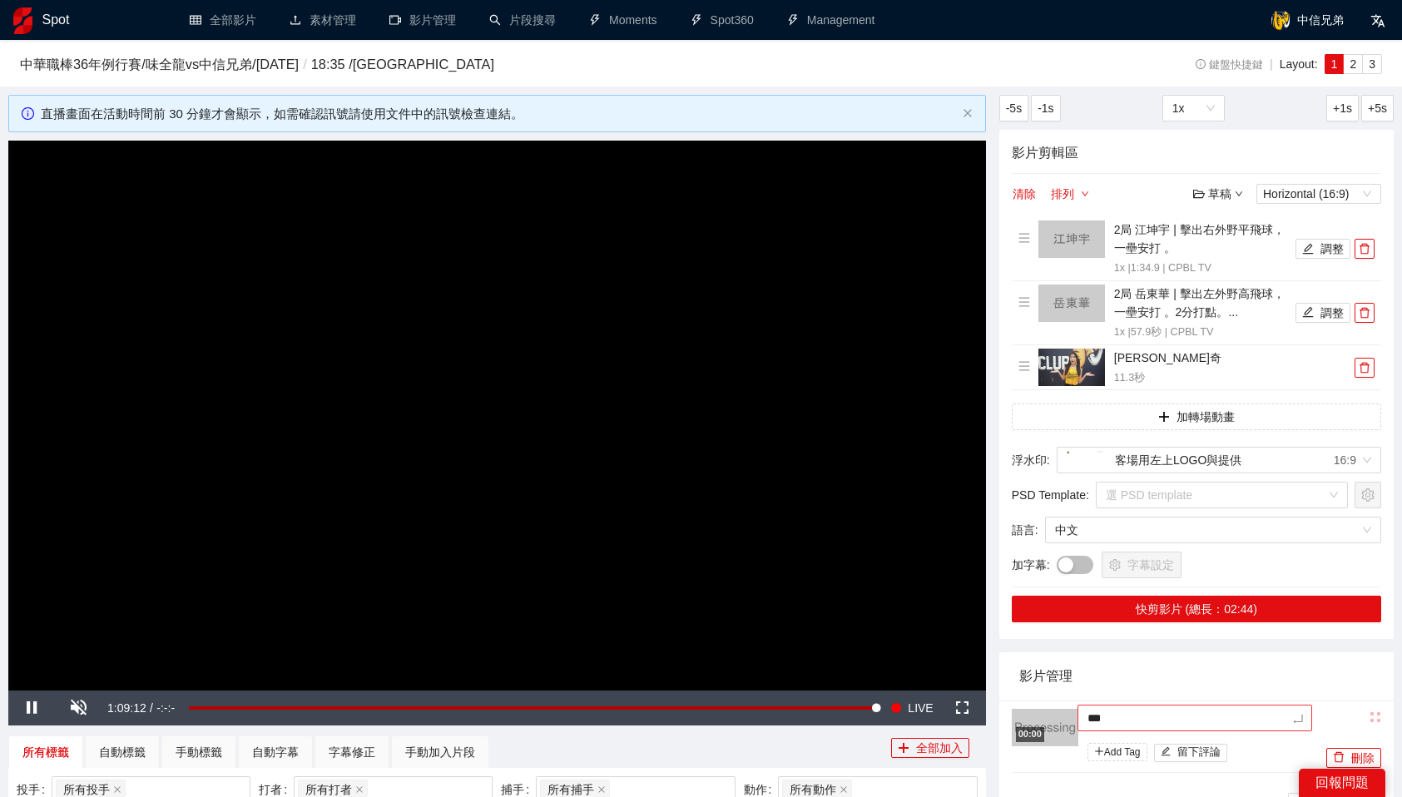
type textarea "**"
type textarea "***"
type textarea "****"
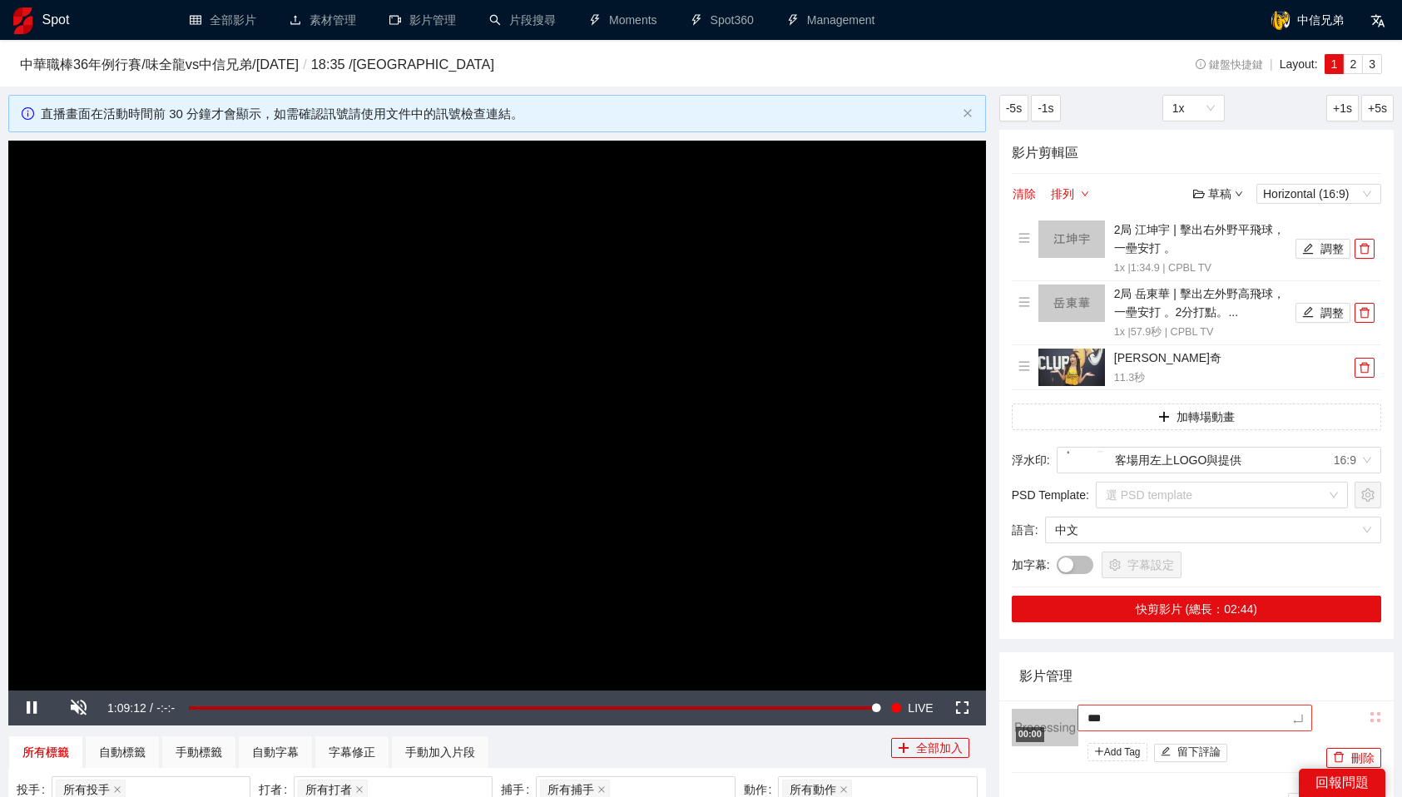
type textarea "****"
type textarea "*****"
type textarea "***"
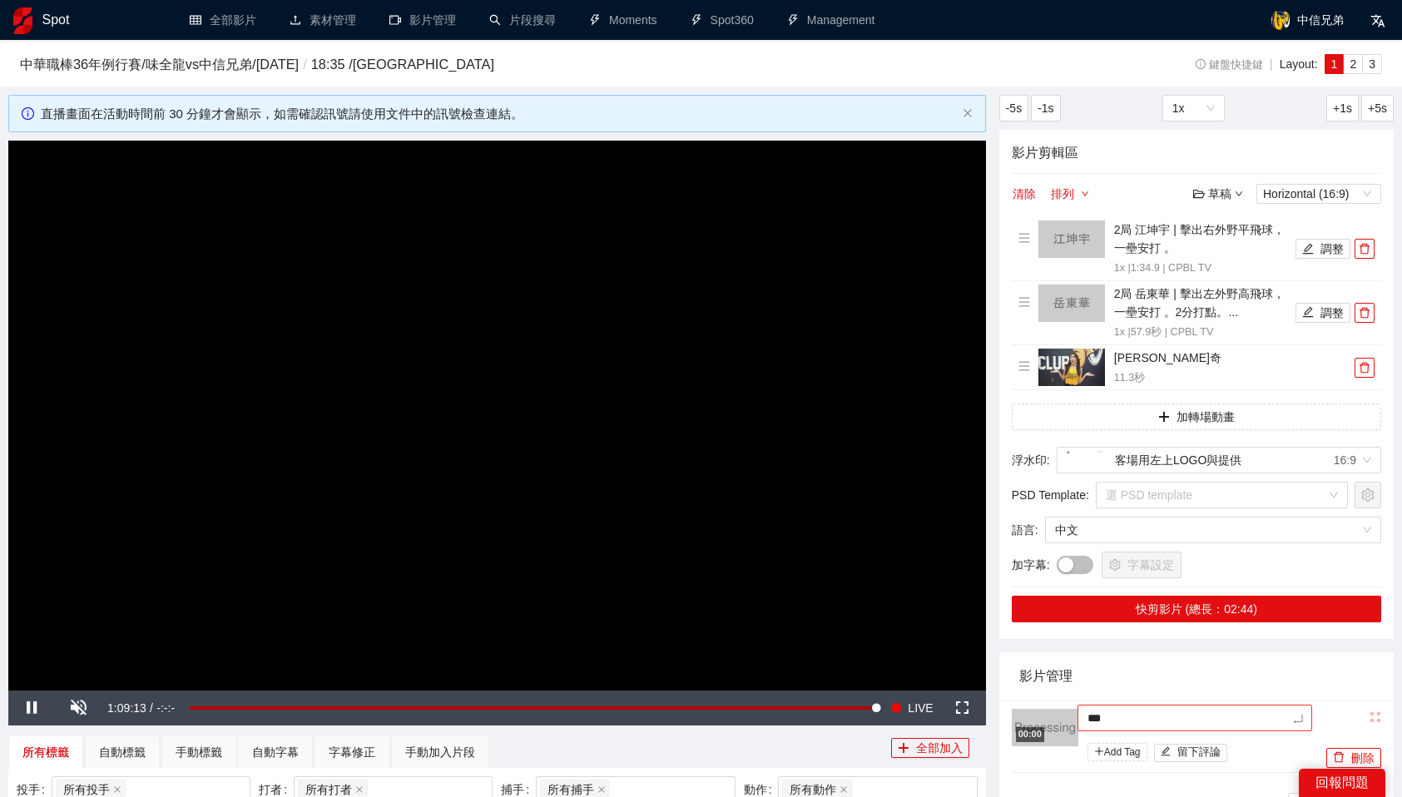
type textarea "****"
type textarea "*****"
type textarea "****"
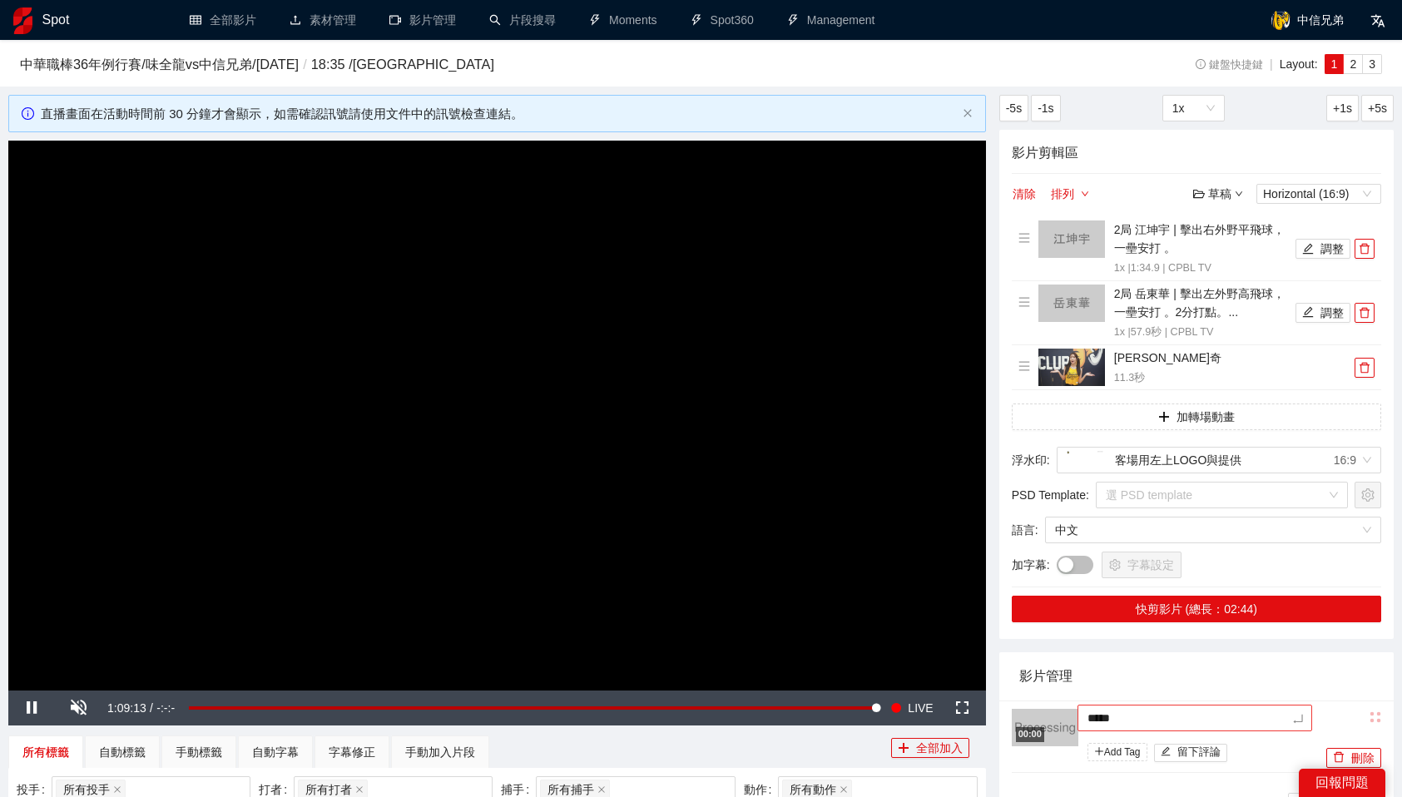
type textarea "****"
click at [1160, 681] on div "影片管理" at bounding box center [1196, 675] width 354 height 47
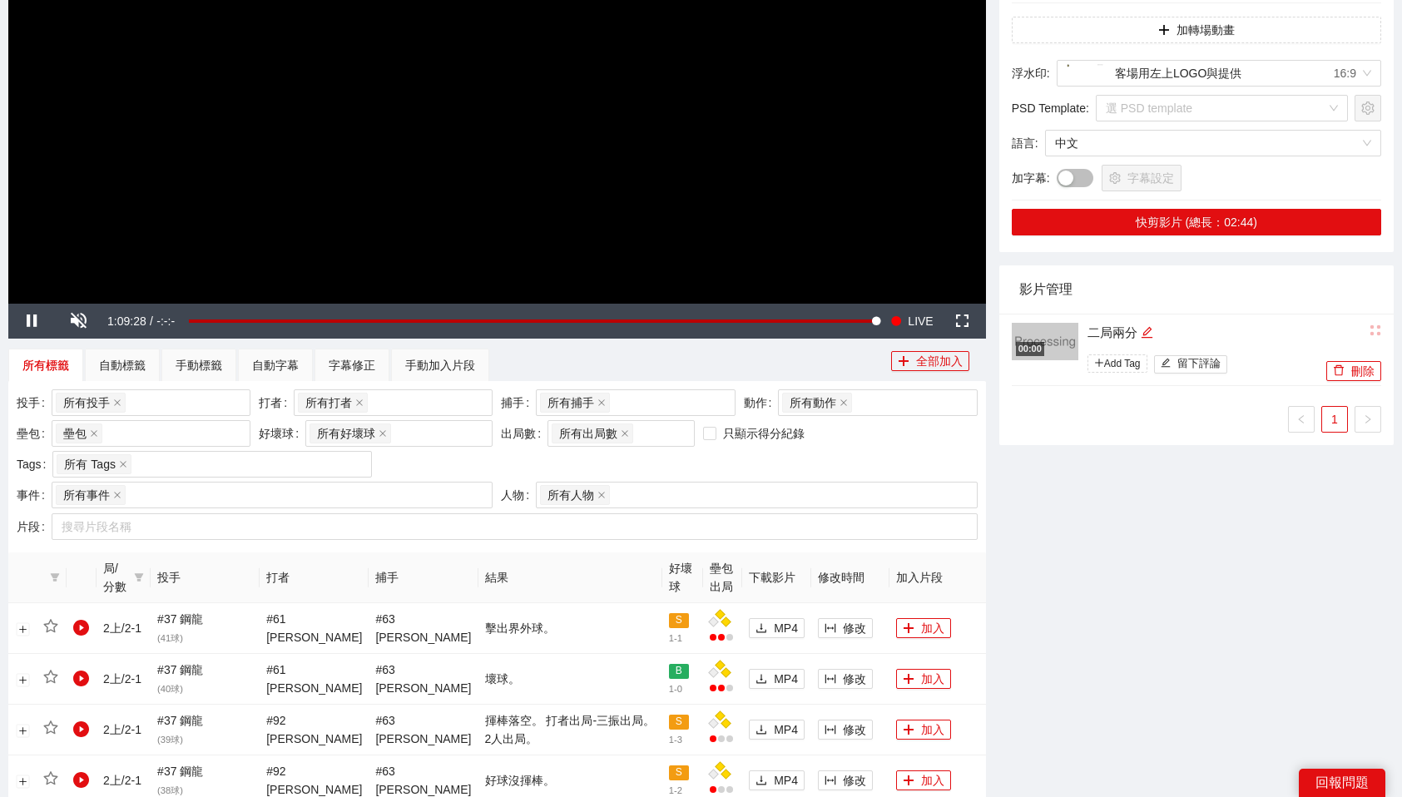
scroll to position [393, 0]
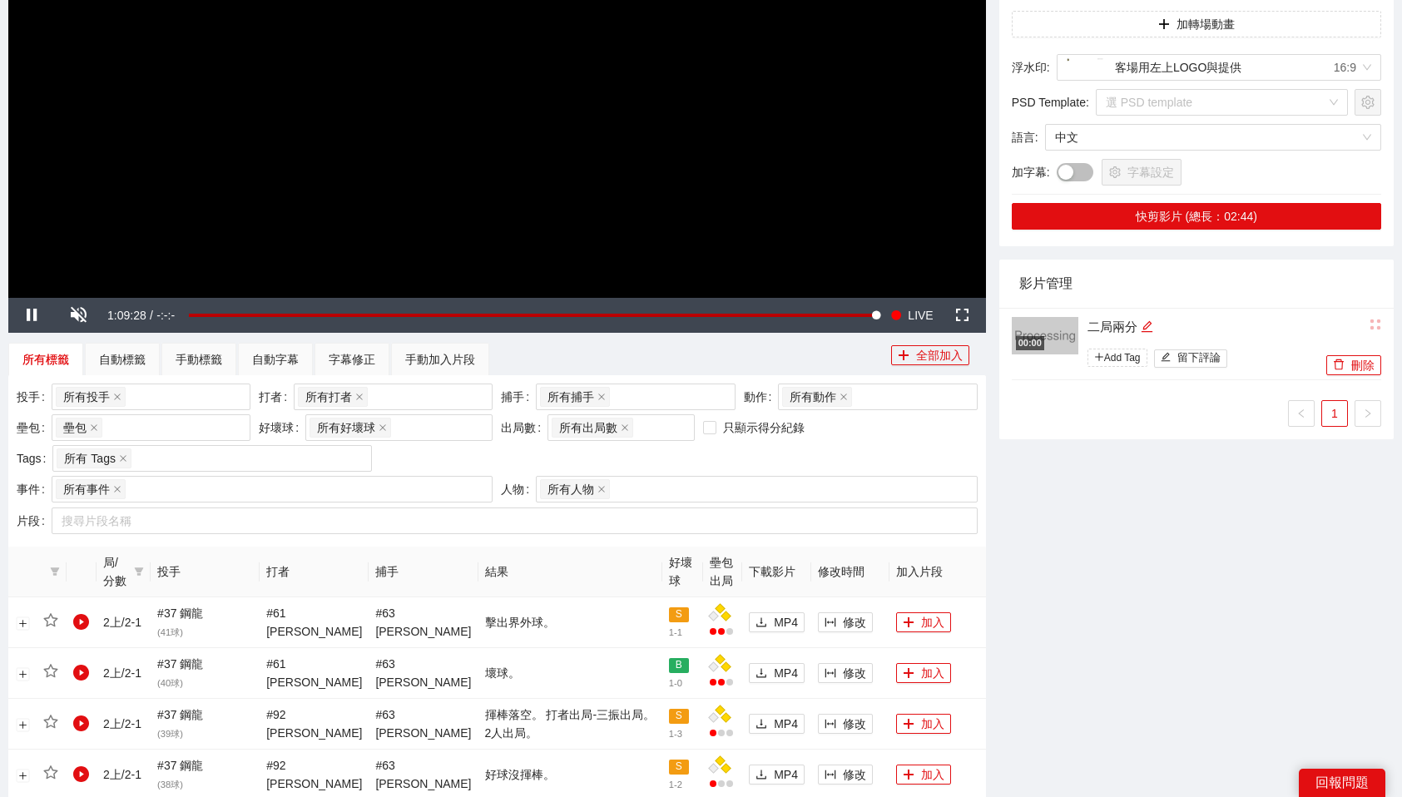
click at [1160, 681] on div "-5s -1s 1x +1s +5s 影片剪輯區 清除 排列 草稿 Horizontal (16:9) 2局 江坤宇 | 擊出右外野平飛球，一壘安打 。 1x…" at bounding box center [1197, 727] width 408 height 2050
click at [1132, 535] on div "-5s -1s 1x +1s +5s 影片剪輯區 清除 排列 草稿 Horizontal (16:9) 2局 江坤宇 | 擊出右外野平飛球，一壘安打 。 1x…" at bounding box center [1197, 727] width 408 height 2050
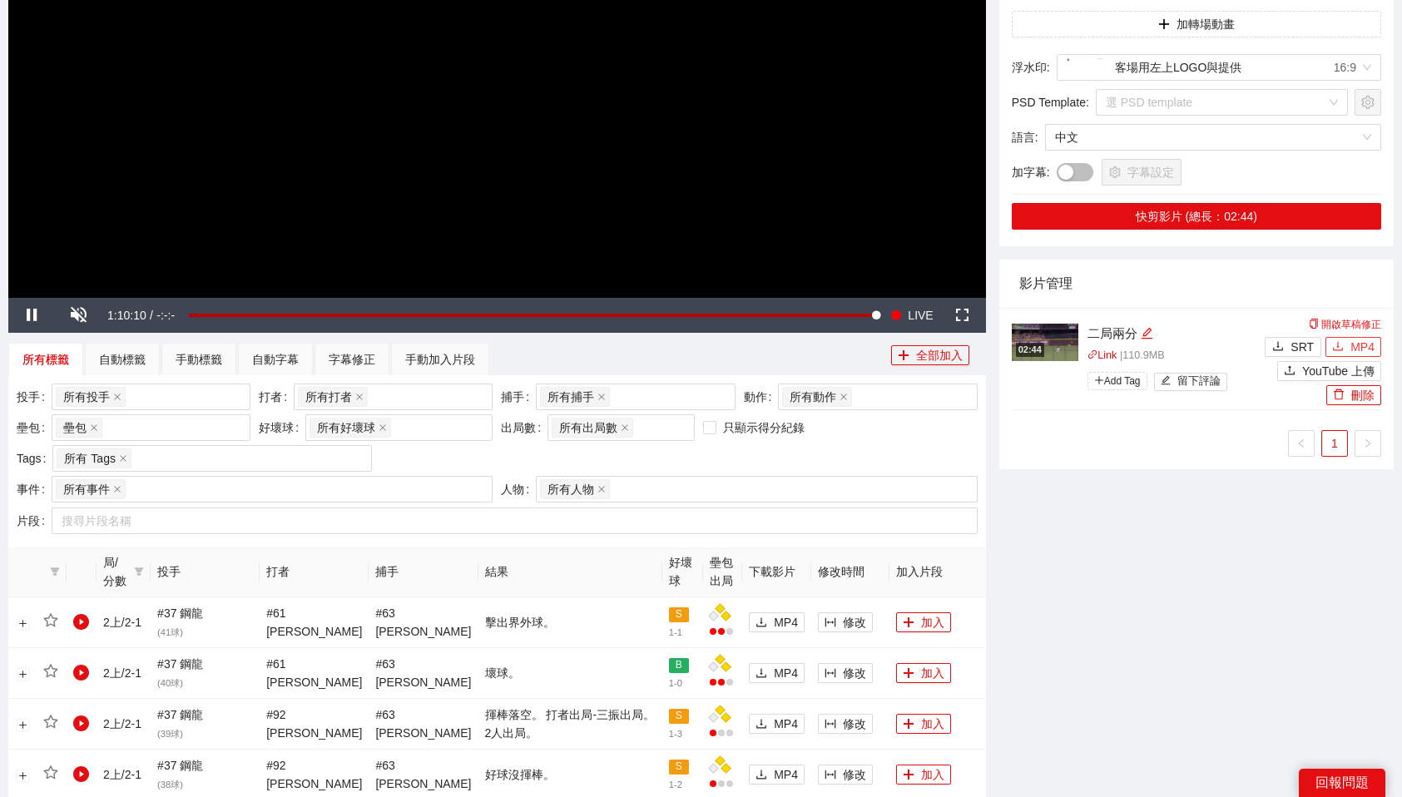
click at [1354, 349] on span "MP4" at bounding box center [1362, 347] width 24 height 18
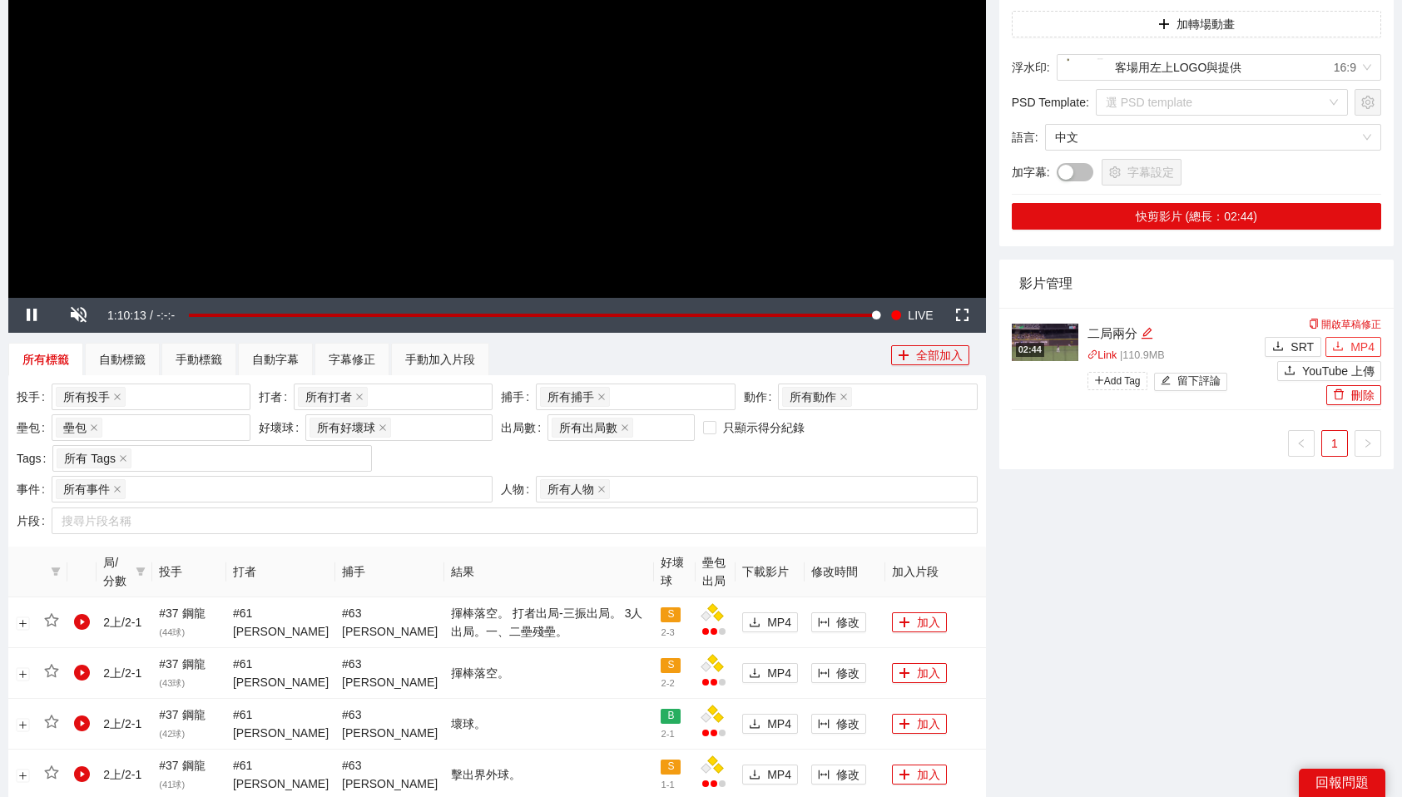
scroll to position [0, 0]
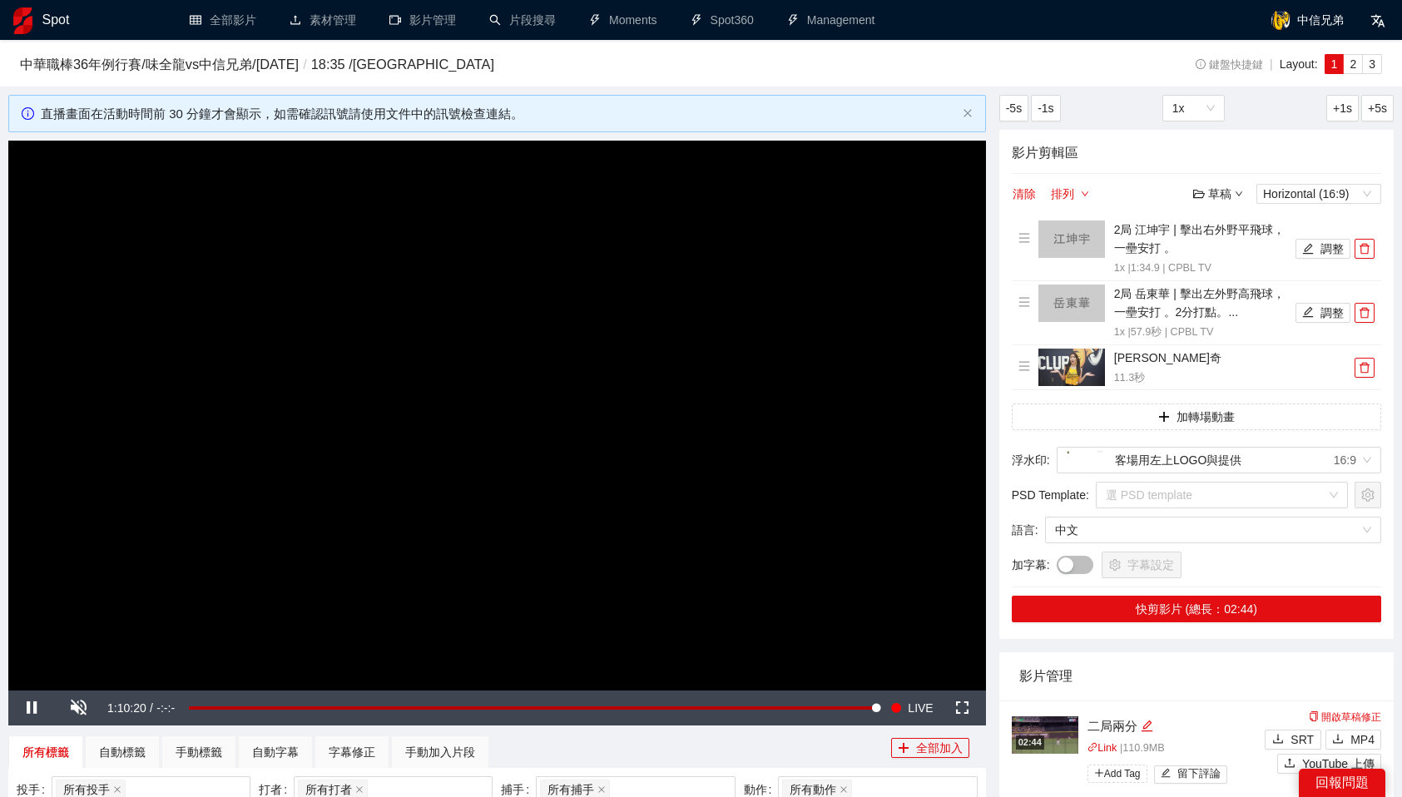
click at [1370, 161] on h4 "影片剪輯區" at bounding box center [1196, 152] width 369 height 21
